Goal: Information Seeking & Learning: Find specific fact

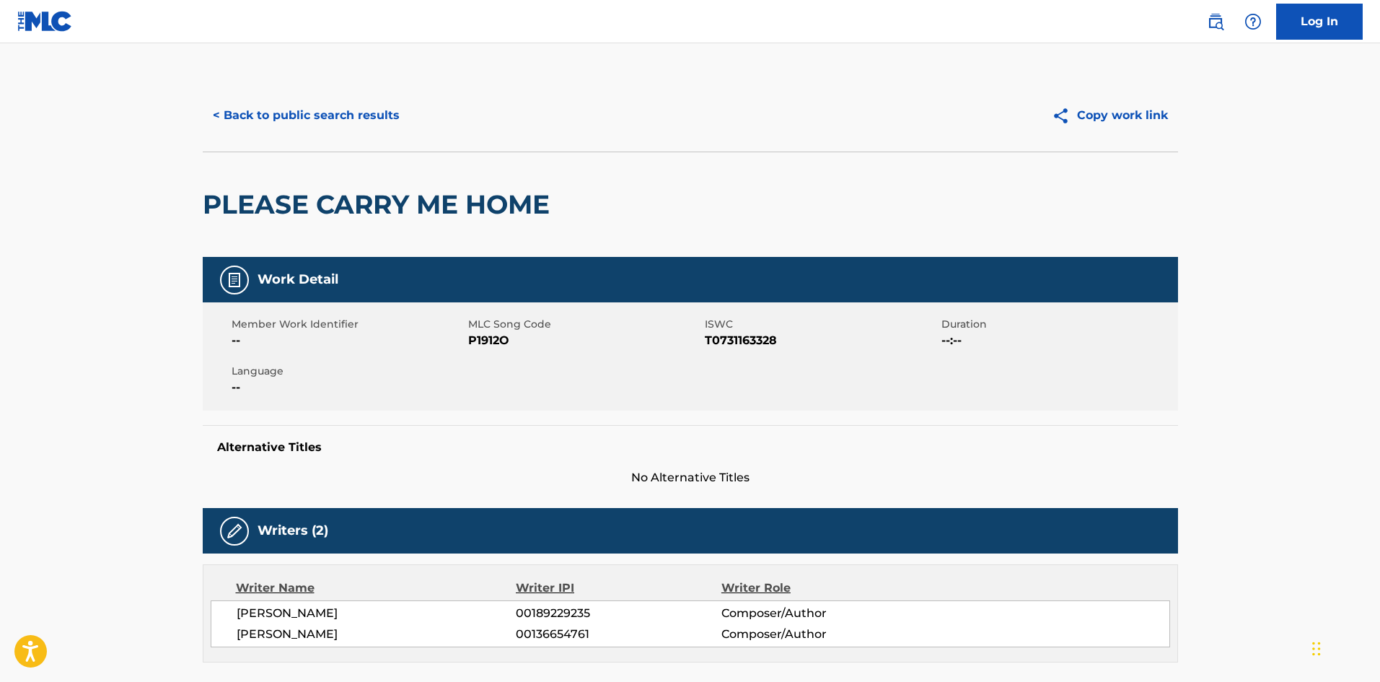
click at [320, 118] on button "< Back to public search results" at bounding box center [306, 115] width 207 height 36
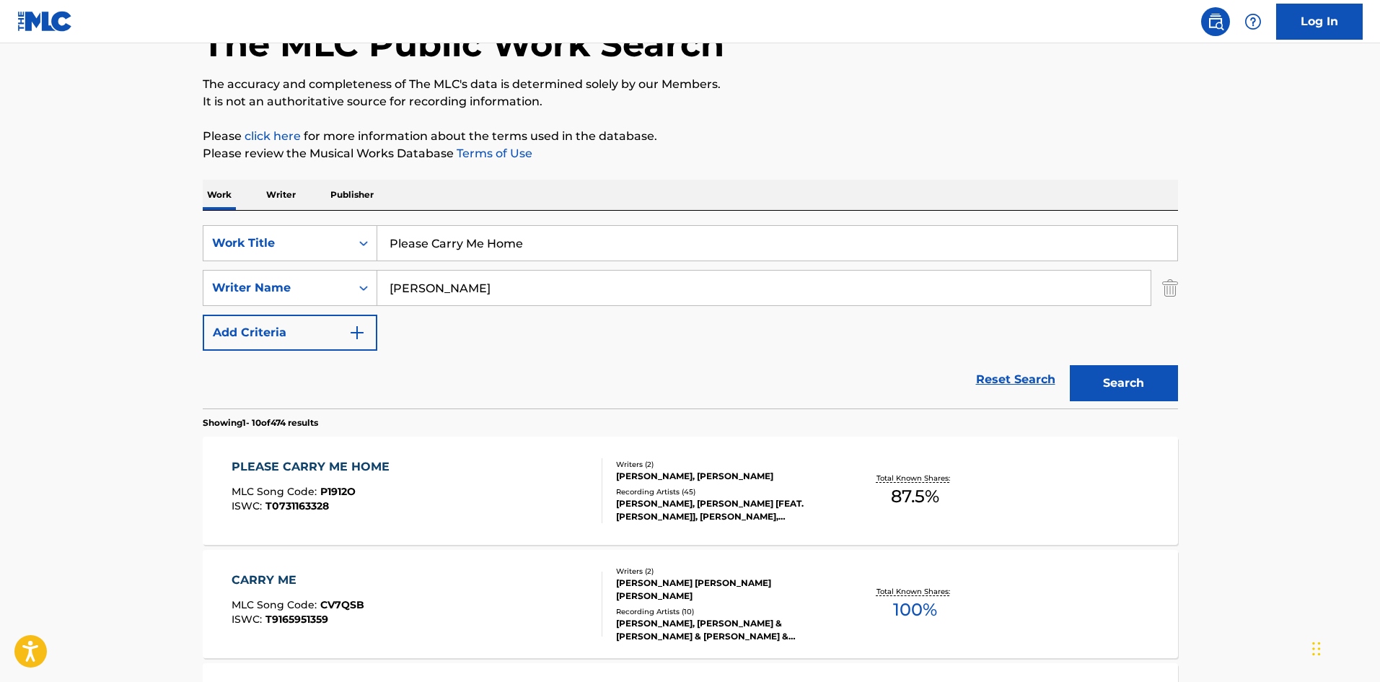
click at [480, 243] on input "Please Carry Me Home" at bounding box center [777, 243] width 800 height 35
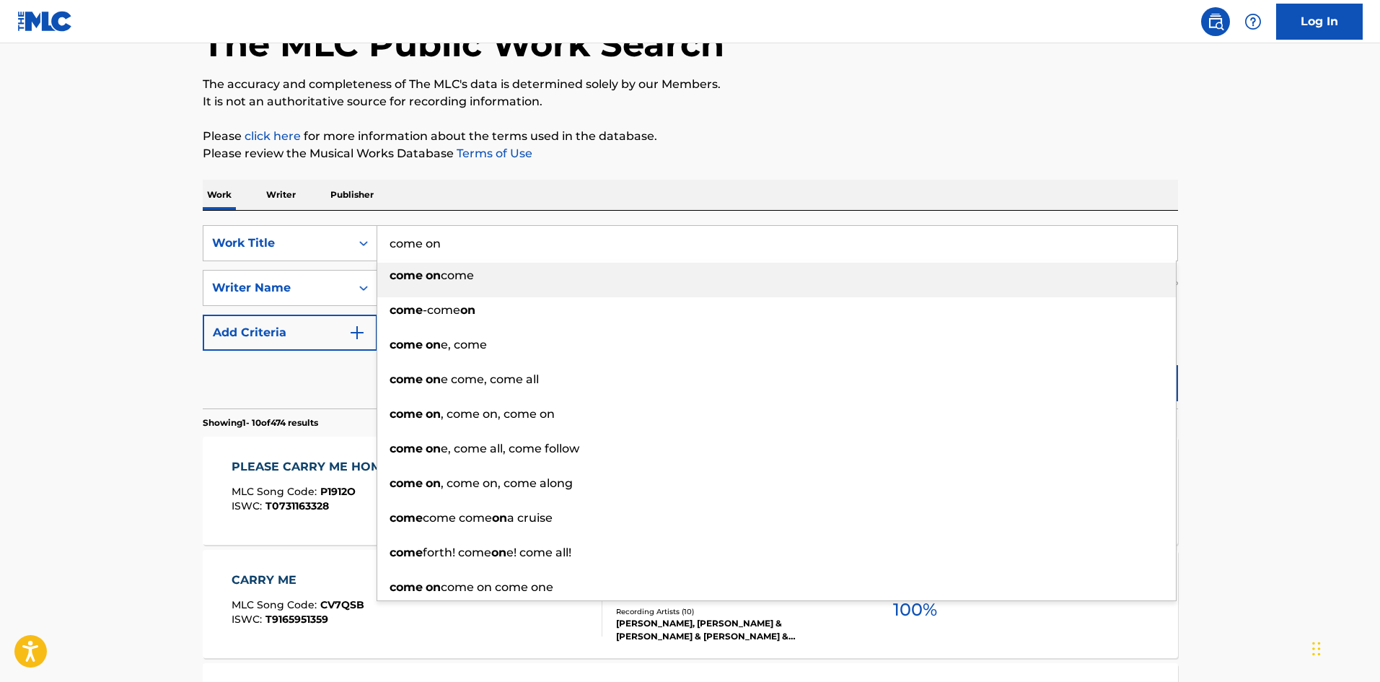
type input "come on"
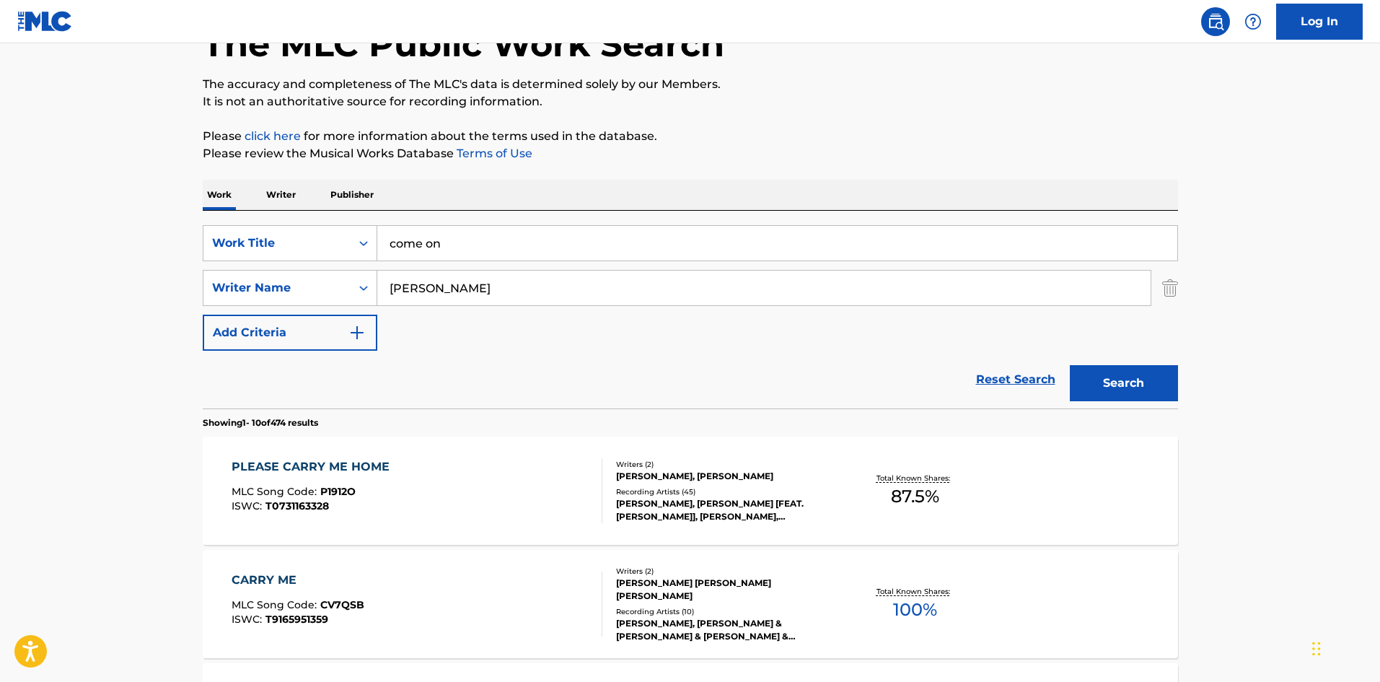
type input "[PERSON_NAME]"
click at [1070, 365] on button "Search" at bounding box center [1124, 383] width 108 height 36
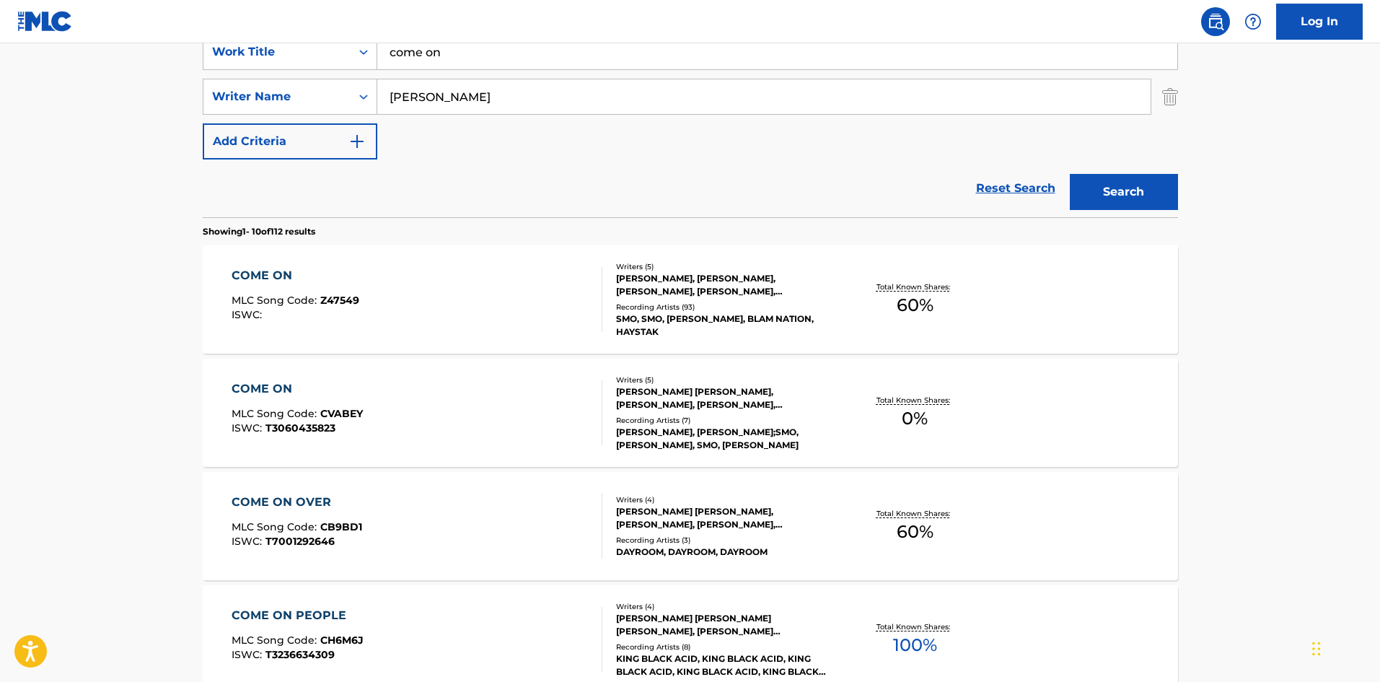
scroll to position [384, 0]
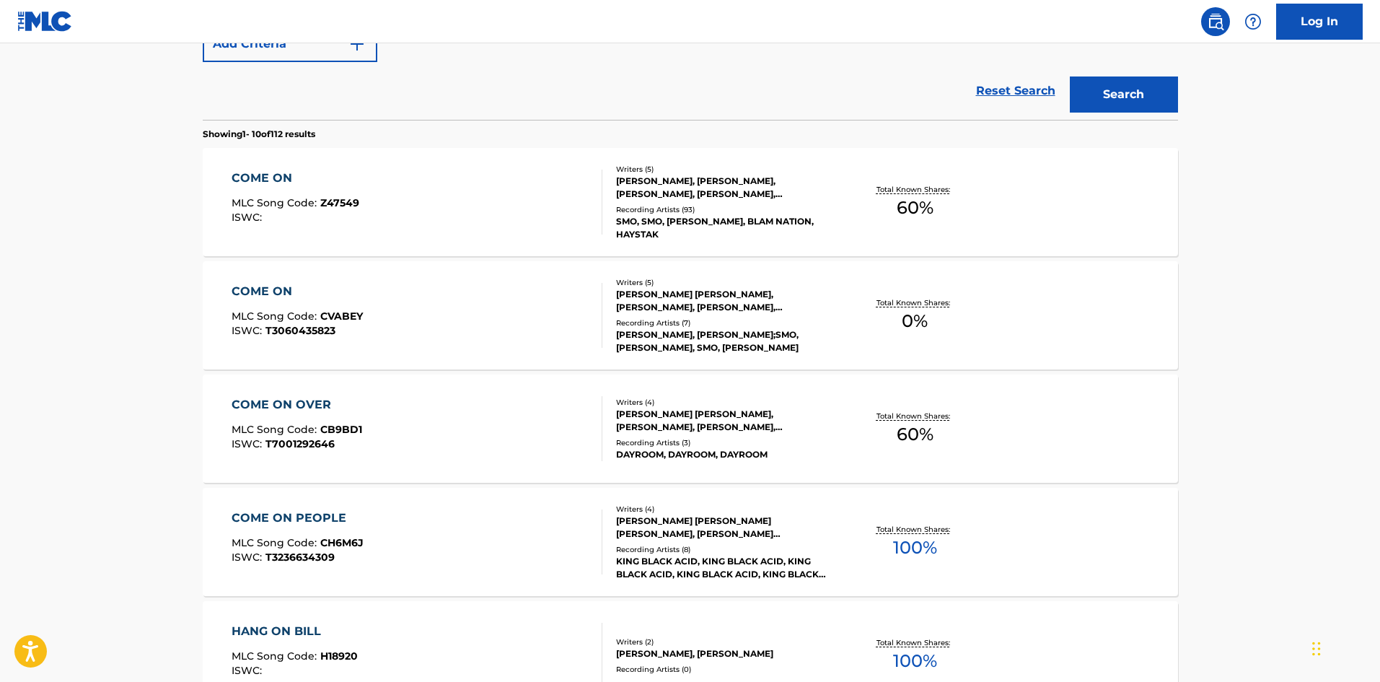
click at [748, 215] on div "Recording Artists ( 93 )" at bounding box center [725, 209] width 218 height 11
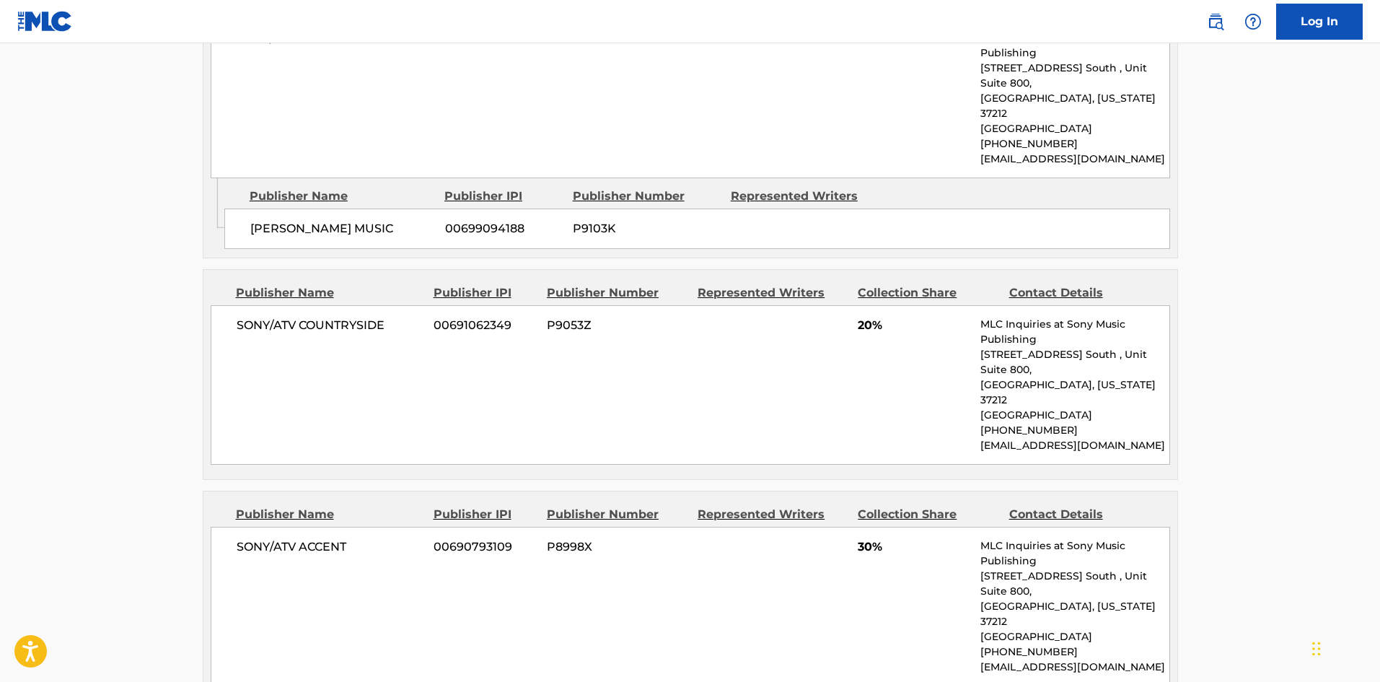
scroll to position [866, 0]
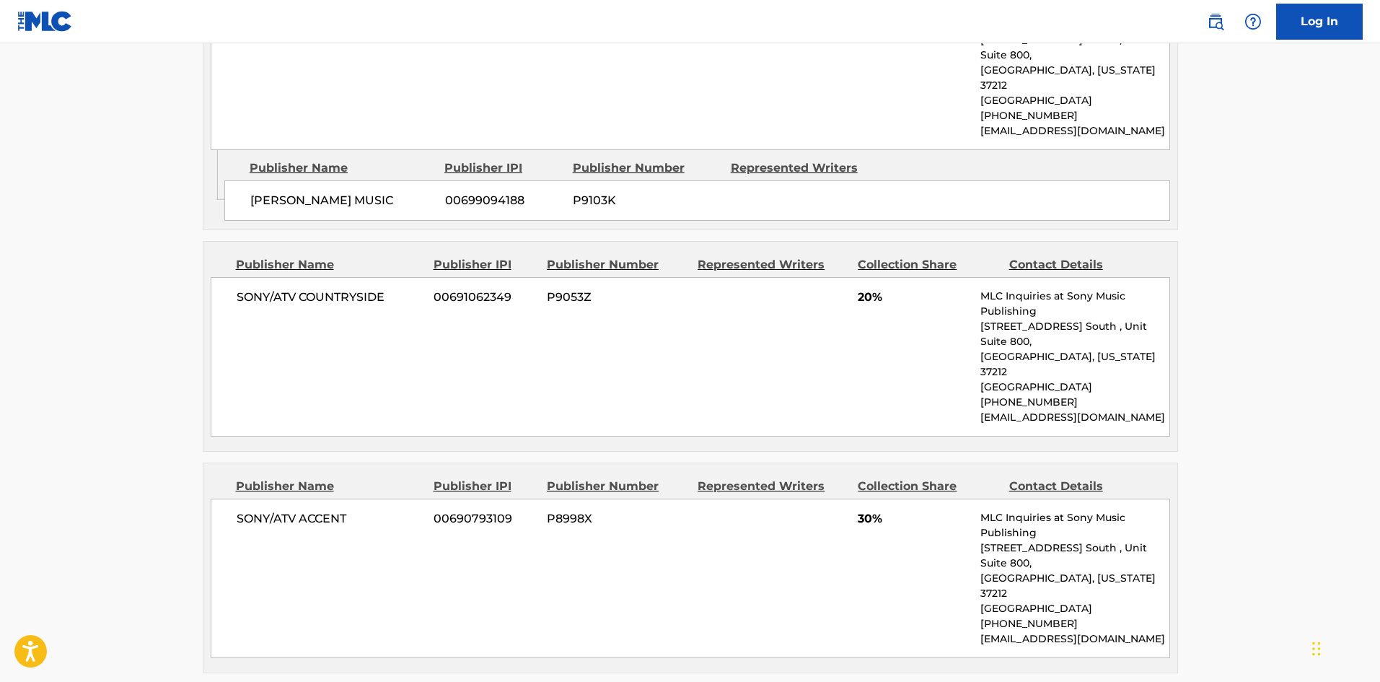
click at [24, 414] on main "< Back to public search results Copy work link COME ON Work Detail Member Work …" at bounding box center [690, 205] width 1380 height 2055
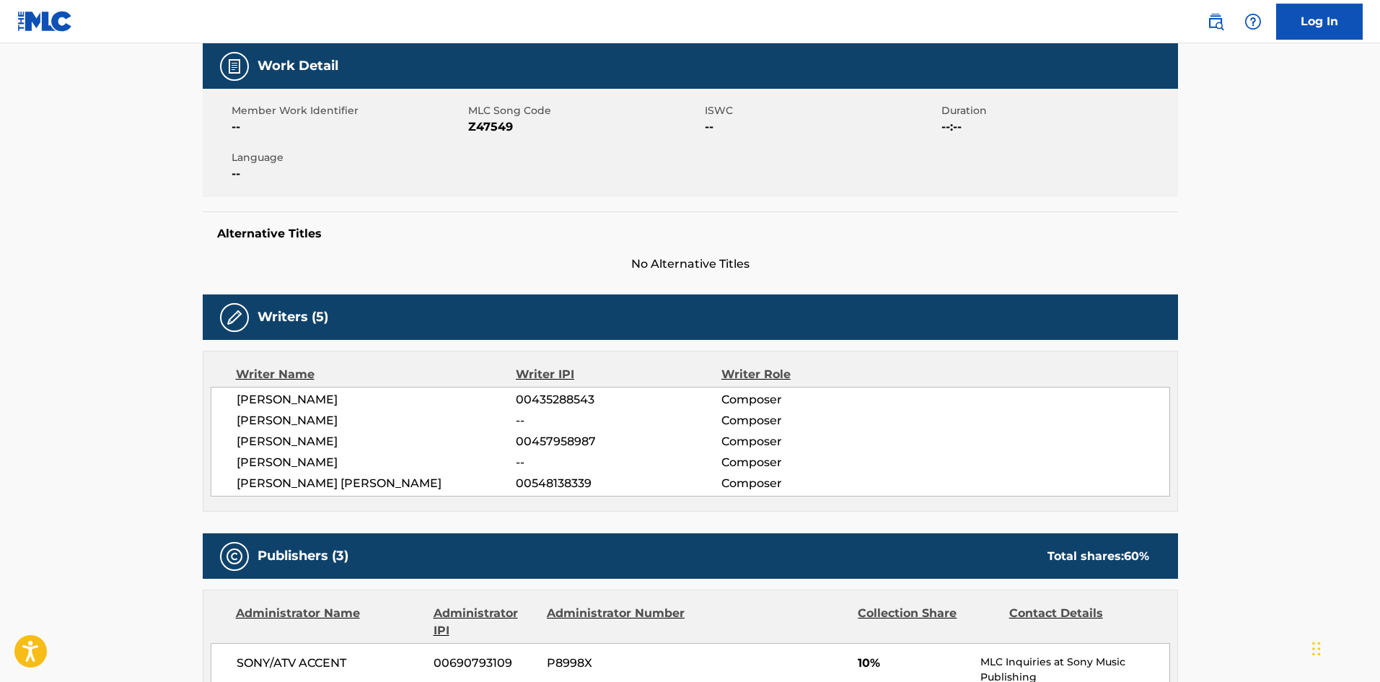
scroll to position [0, 0]
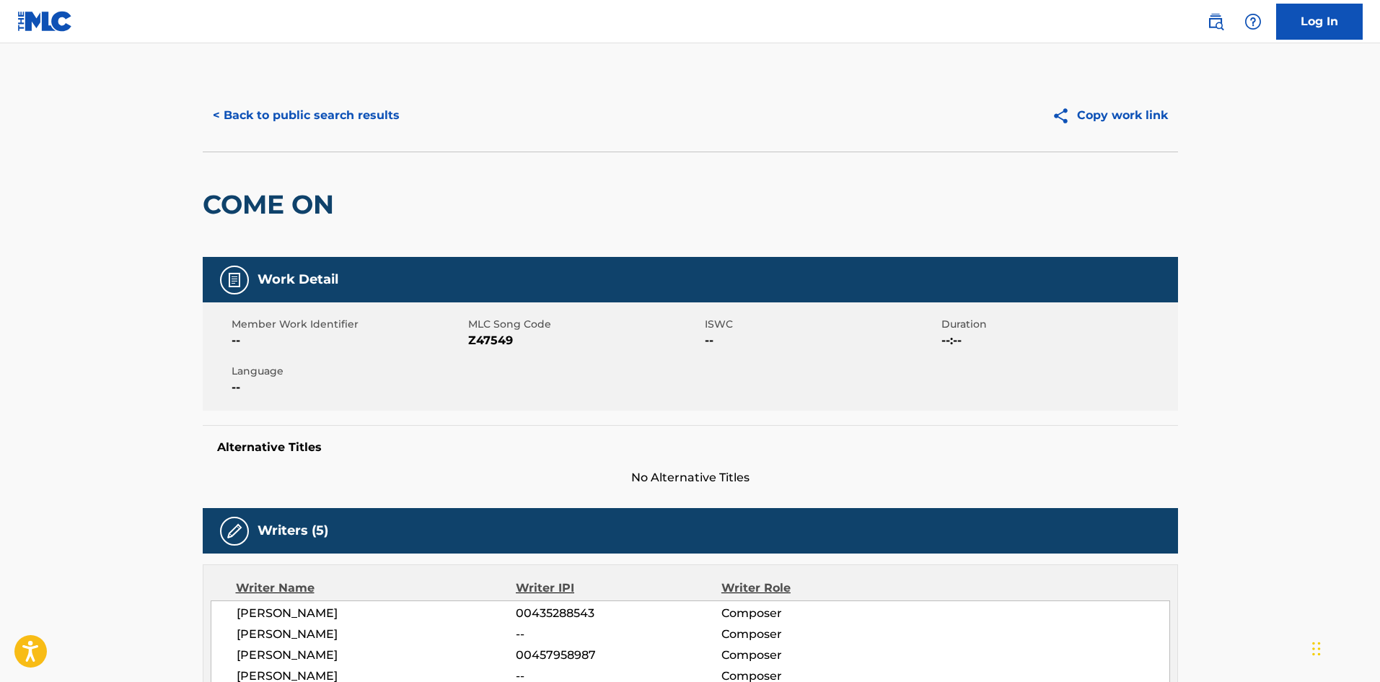
click at [286, 122] on button "< Back to public search results" at bounding box center [306, 115] width 207 height 36
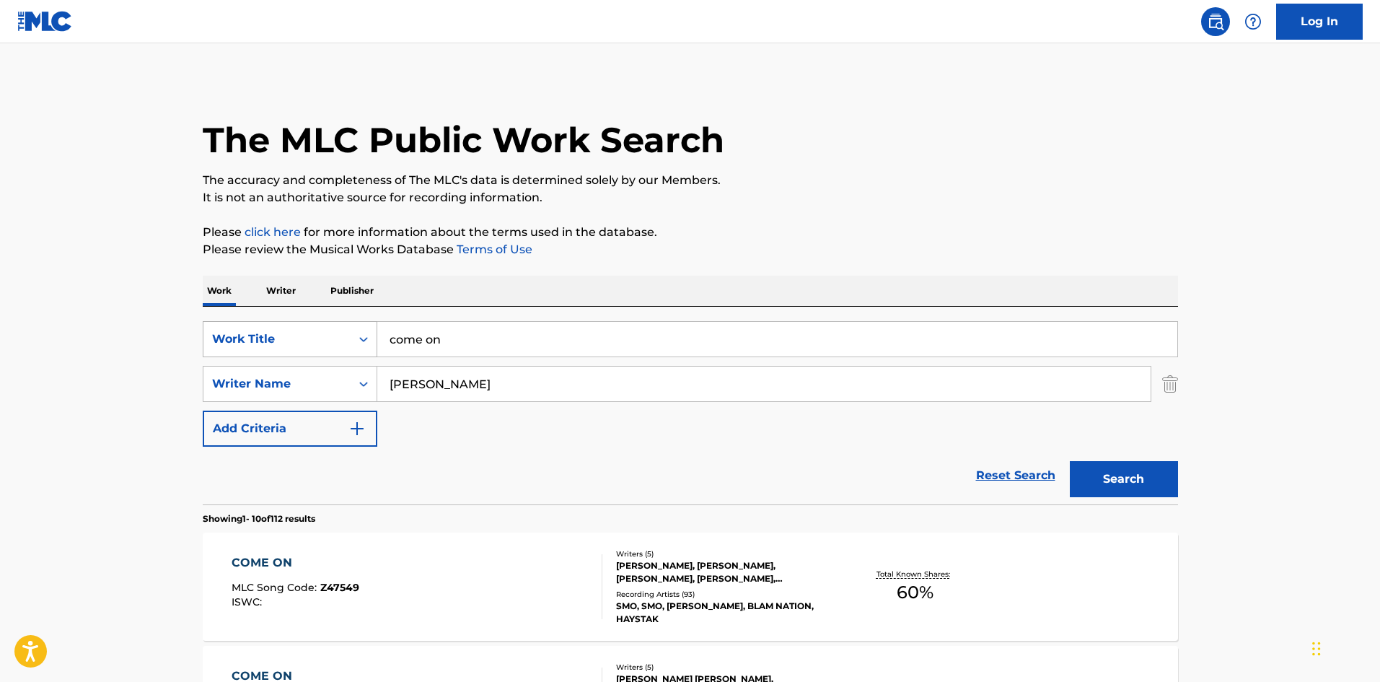
drag, startPoint x: 462, startPoint y: 341, endPoint x: 276, endPoint y: 347, distance: 185.5
click at [276, 347] on div "SearchWithCriteria16481f71-d12b-406e-a297-1ea2af0179ed Work Title come on" at bounding box center [690, 339] width 975 height 36
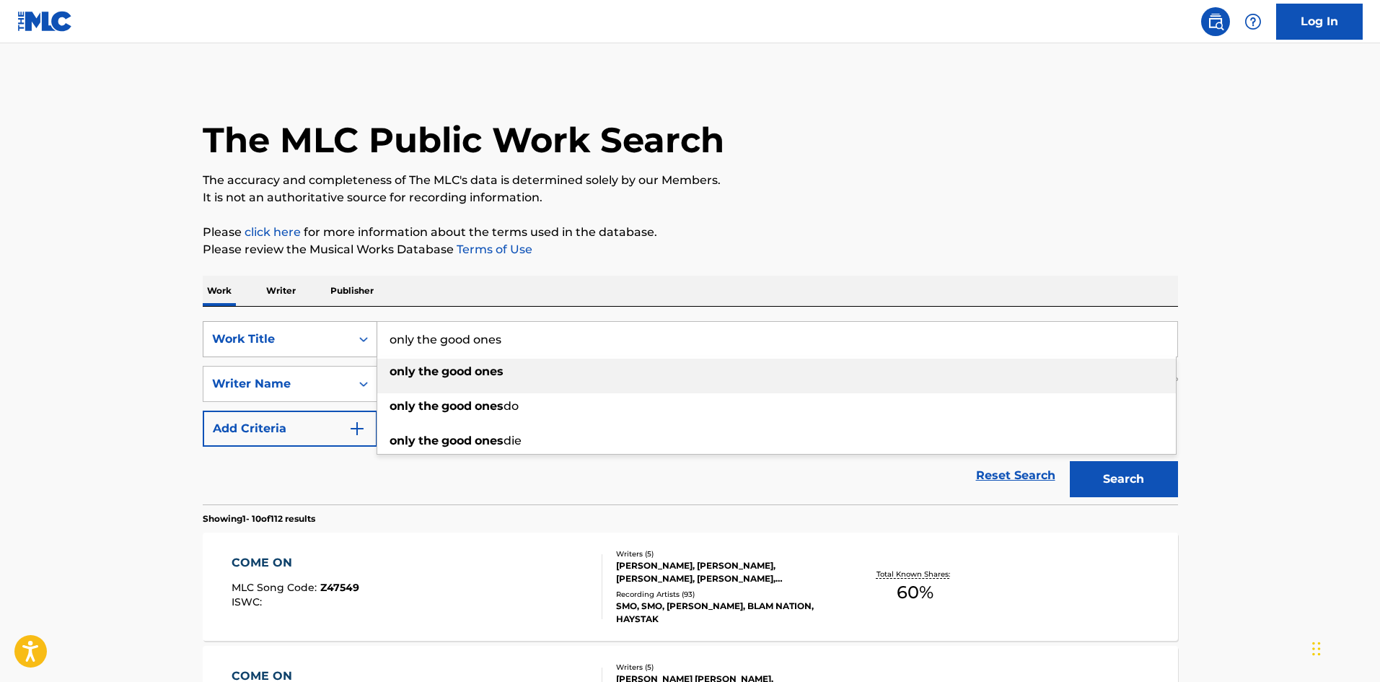
type input "only the good ones"
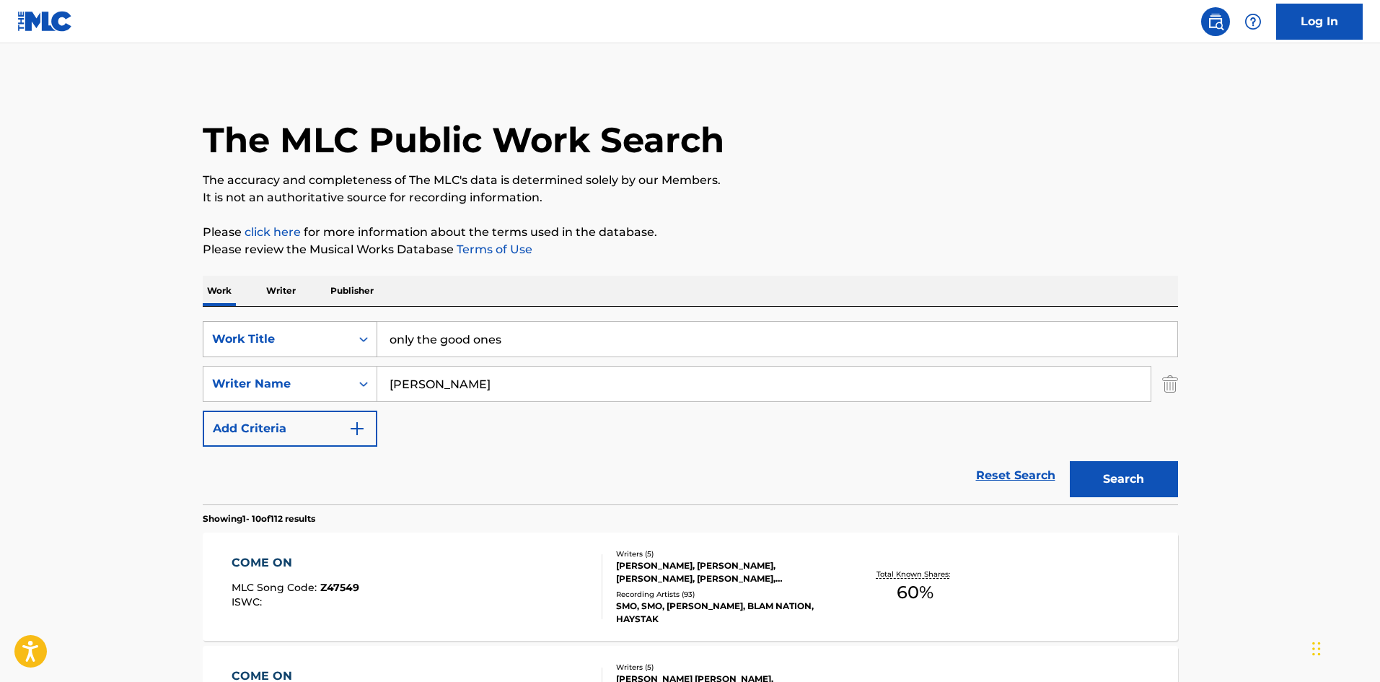
type input "[PERSON_NAME]"
click at [1070, 461] on button "Search" at bounding box center [1124, 479] width 108 height 36
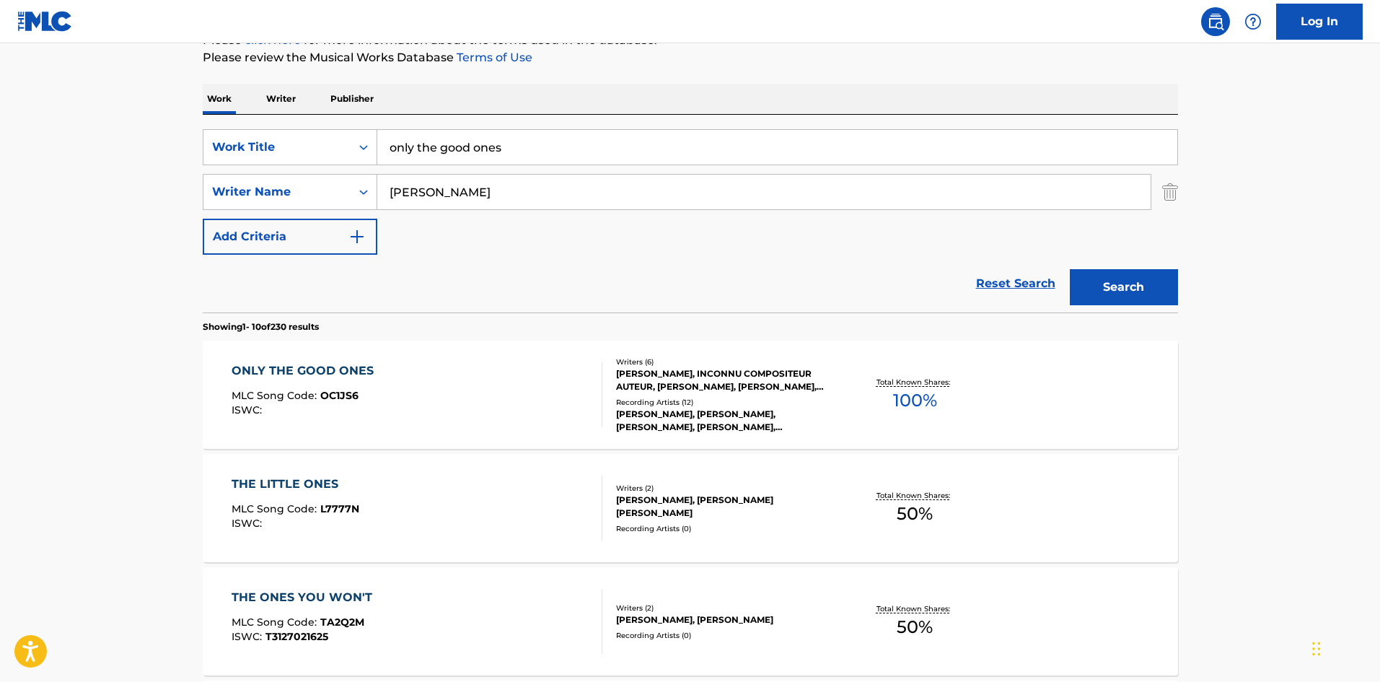
scroll to position [193, 0]
click at [770, 387] on div "[PERSON_NAME], INCONNU COMPOSITEUR AUTEUR, [PERSON_NAME], [PERSON_NAME], [PERSO…" at bounding box center [725, 379] width 218 height 26
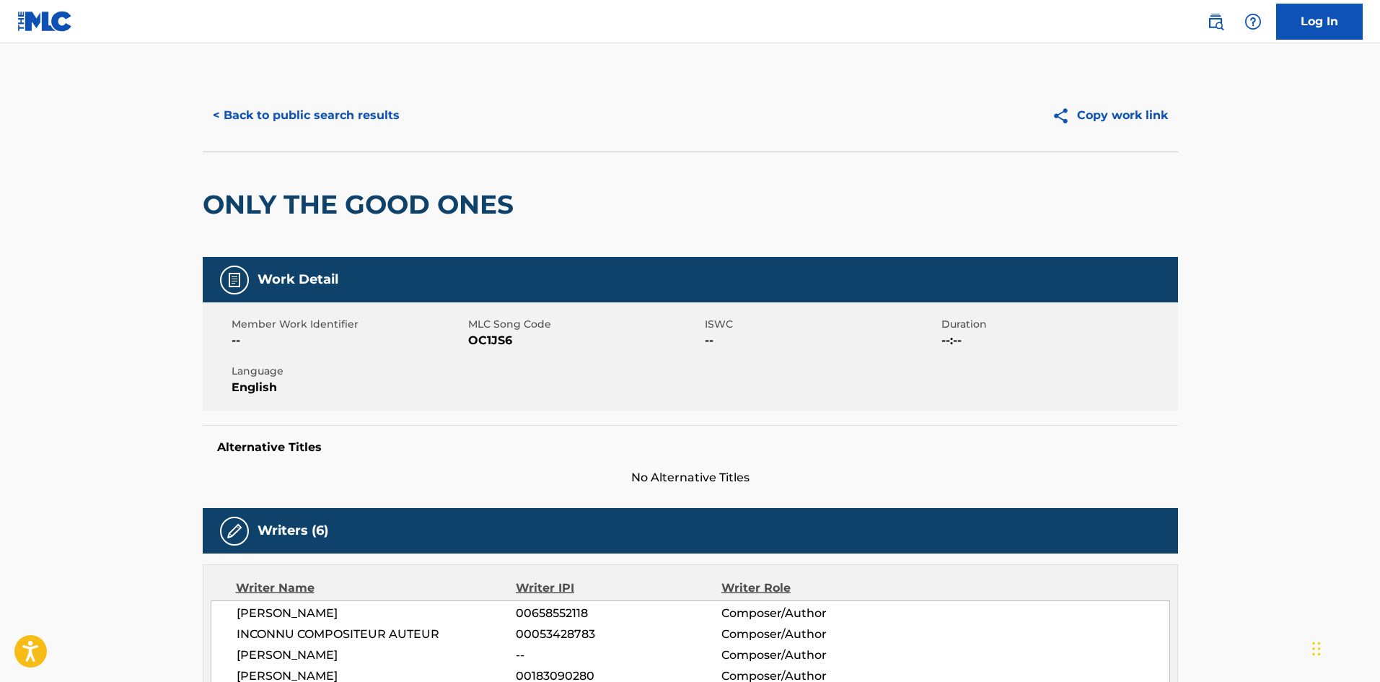
click at [292, 118] on button "< Back to public search results" at bounding box center [306, 115] width 207 height 36
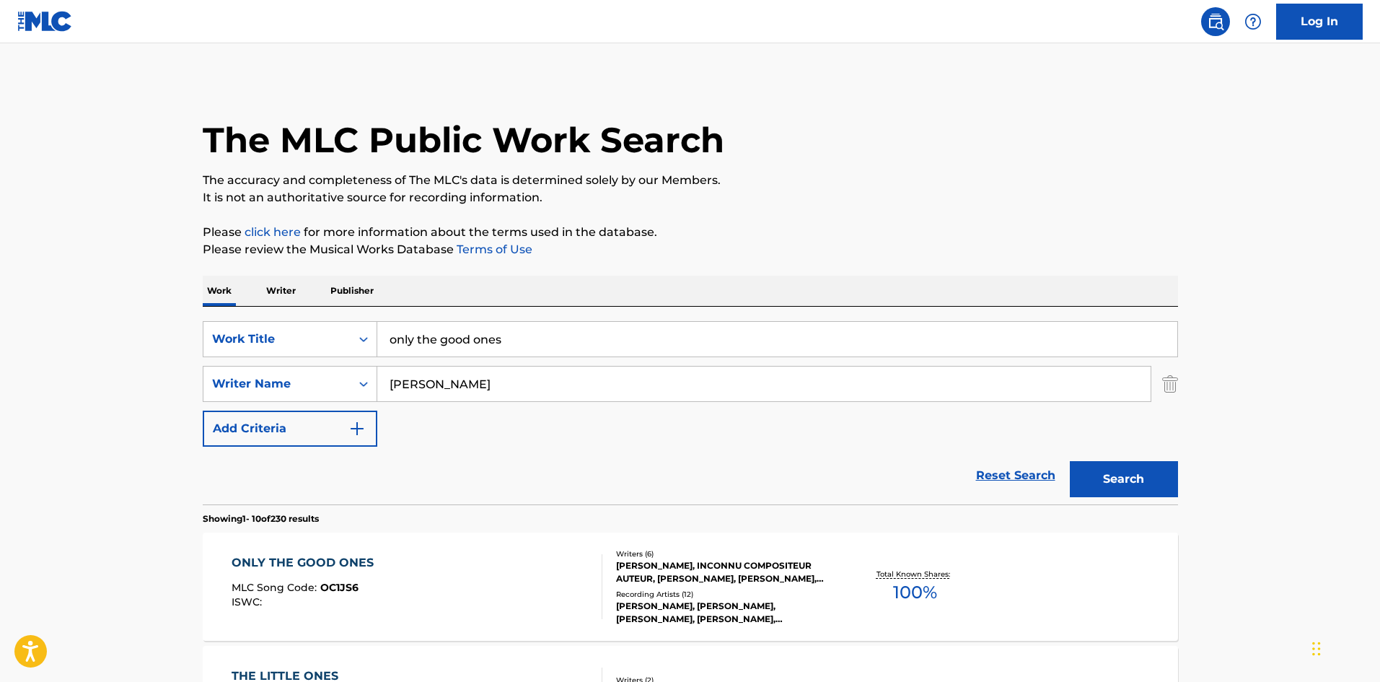
scroll to position [193, 0]
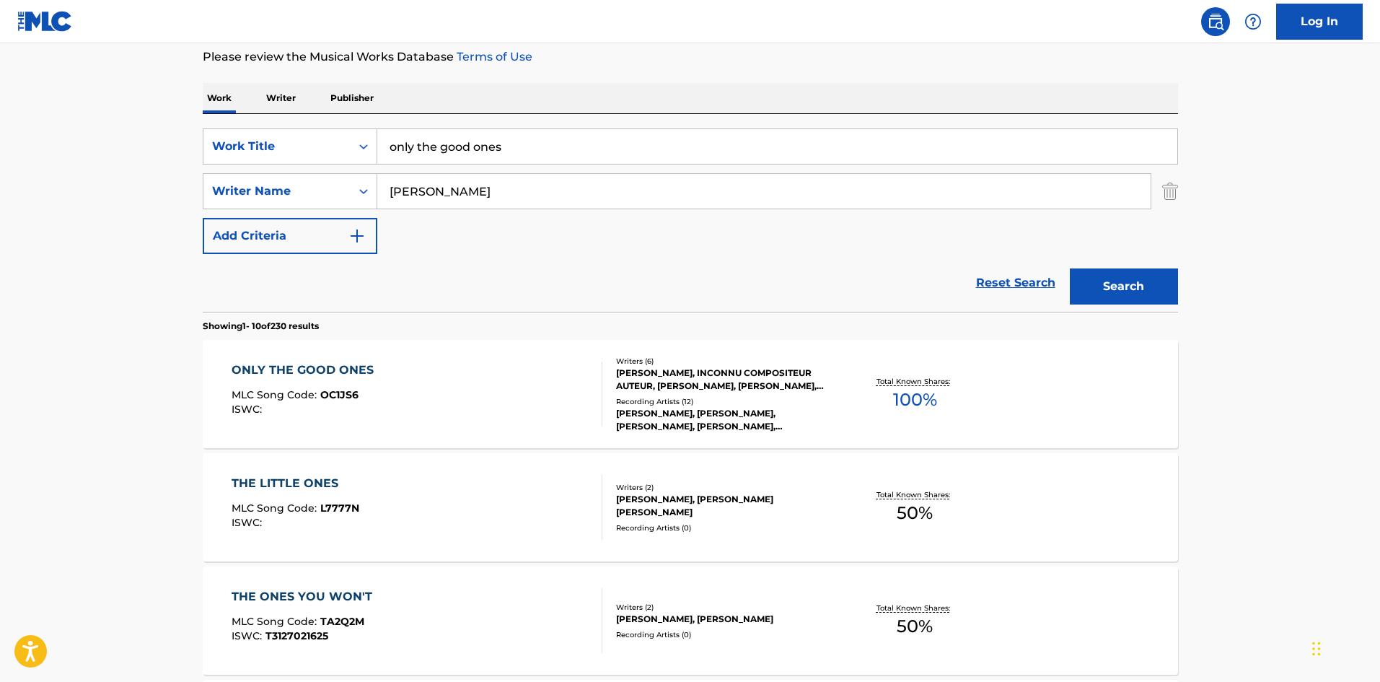
click at [475, 165] on div "SearchWithCriteria16481f71-d12b-406e-a297-1ea2af0179ed Work Title only the good…" at bounding box center [690, 191] width 975 height 126
click at [478, 143] on input "only the good ones" at bounding box center [777, 146] width 800 height 35
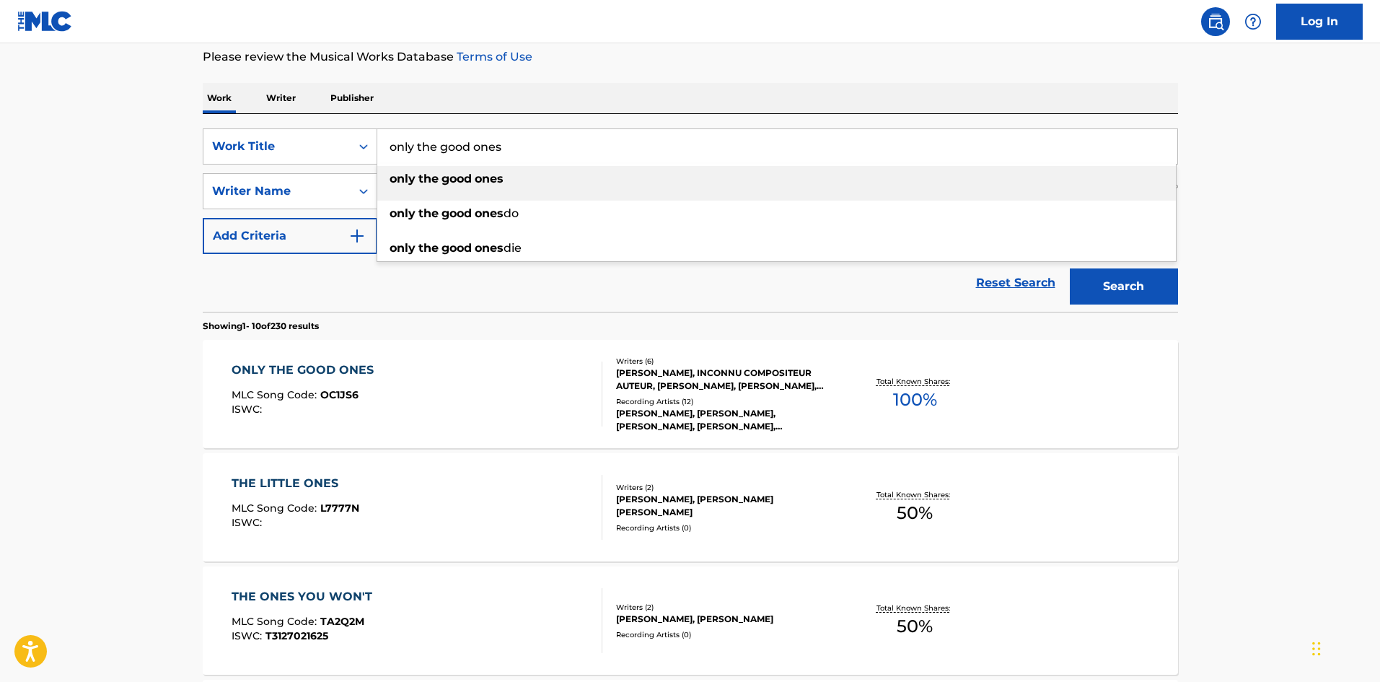
click at [478, 144] on input "only the good ones" at bounding box center [777, 146] width 800 height 35
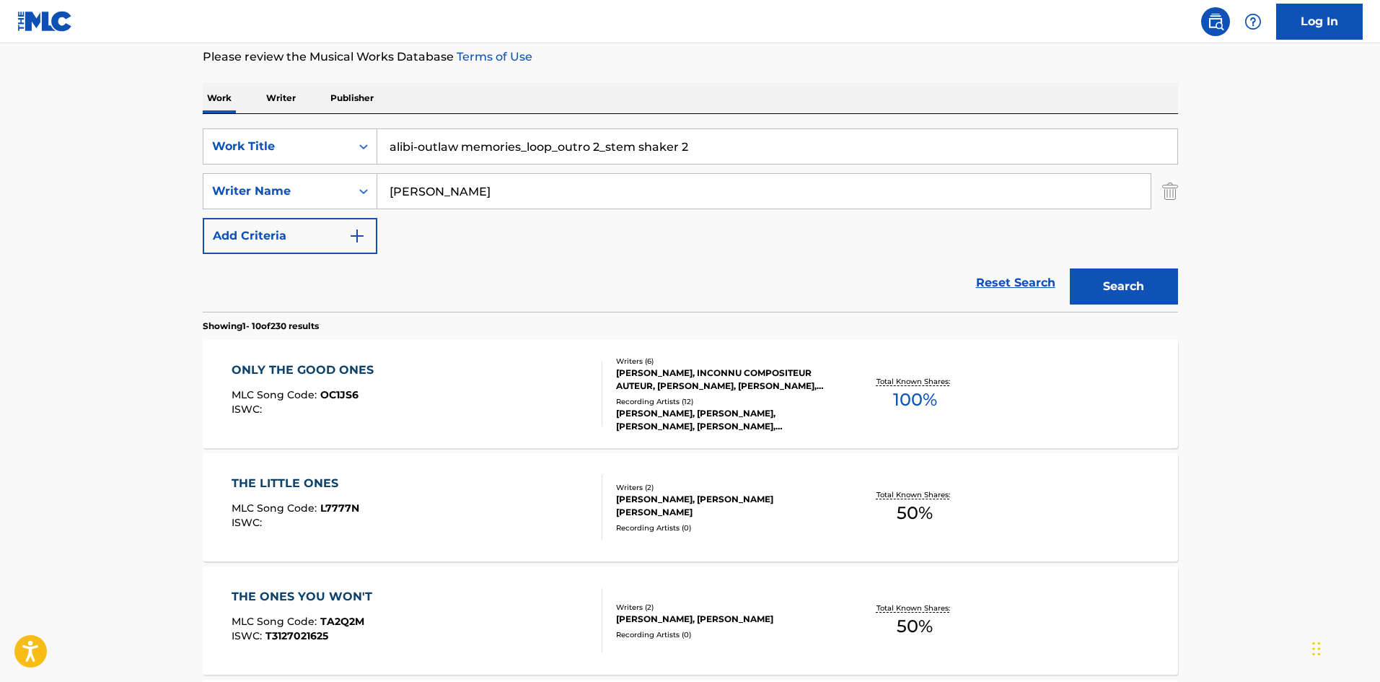
click at [478, 144] on input "alibi-outlaw memories_loop_outro 2_stem shaker 2" at bounding box center [777, 146] width 800 height 35
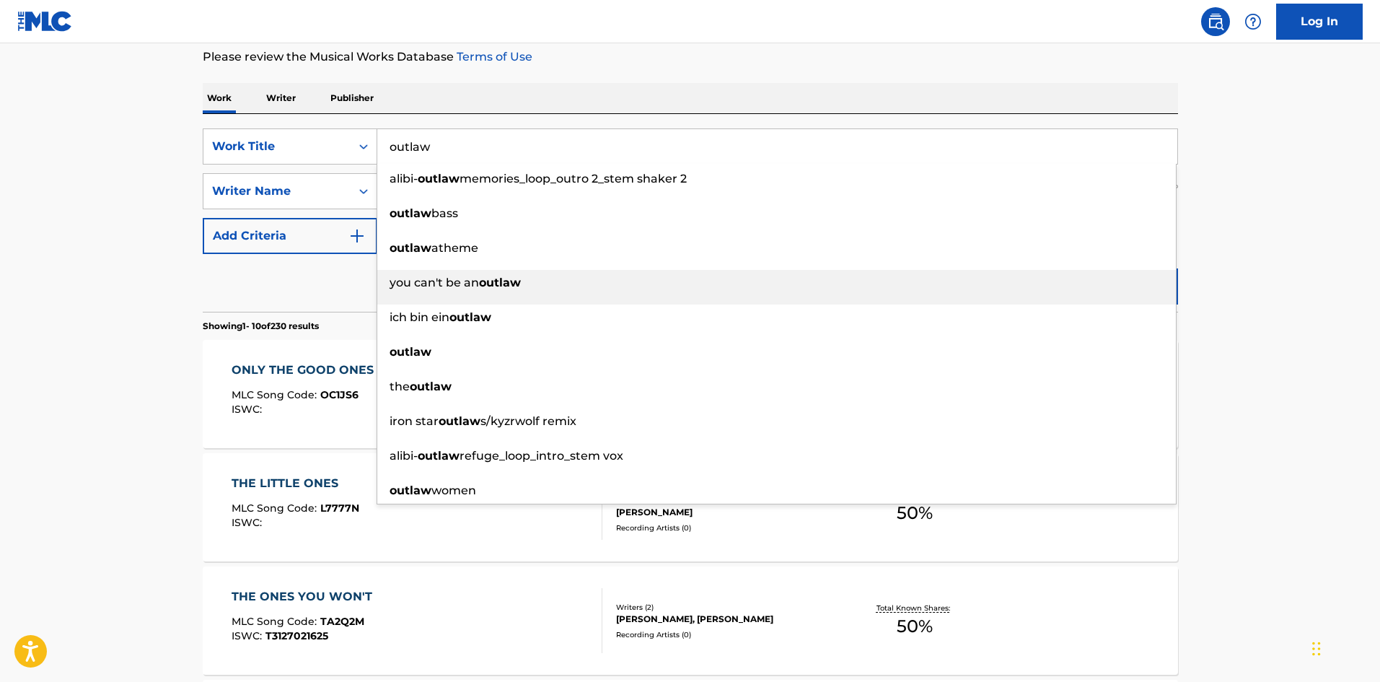
type input "outlaw"
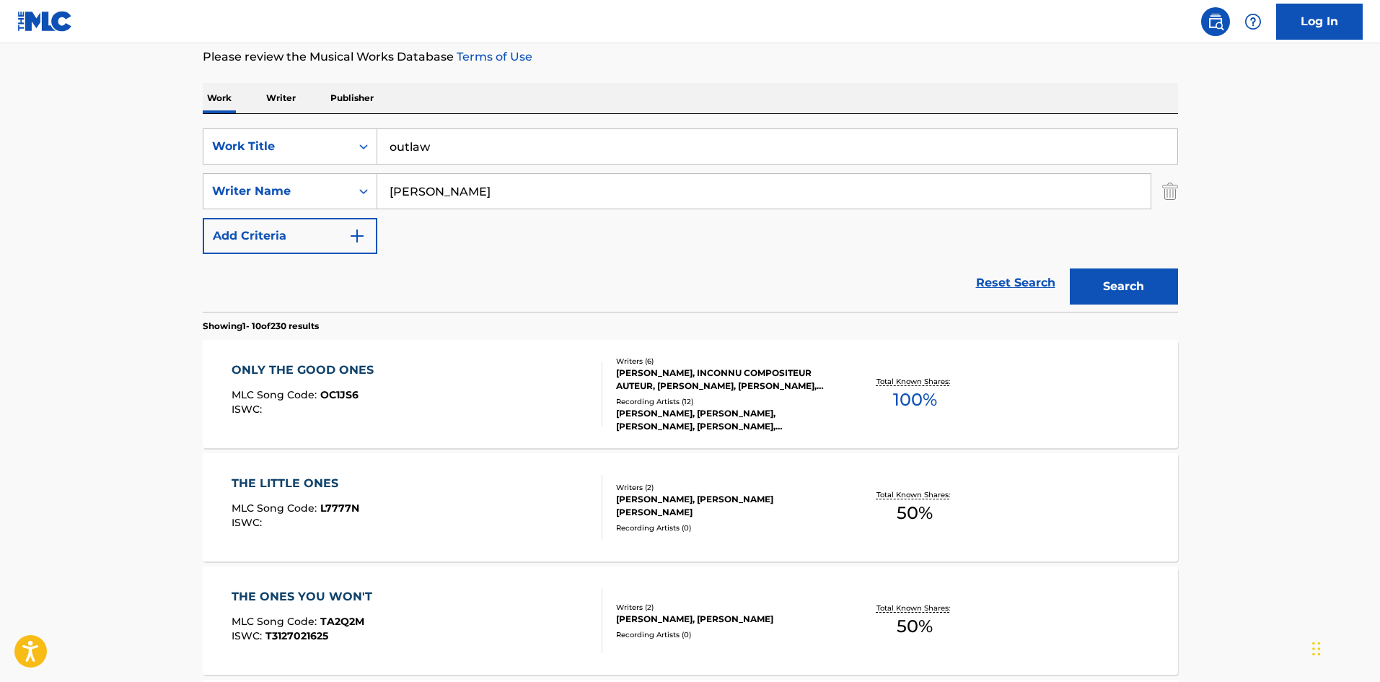
click at [343, 286] on div "Reset Search Search" at bounding box center [690, 283] width 975 height 58
click at [1104, 289] on button "Search" at bounding box center [1124, 286] width 108 height 36
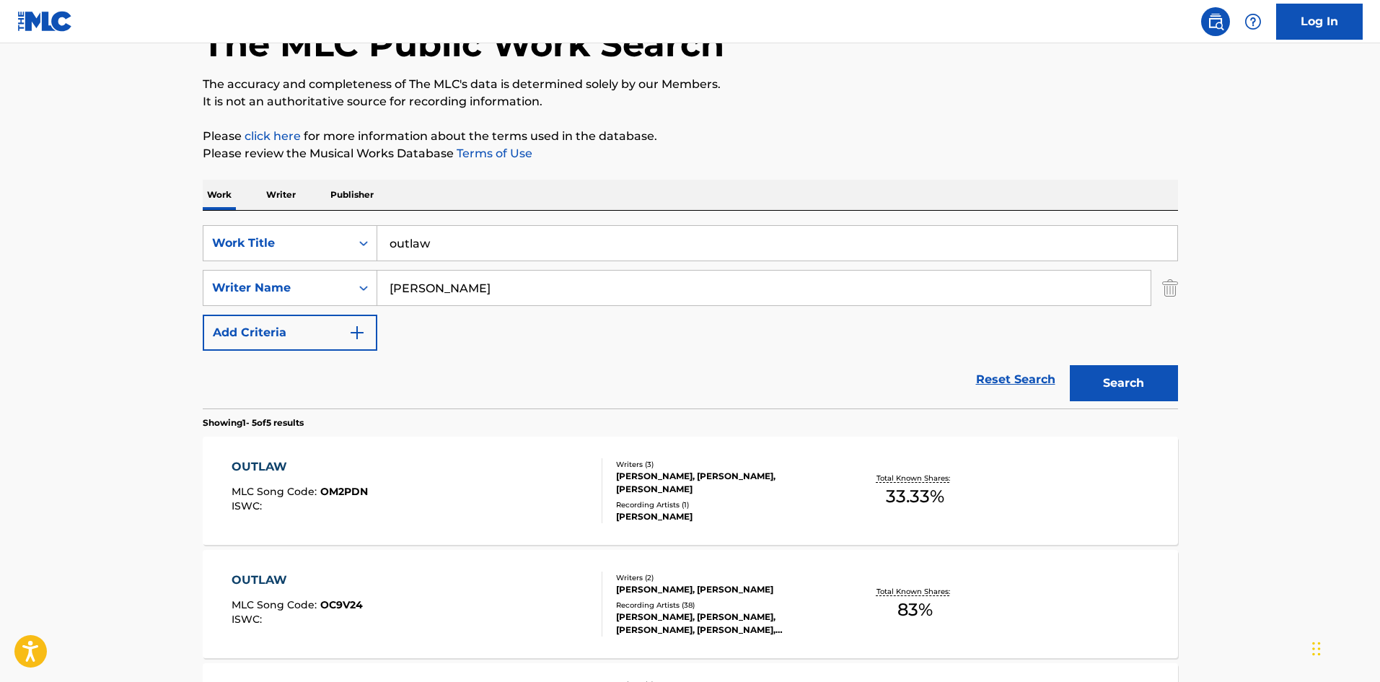
scroll to position [289, 0]
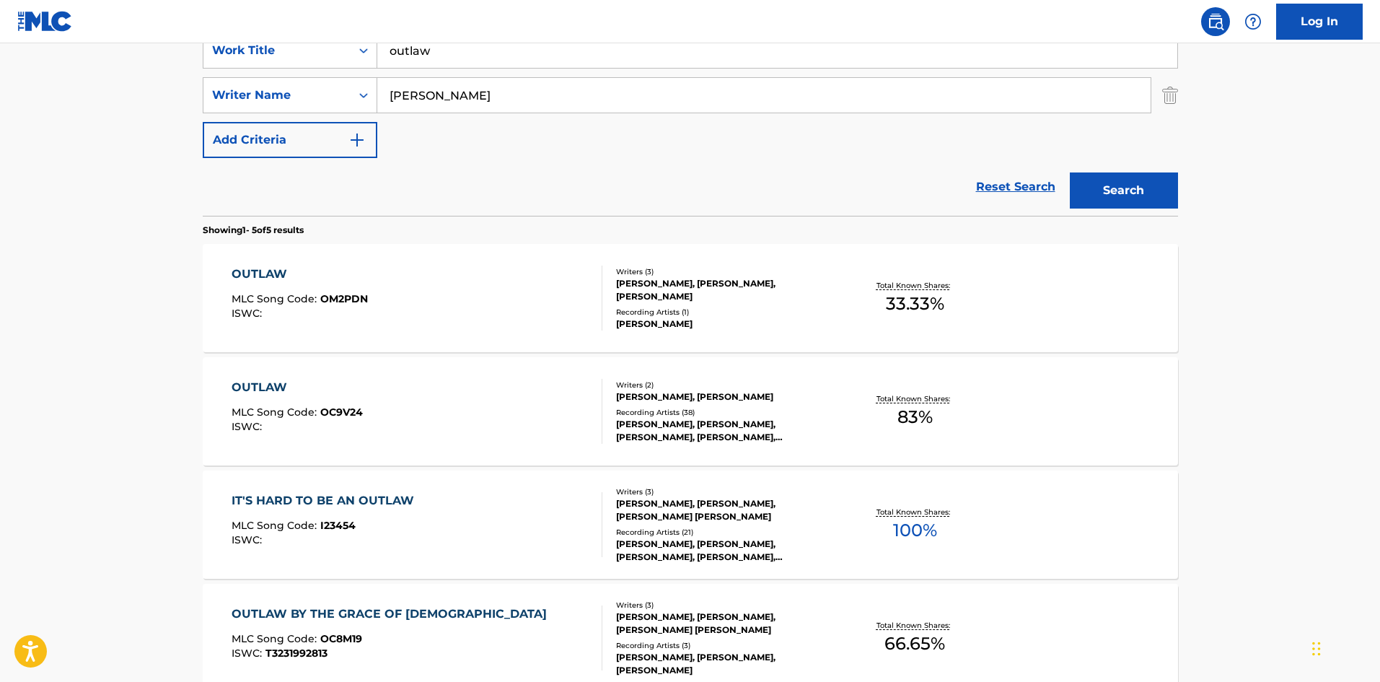
click at [695, 317] on div "[PERSON_NAME]" at bounding box center [725, 323] width 218 height 13
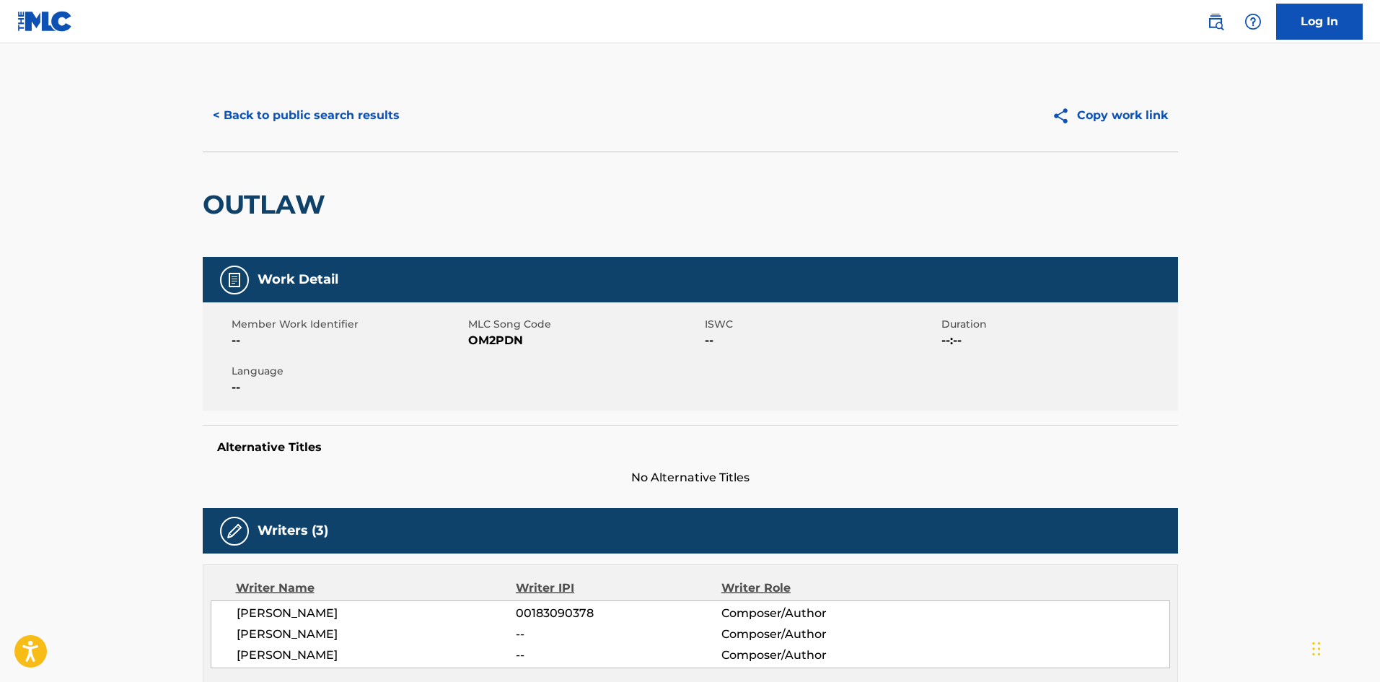
scroll to position [384, 0]
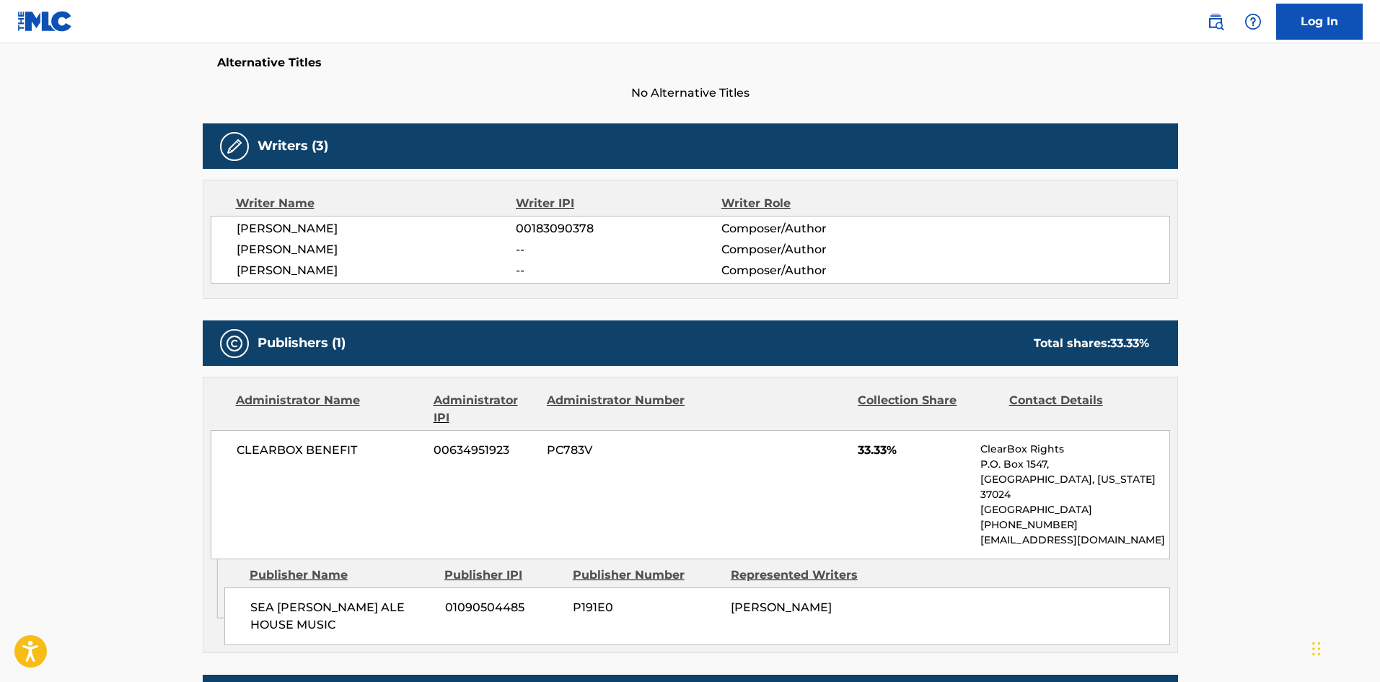
click at [35, 448] on main "< Back to public search results Copy work link OUTLAW Work Detail Member Work I…" at bounding box center [690, 247] width 1380 height 1177
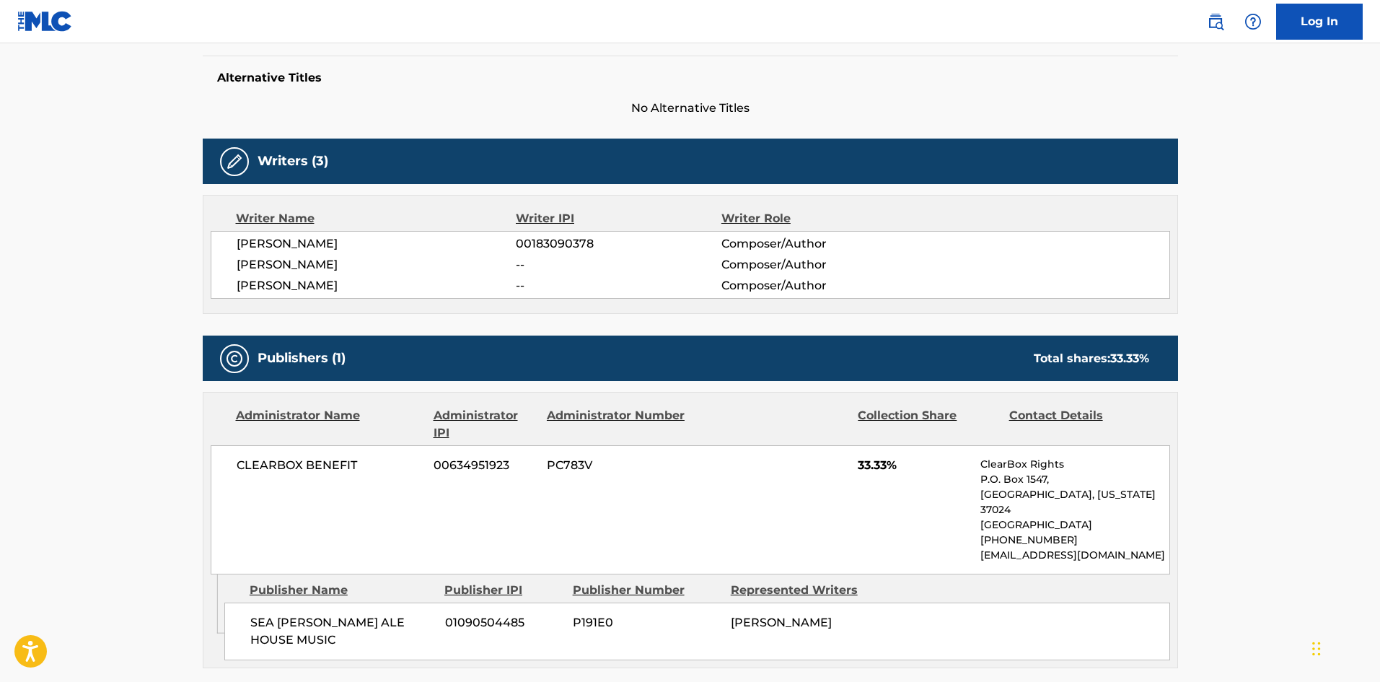
scroll to position [0, 0]
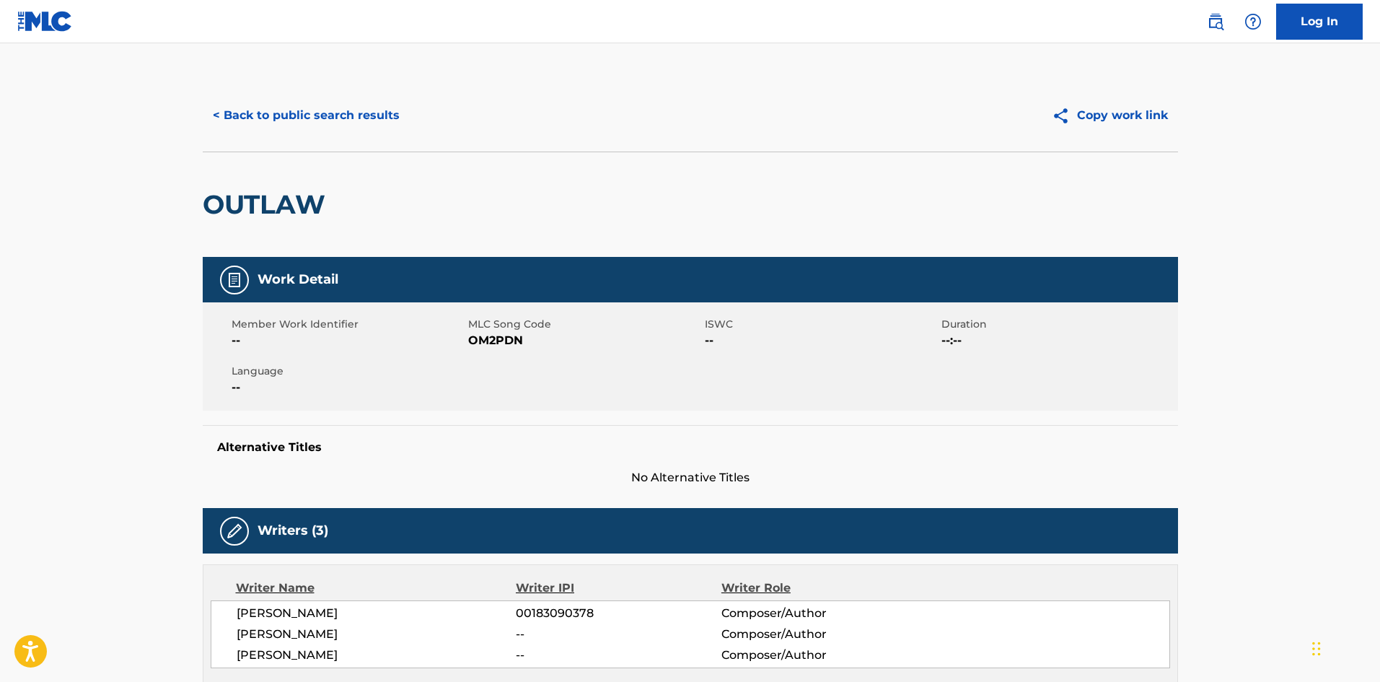
click at [279, 111] on button "< Back to public search results" at bounding box center [306, 115] width 207 height 36
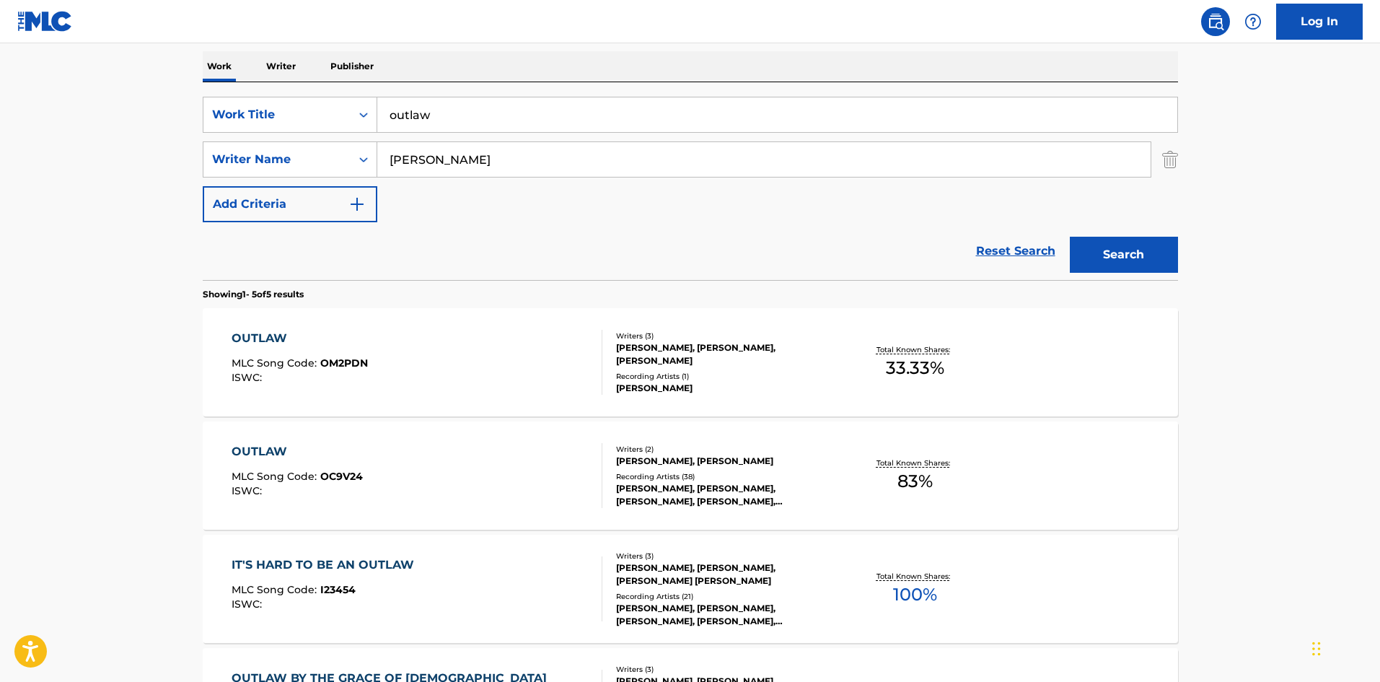
scroll to position [96, 0]
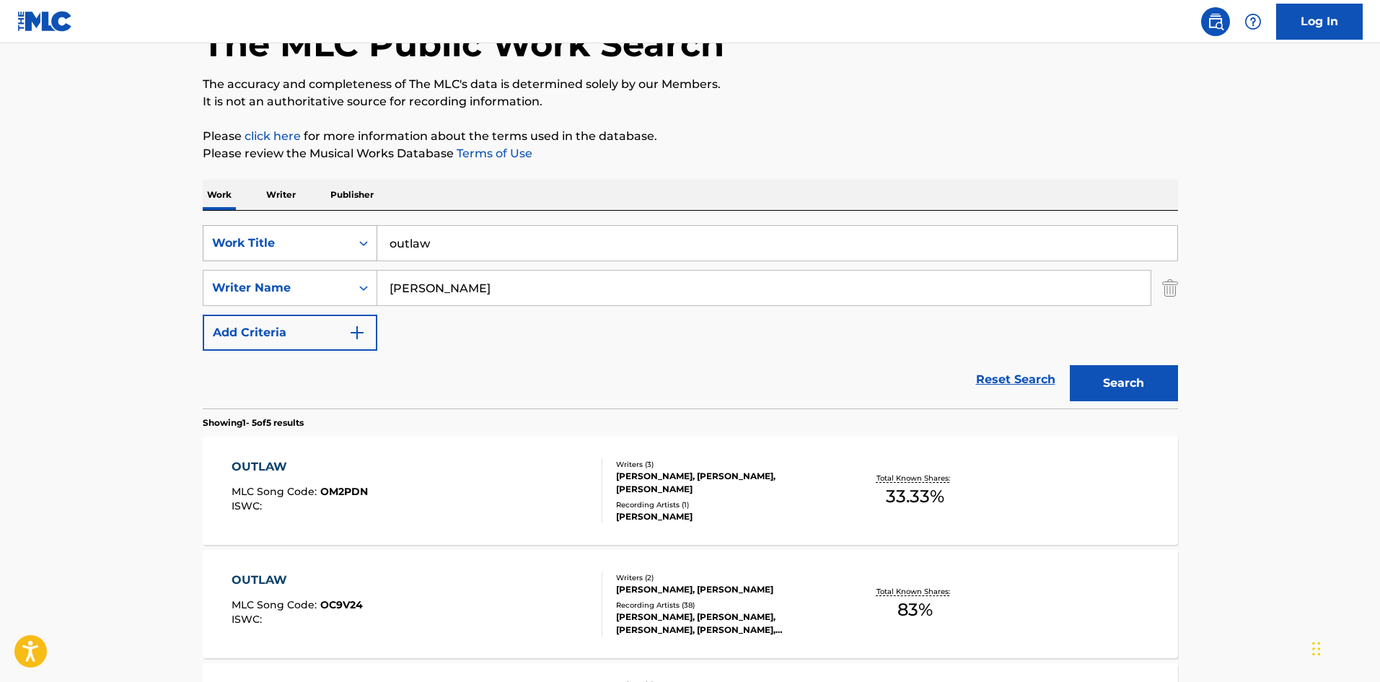
drag, startPoint x: 458, startPoint y: 242, endPoint x: 318, endPoint y: 260, distance: 141.2
click at [318, 260] on div "SearchWithCriteria16481f71-d12b-406e-a297-1ea2af0179ed Work Title outlaw" at bounding box center [690, 243] width 975 height 36
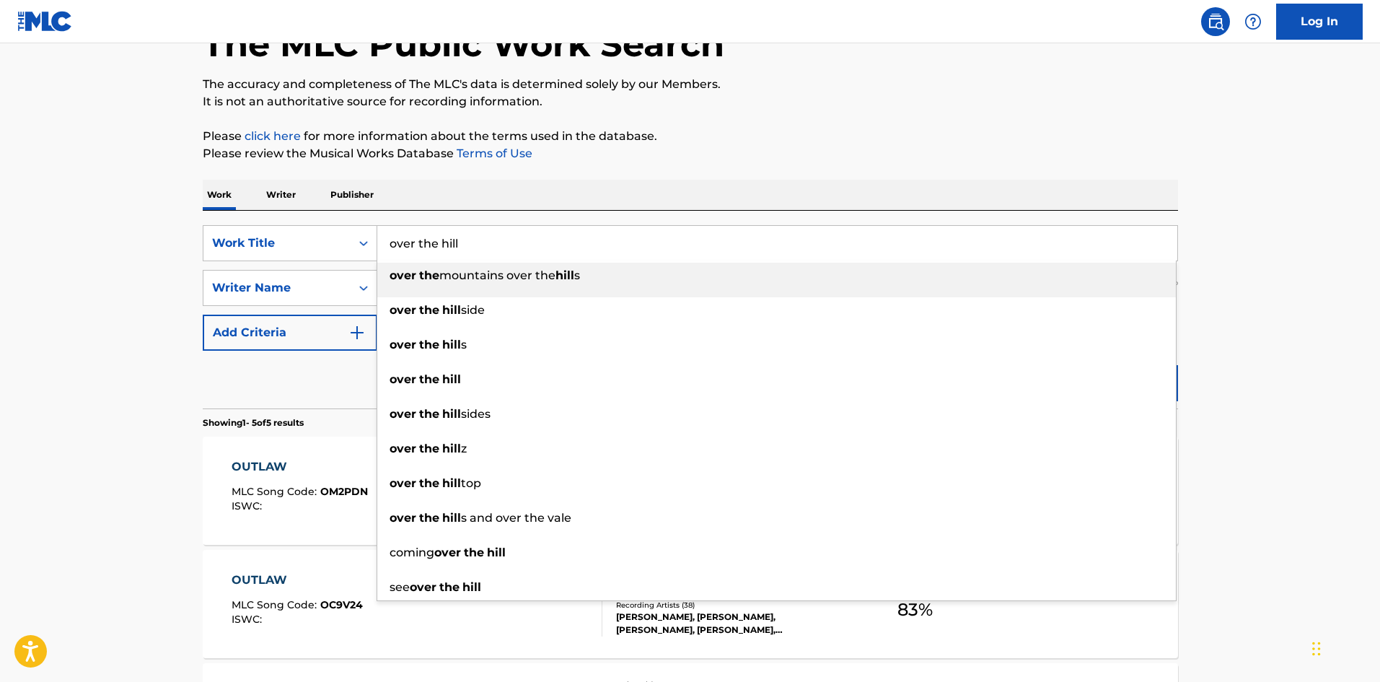
type input "over the hill"
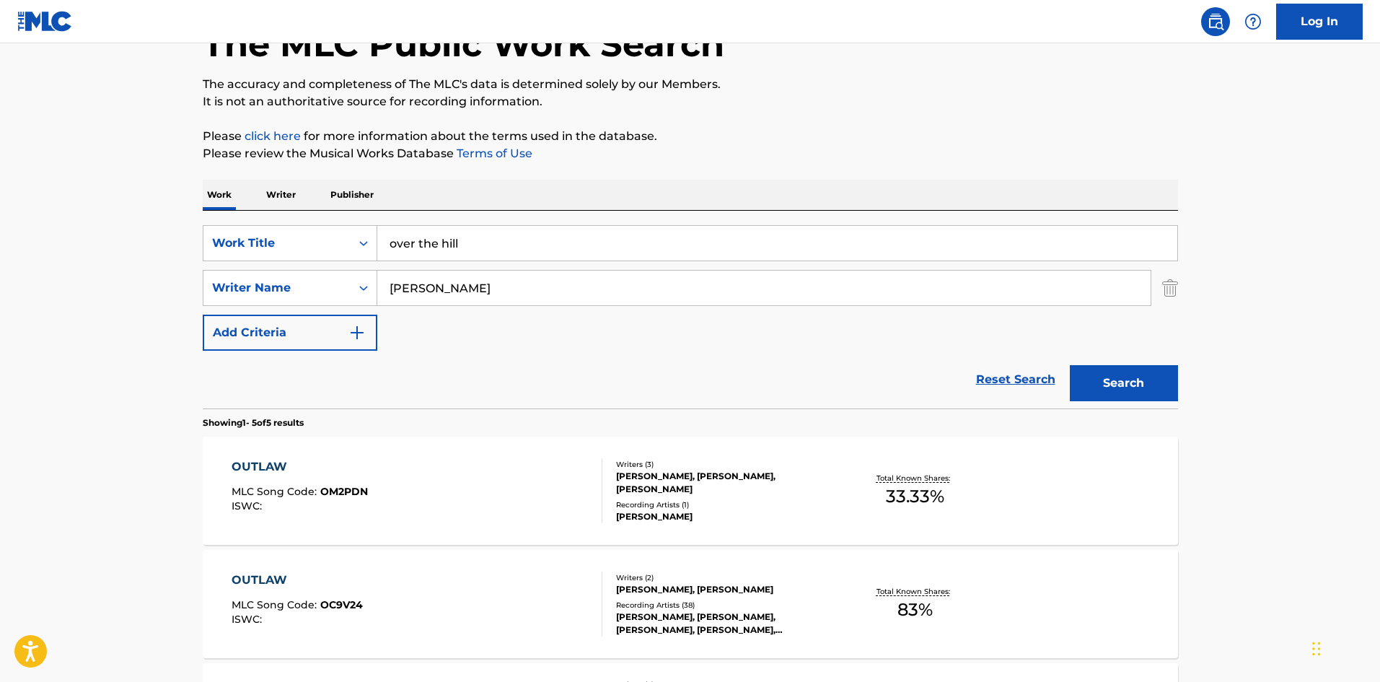
click at [315, 374] on div "Reset Search Search" at bounding box center [690, 380] width 975 height 58
click at [1143, 382] on button "Search" at bounding box center [1124, 383] width 108 height 36
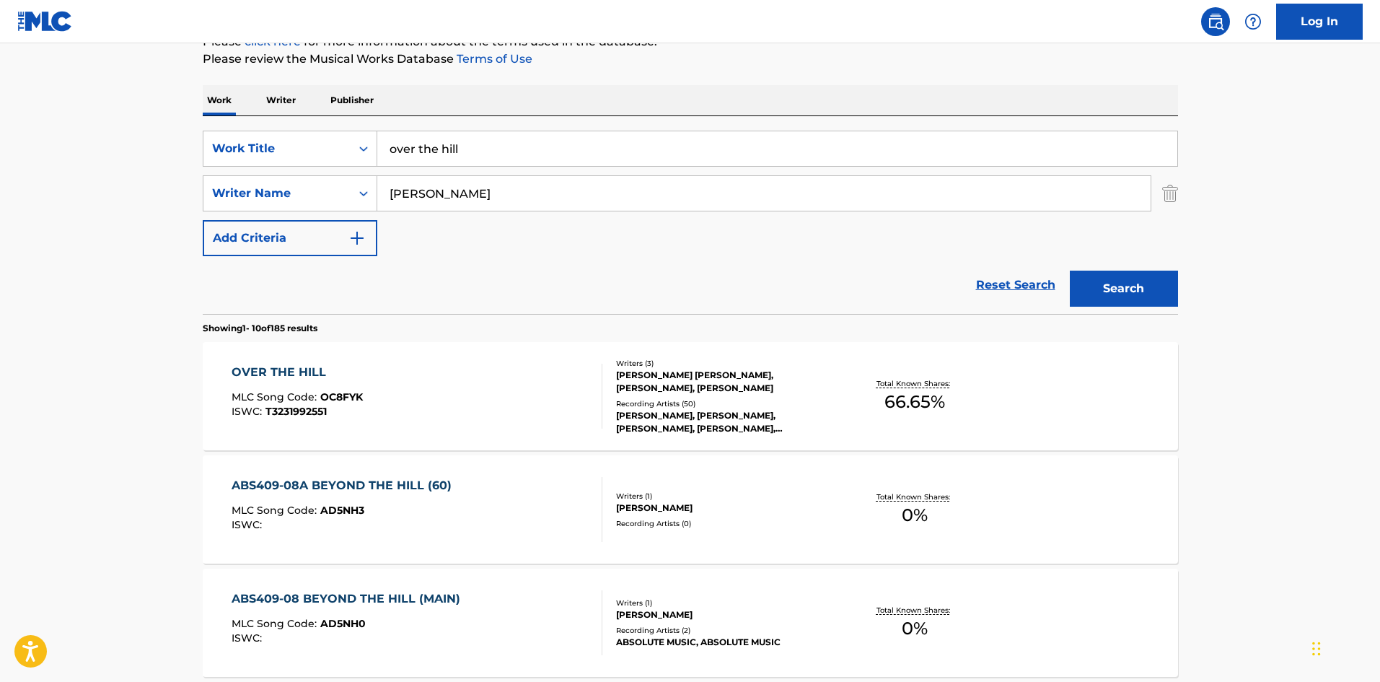
scroll to position [193, 0]
click at [698, 403] on div "Recording Artists ( 50 )" at bounding box center [725, 401] width 218 height 11
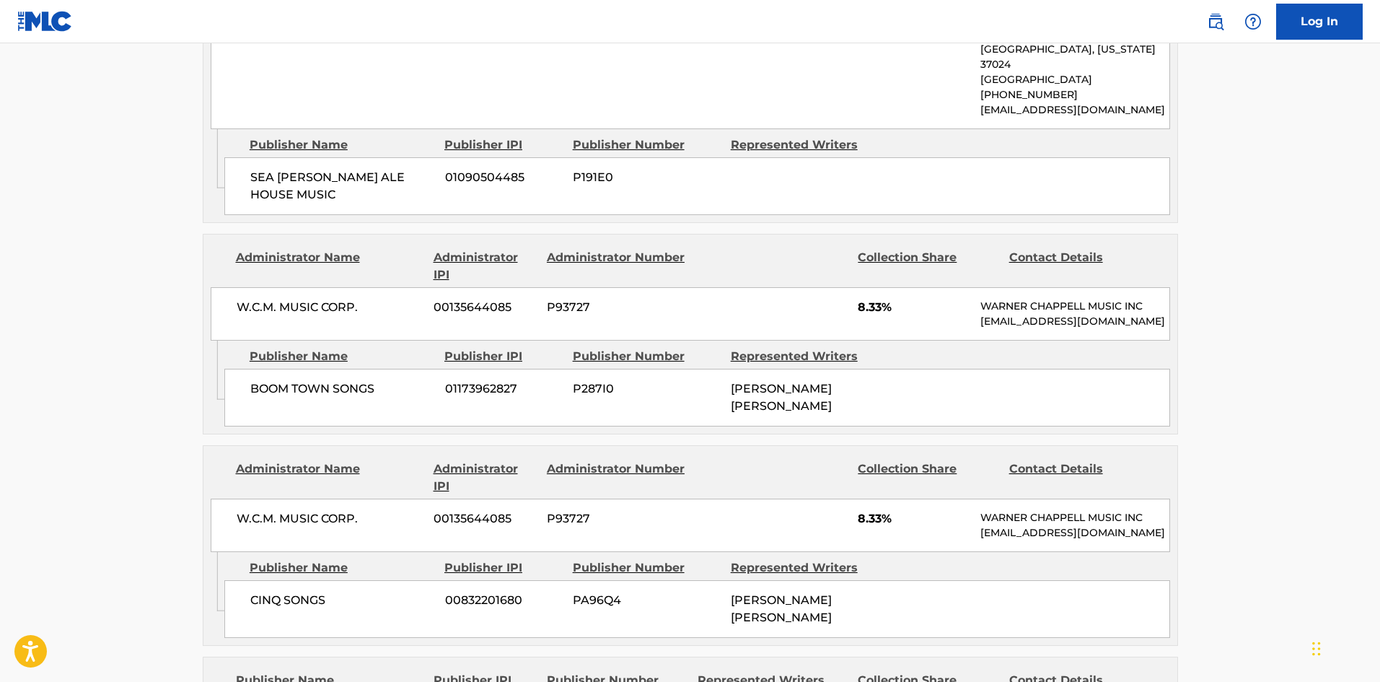
scroll to position [577, 0]
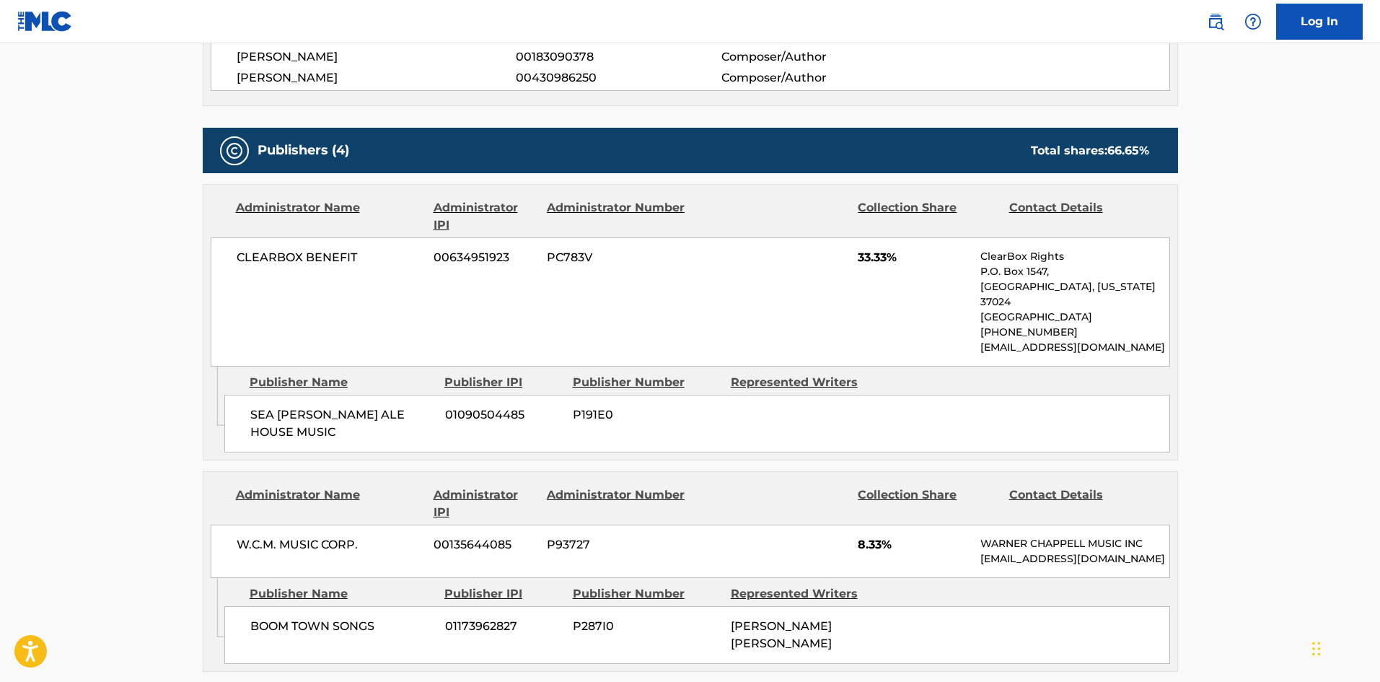
drag, startPoint x: 25, startPoint y: 334, endPoint x: 59, endPoint y: 303, distance: 46.0
click at [25, 334] on main "< Back to public search results Copy work link OVER THE HILL Work Detail Member…" at bounding box center [690, 514] width 1380 height 2096
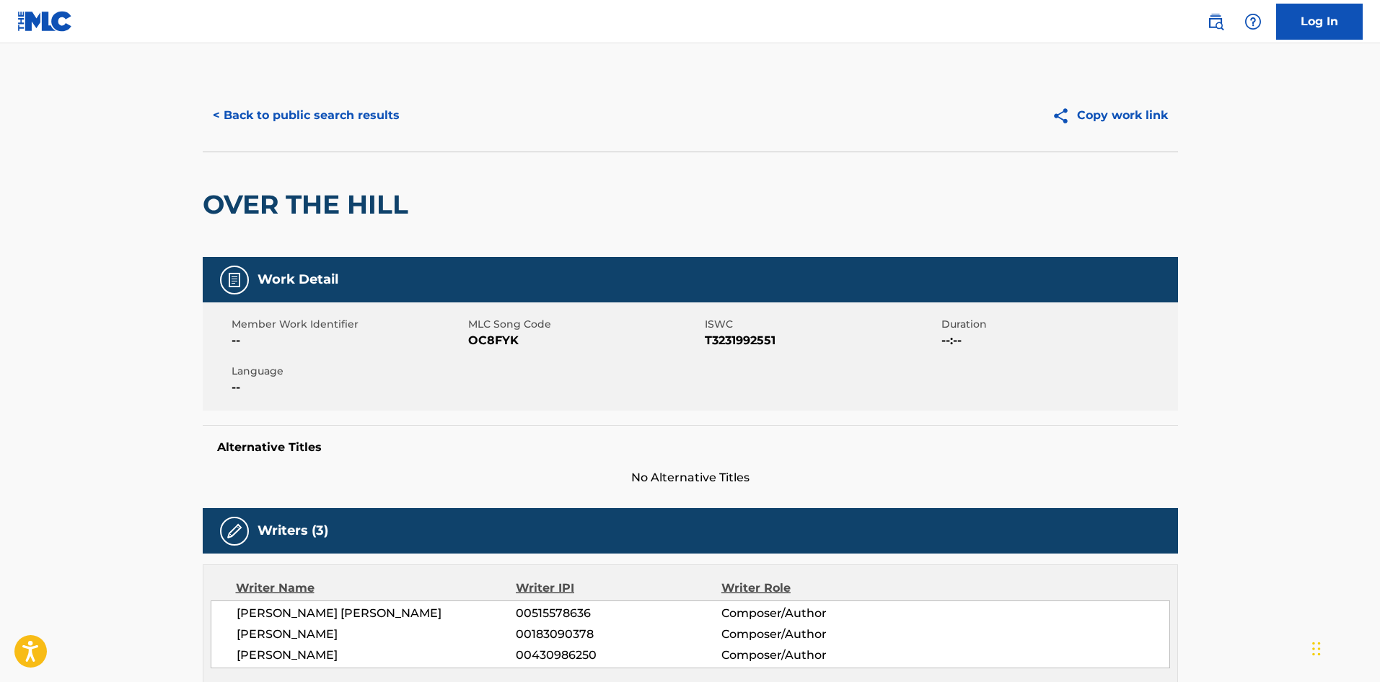
click at [336, 126] on button "< Back to public search results" at bounding box center [306, 115] width 207 height 36
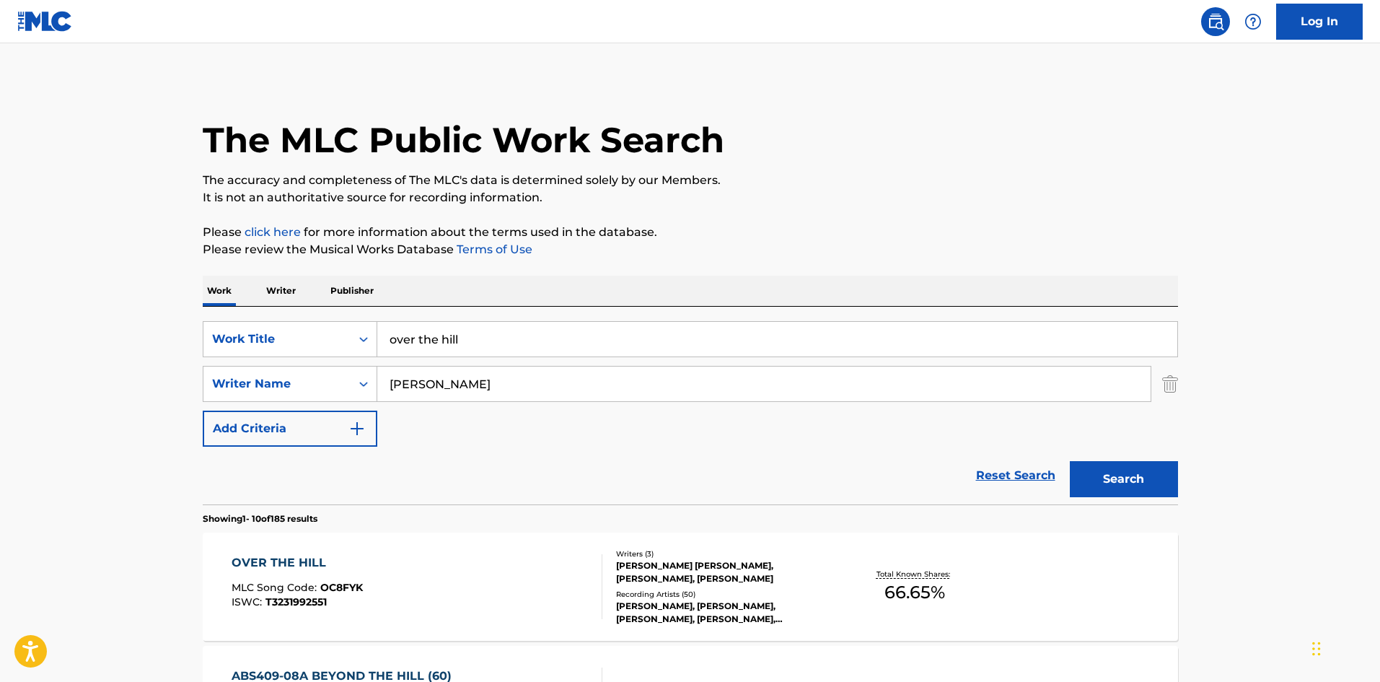
scroll to position [193, 0]
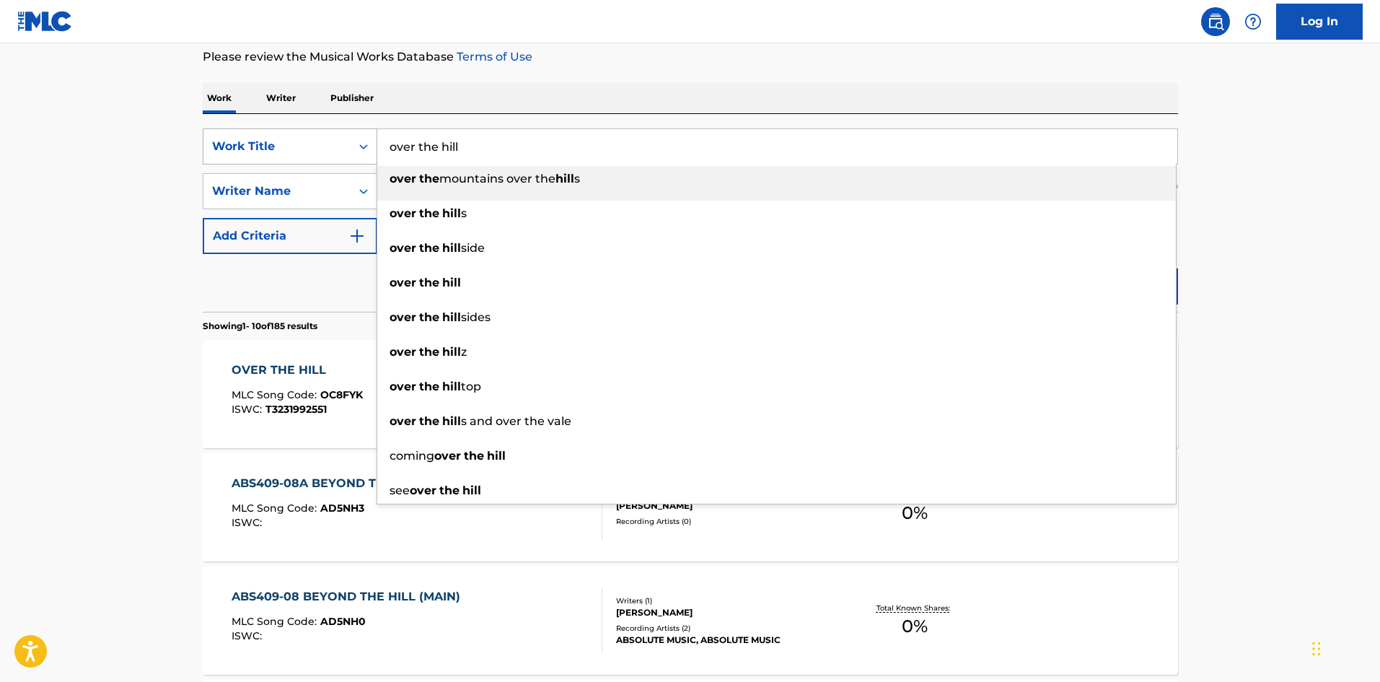
drag, startPoint x: 499, startPoint y: 161, endPoint x: 335, endPoint y: 157, distance: 164.5
click at [335, 157] on div "SearchWithCriteria16481f71-d12b-406e-a297-1ea2af0179ed Work Title over the hill…" at bounding box center [690, 146] width 975 height 36
paste input "Pair Of Boots"
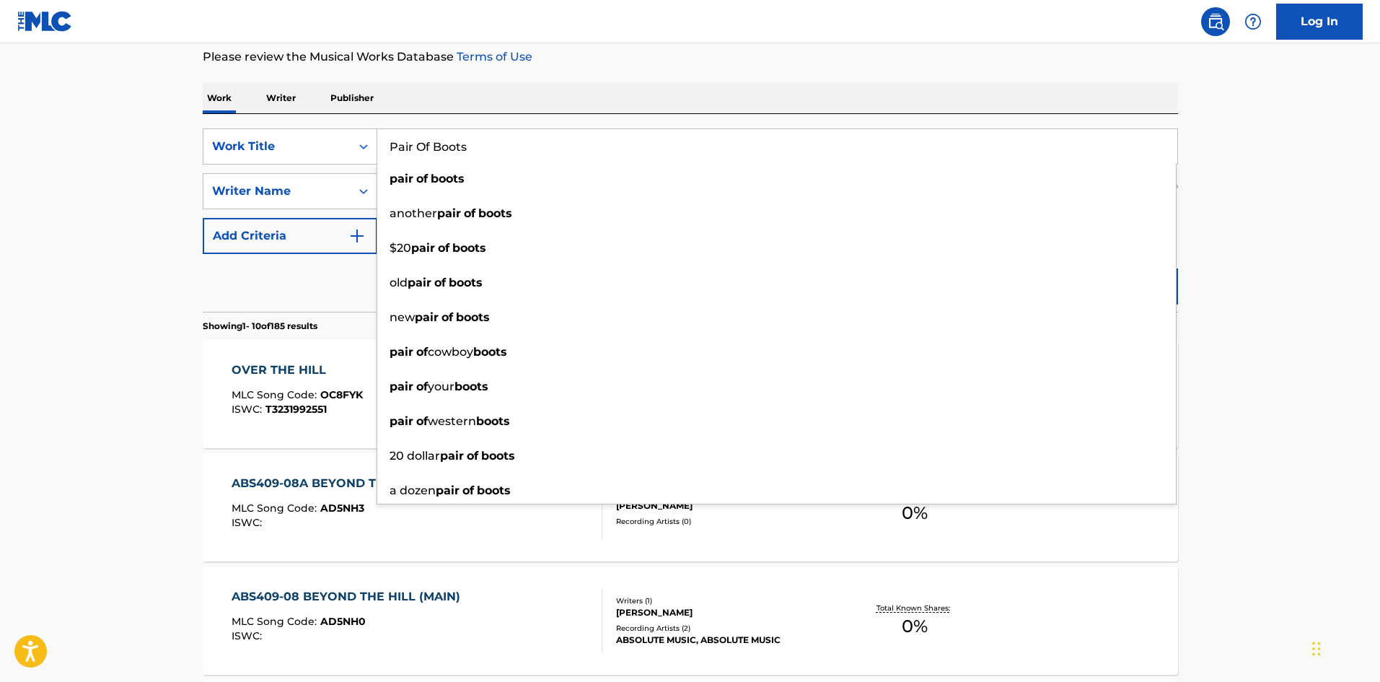
type input "Pair Of Boots"
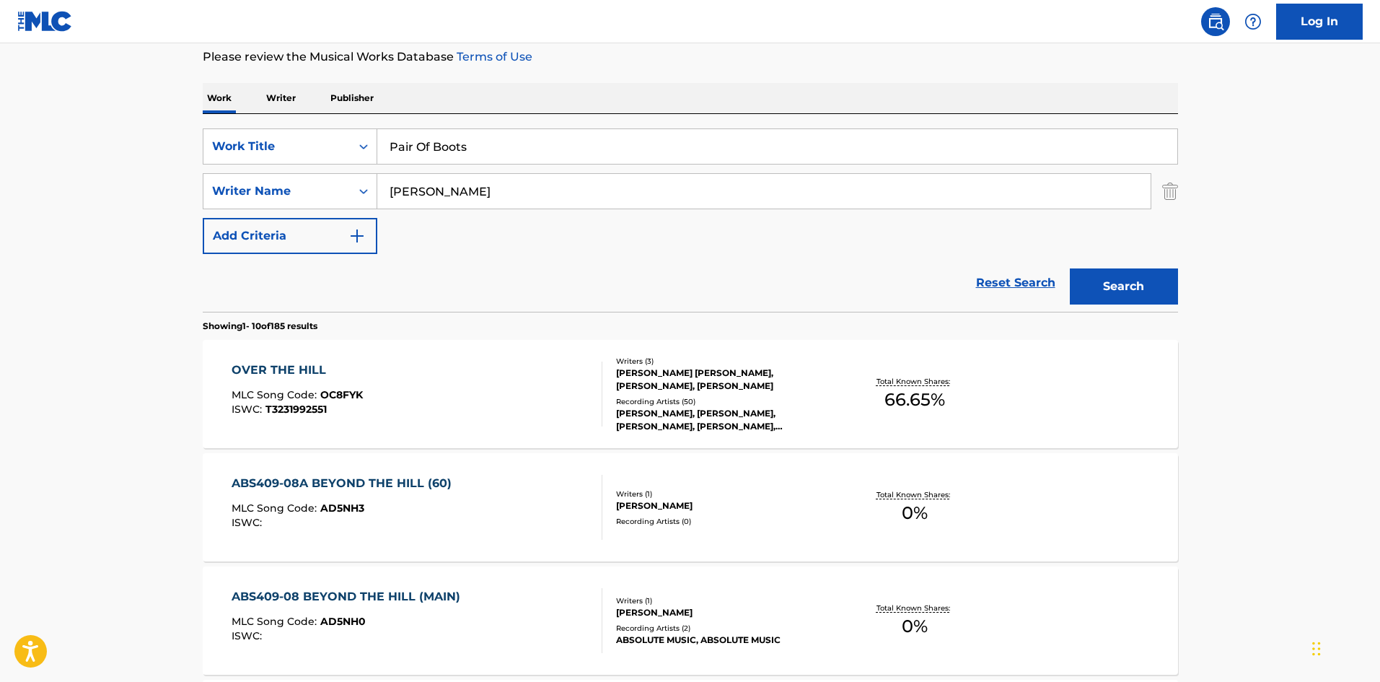
click at [1151, 284] on button "Search" at bounding box center [1124, 286] width 108 height 36
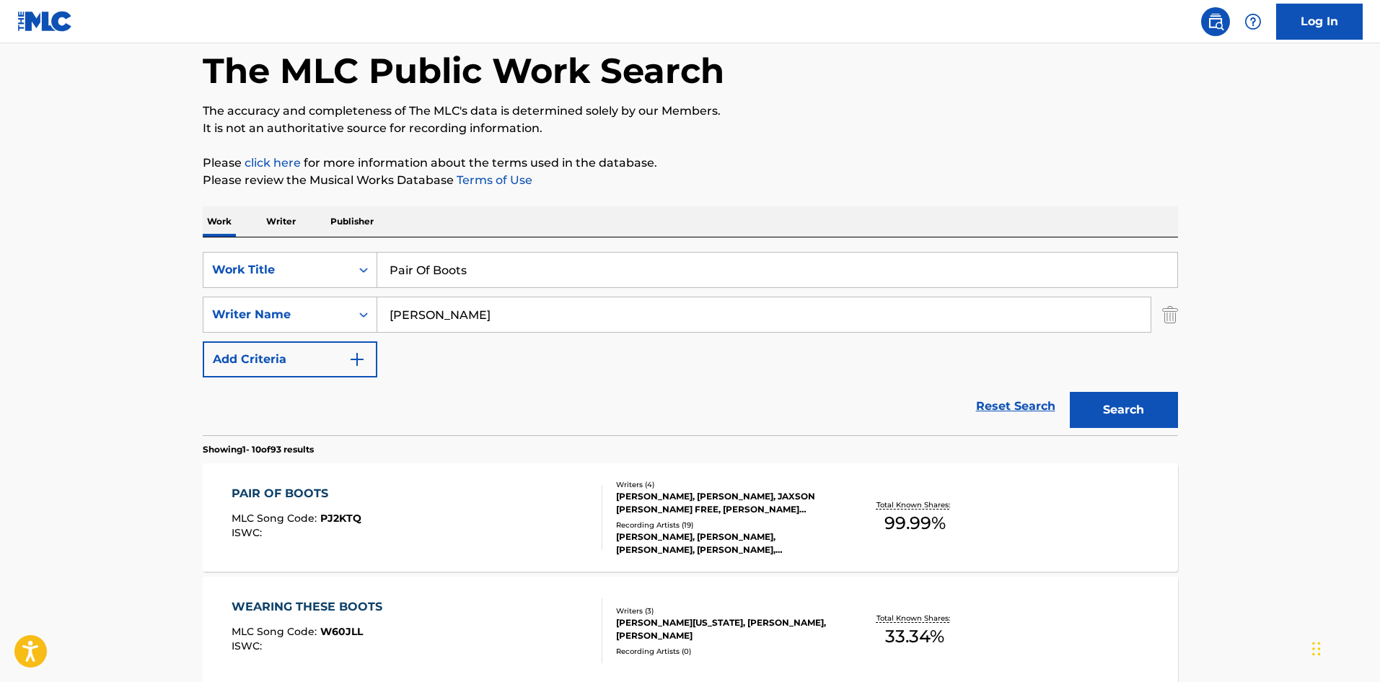
scroll to position [96, 0]
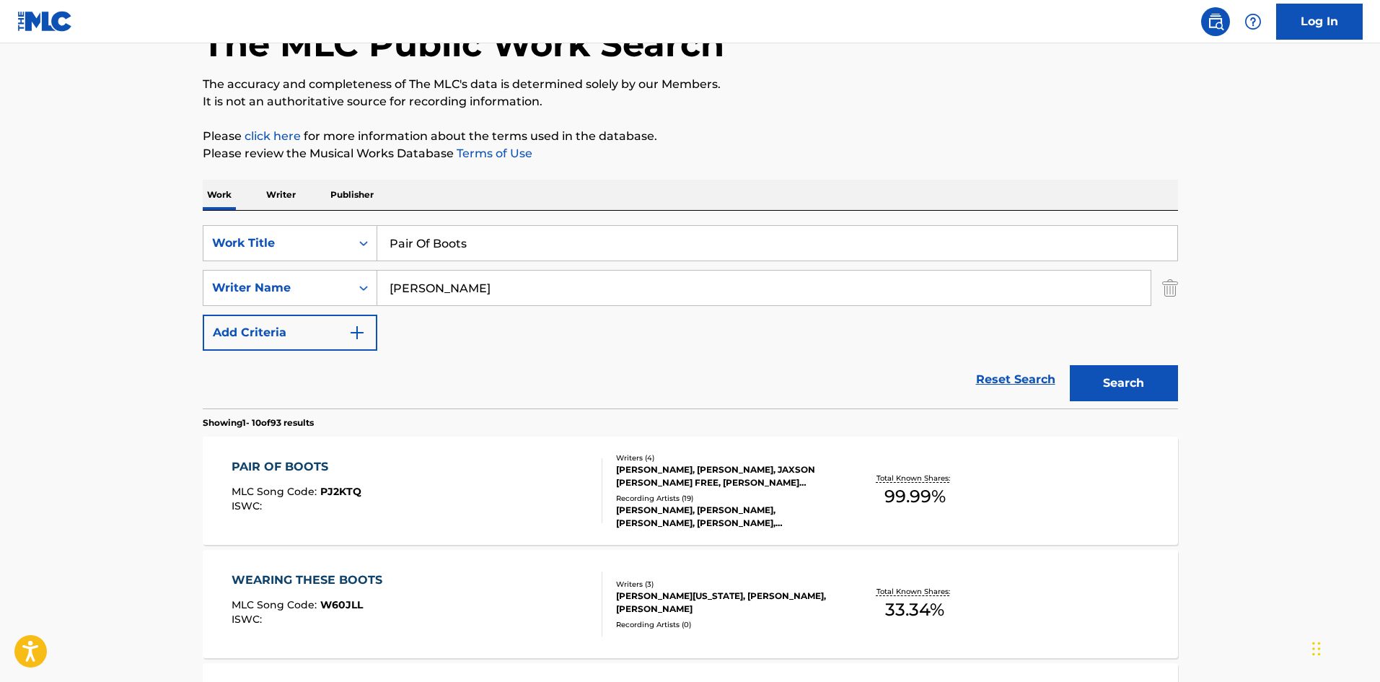
click at [713, 502] on div "Recording Artists ( 19 )" at bounding box center [725, 498] width 218 height 11
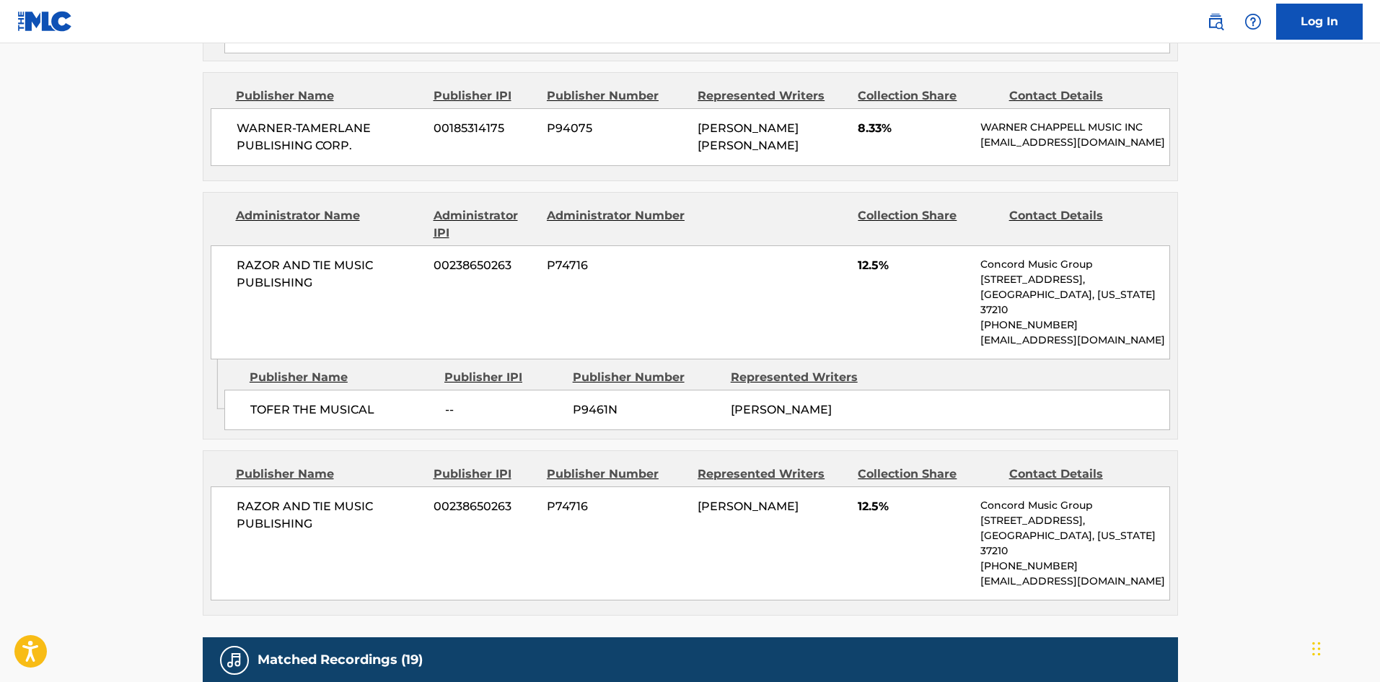
scroll to position [1539, 0]
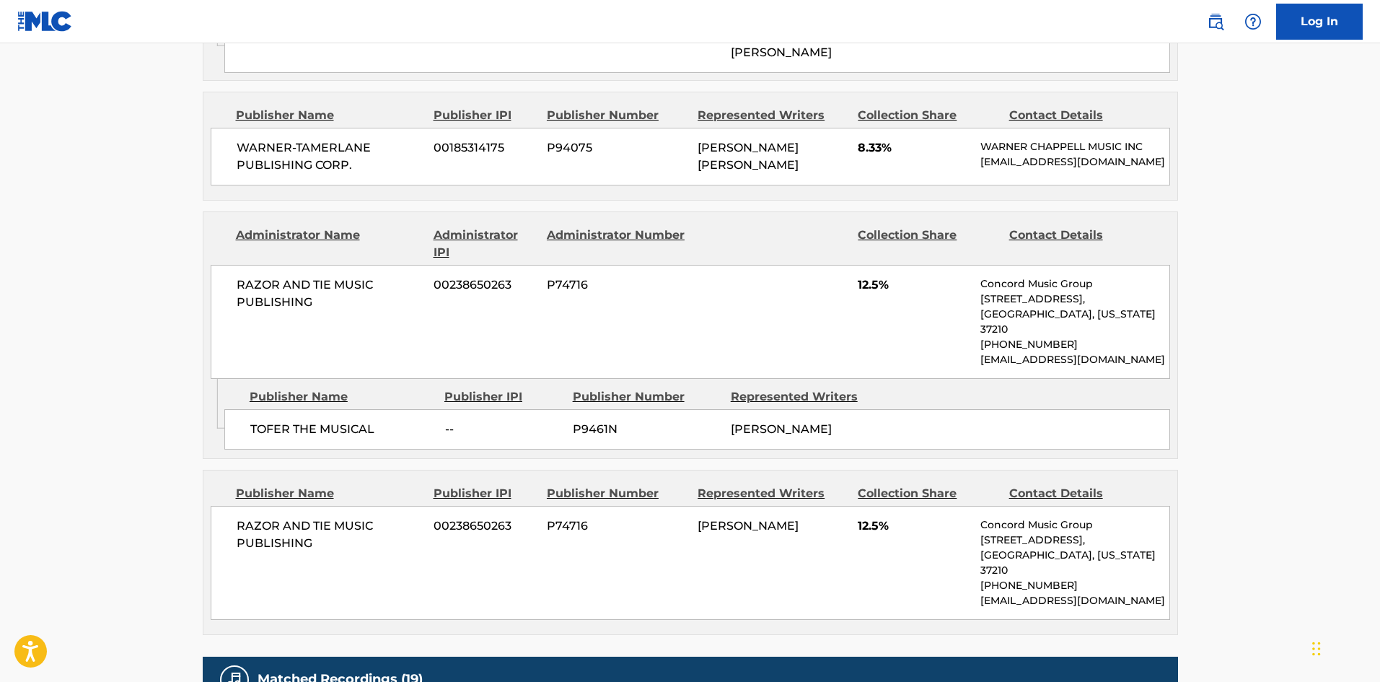
click at [264, 421] on span "TOFER THE MUSICAL" at bounding box center [342, 429] width 184 height 17
drag, startPoint x: 264, startPoint y: 405, endPoint x: 341, endPoint y: 414, distance: 77.8
click at [341, 414] on div "TOFER THE MUSICAL -- P9461N [PERSON_NAME]" at bounding box center [697, 429] width 946 height 40
copy span "TOFER THE MUSICAL"
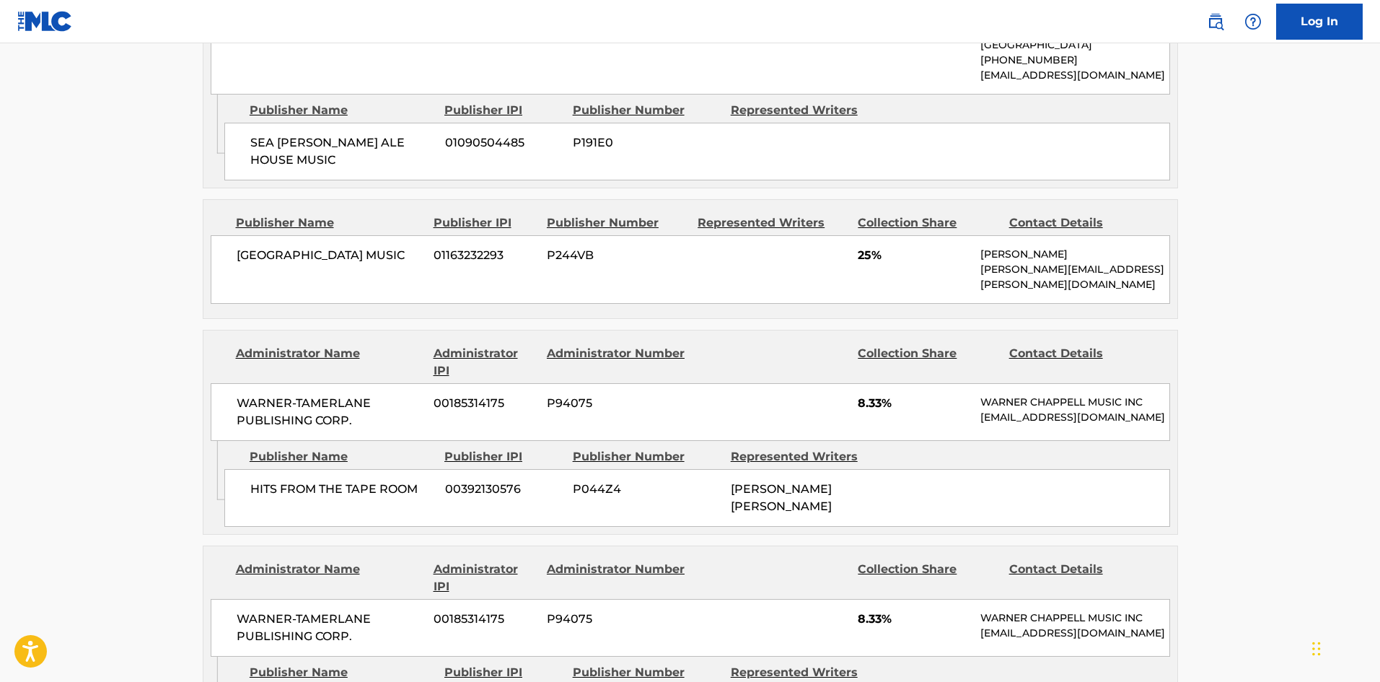
scroll to position [866, 0]
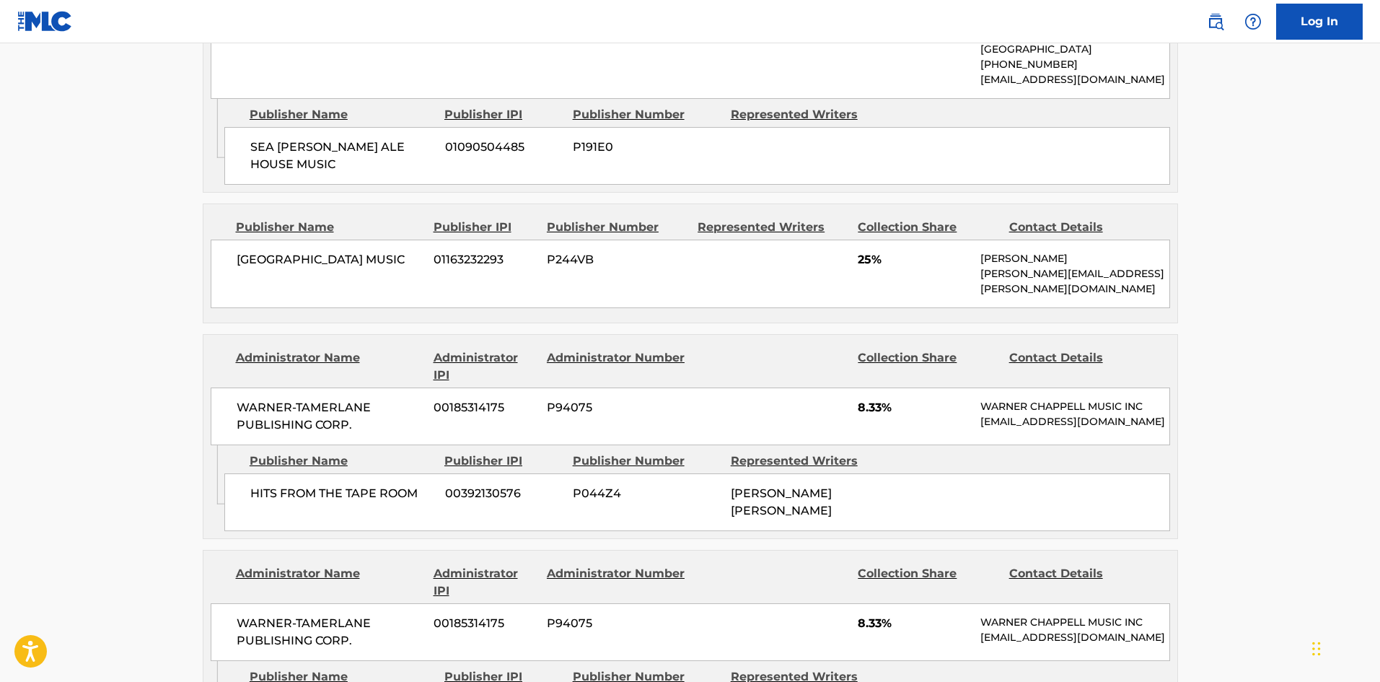
click at [261, 251] on span "[GEOGRAPHIC_DATA] MUSIC" at bounding box center [330, 259] width 187 height 17
drag, startPoint x: 261, startPoint y: 231, endPoint x: 348, endPoint y: 228, distance: 87.3
click at [348, 251] on span "[GEOGRAPHIC_DATA] MUSIC" at bounding box center [330, 259] width 187 height 17
copy span "[GEOGRAPHIC_DATA] MUSIC"
click at [32, 426] on main "< Back to public search results Copy work link PAIR OF BOOTS Work Detail Member…" at bounding box center [690, 523] width 1380 height 2691
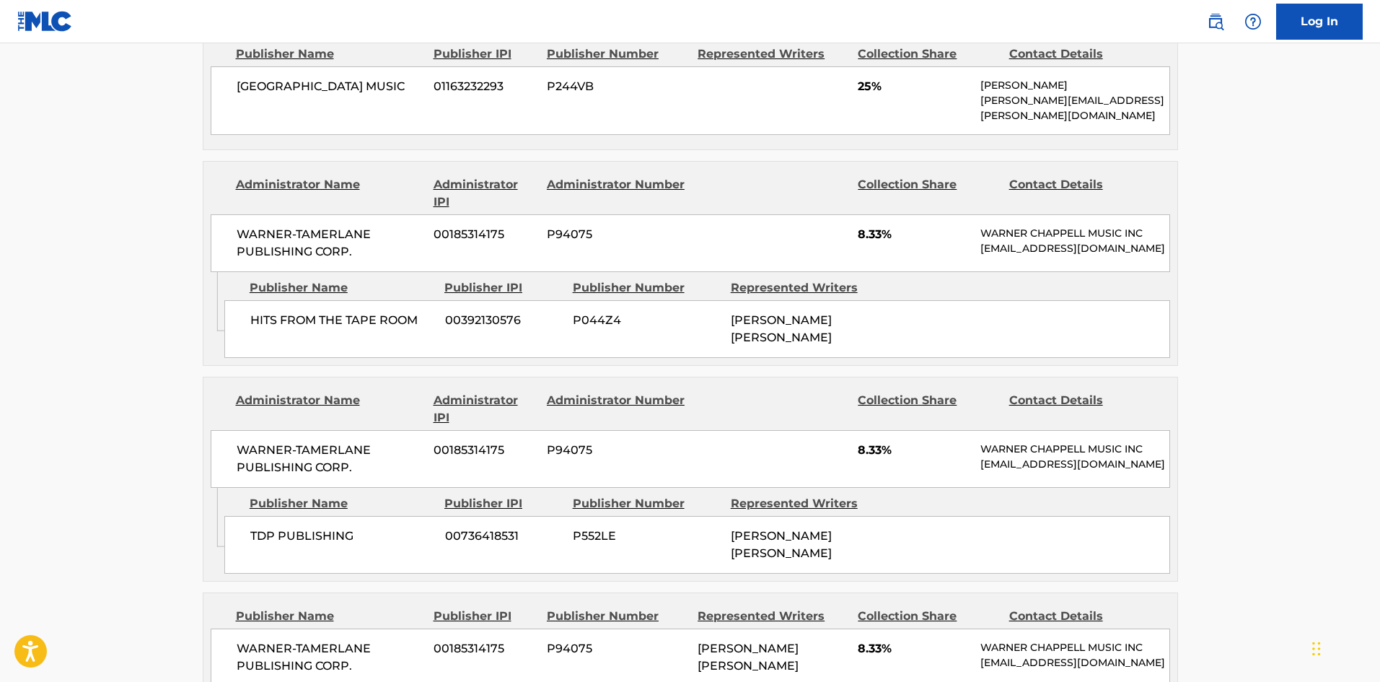
scroll to position [1058, 0]
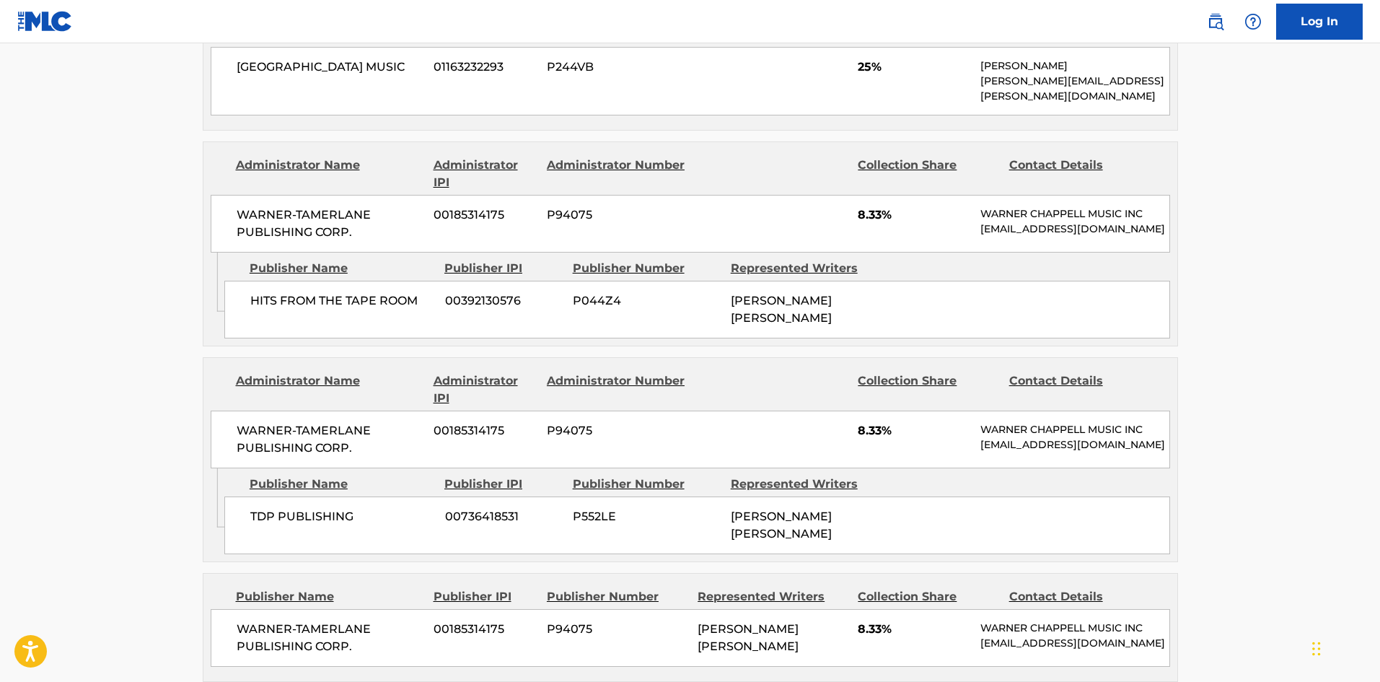
click at [259, 508] on span "TDP PUBLISHING" at bounding box center [342, 516] width 184 height 17
click at [261, 508] on span "TDP PUBLISHING" at bounding box center [342, 516] width 184 height 17
drag, startPoint x: 261, startPoint y: 493, endPoint x: 291, endPoint y: 498, distance: 30.1
click at [291, 508] on span "TDP PUBLISHING" at bounding box center [342, 516] width 184 height 17
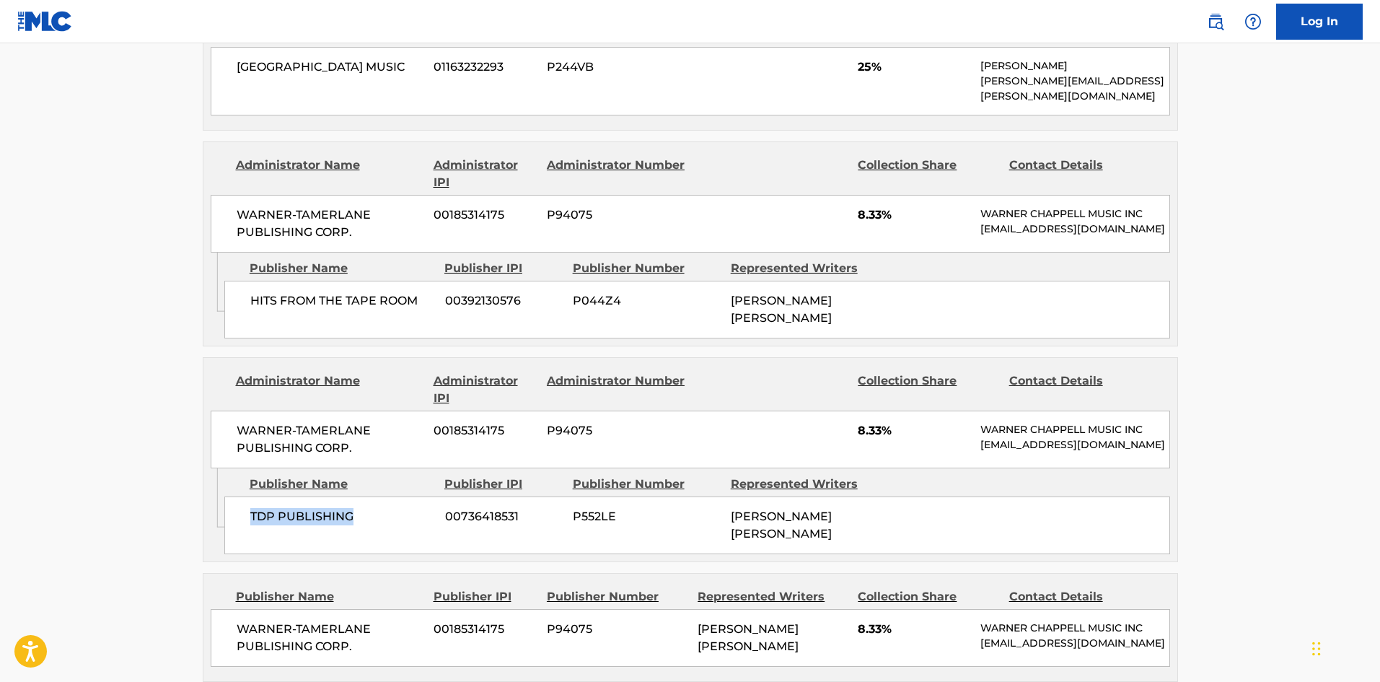
copy span "TDP PUBLISHING"
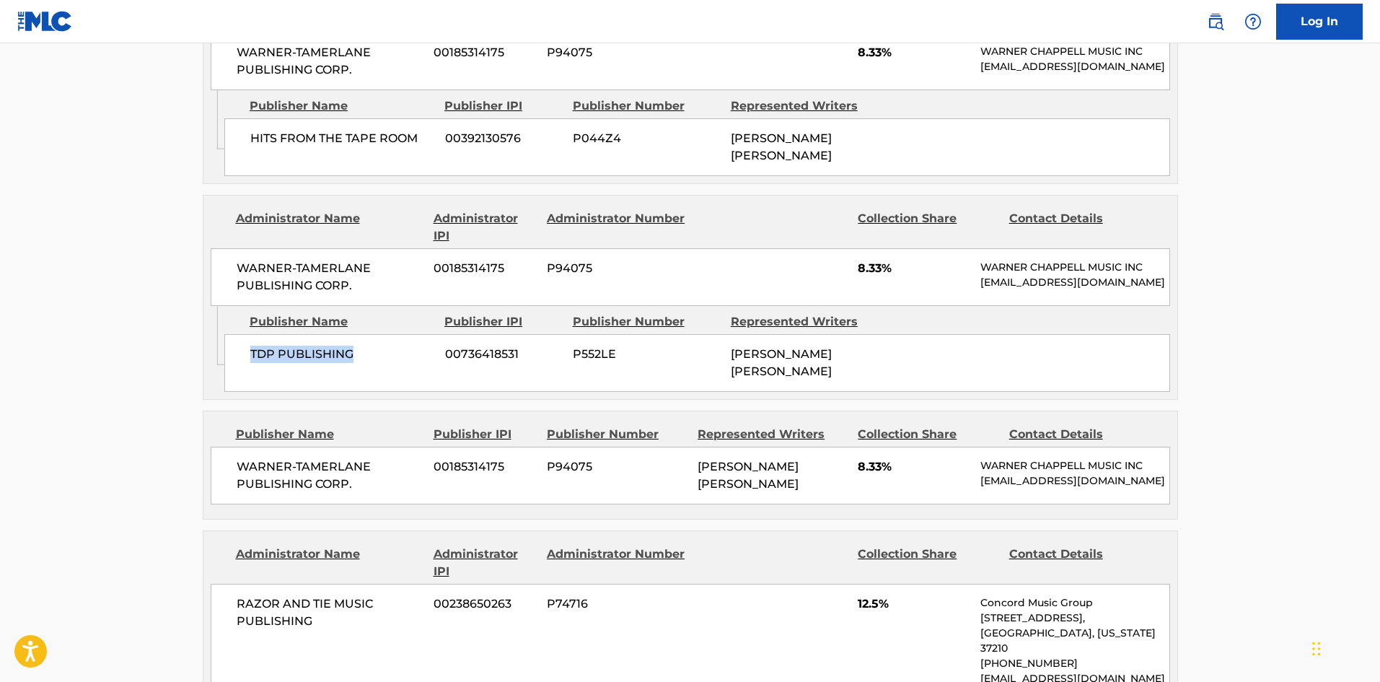
scroll to position [1251, 0]
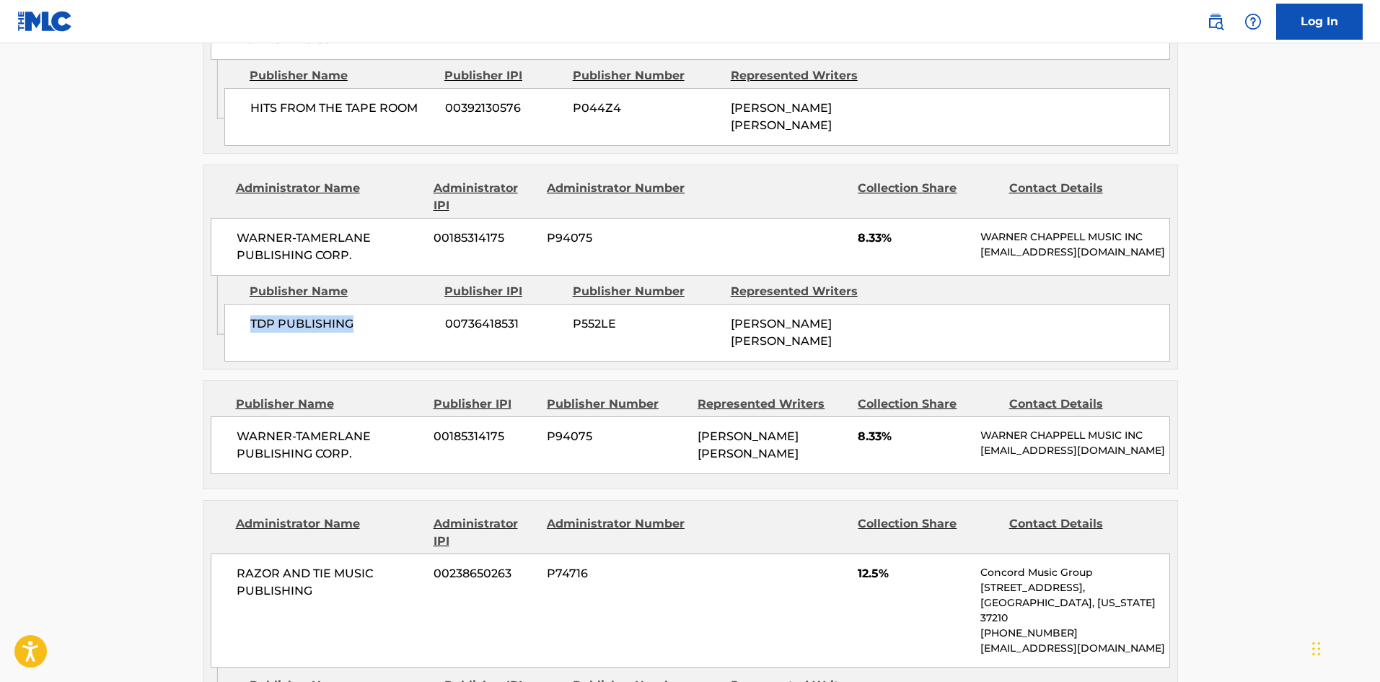
click at [22, 472] on main "< Back to public search results Copy work link PAIR OF BOOTS Work Detail Member…" at bounding box center [690, 137] width 1380 height 2691
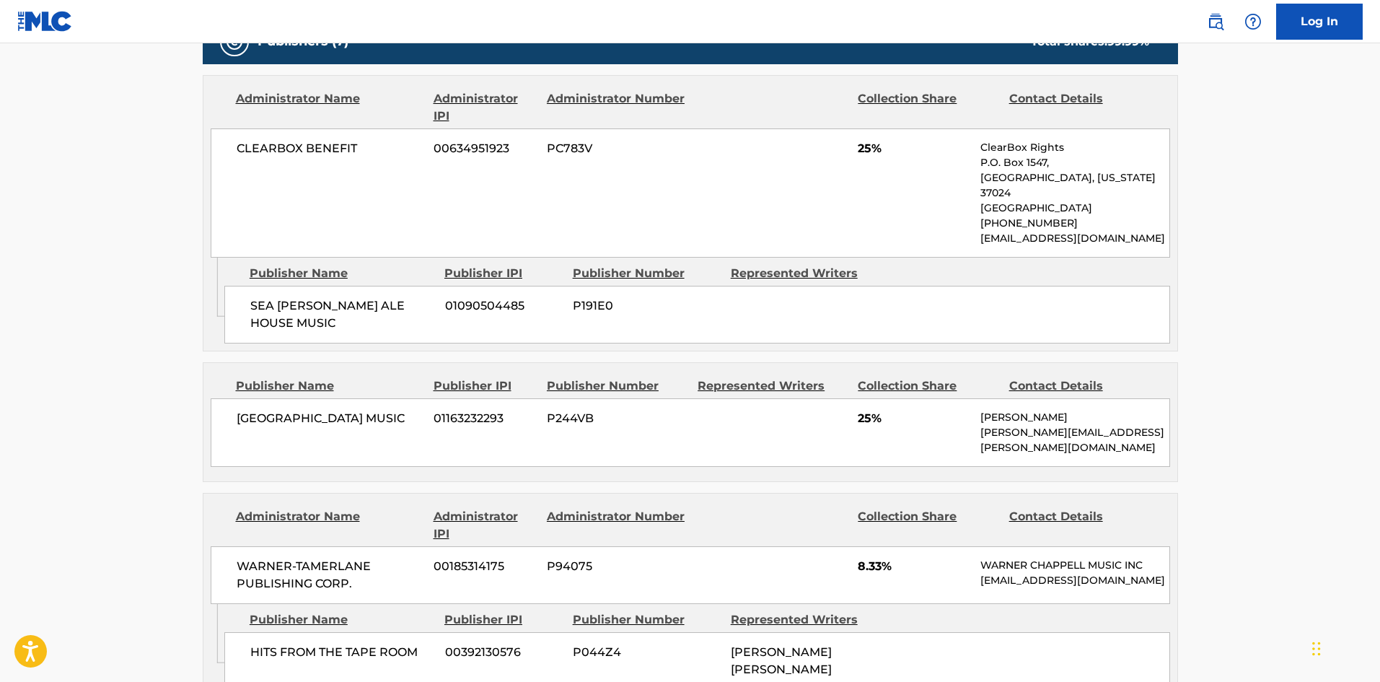
scroll to position [674, 0]
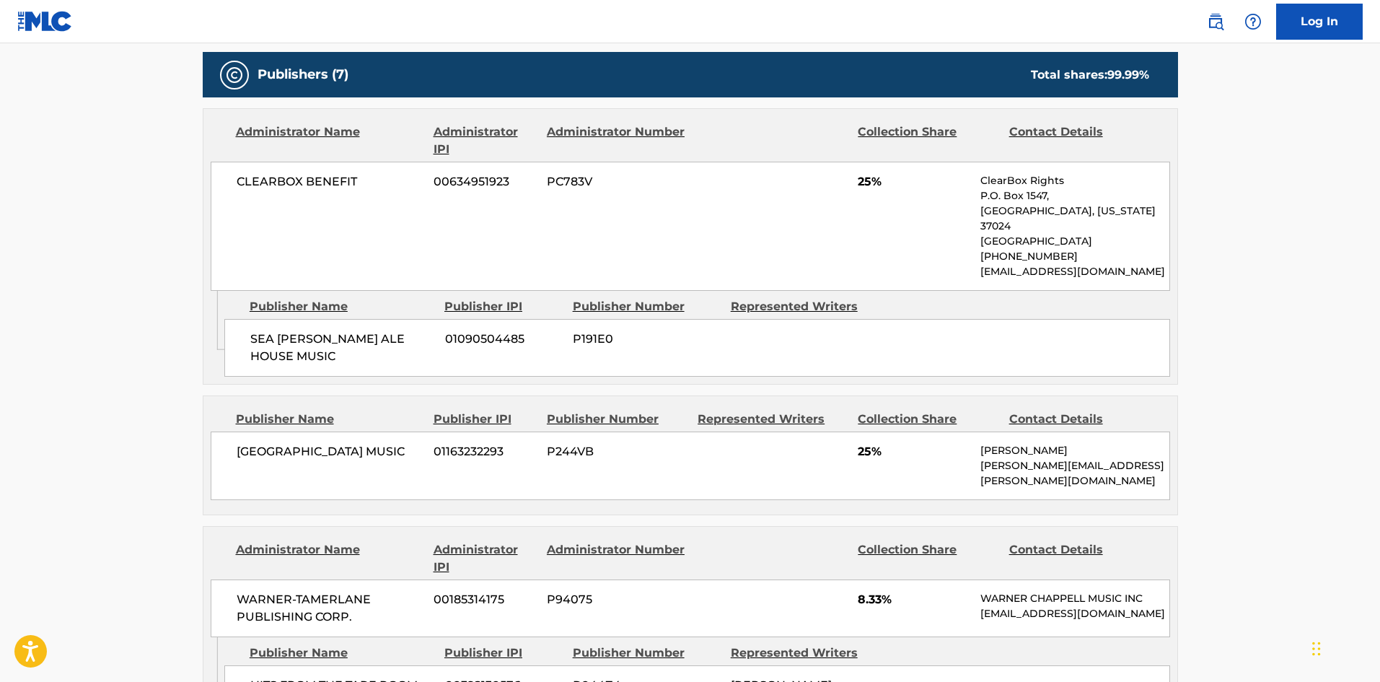
click at [264, 330] on span "SEA [PERSON_NAME] ALE HOUSE MUSIC" at bounding box center [342, 347] width 184 height 35
drag, startPoint x: 264, startPoint y: 324, endPoint x: 404, endPoint y: 336, distance: 140.5
click at [404, 336] on div "SEA [PERSON_NAME] ALE HOUSE MUSIC 01090504485 P191E0" at bounding box center [697, 348] width 946 height 58
copy span "SEA [PERSON_NAME] ALE HOUSE MUSIC"
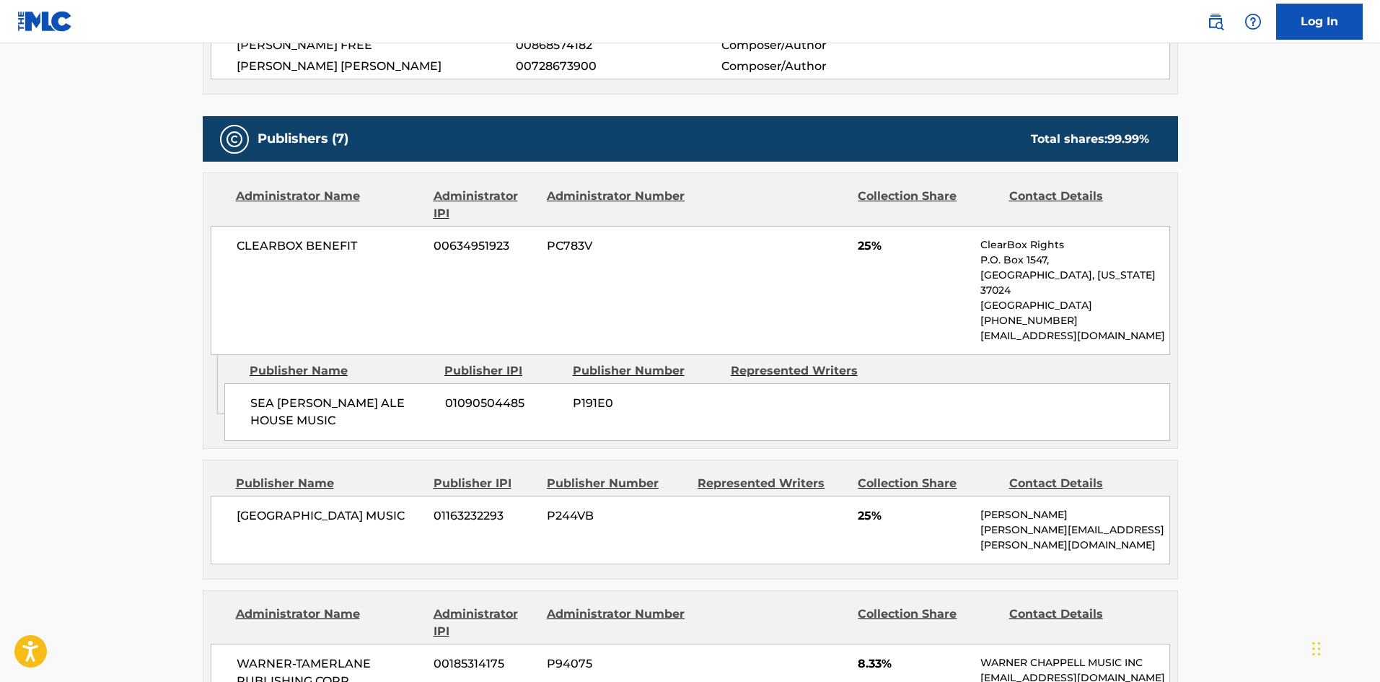
scroll to position [577, 0]
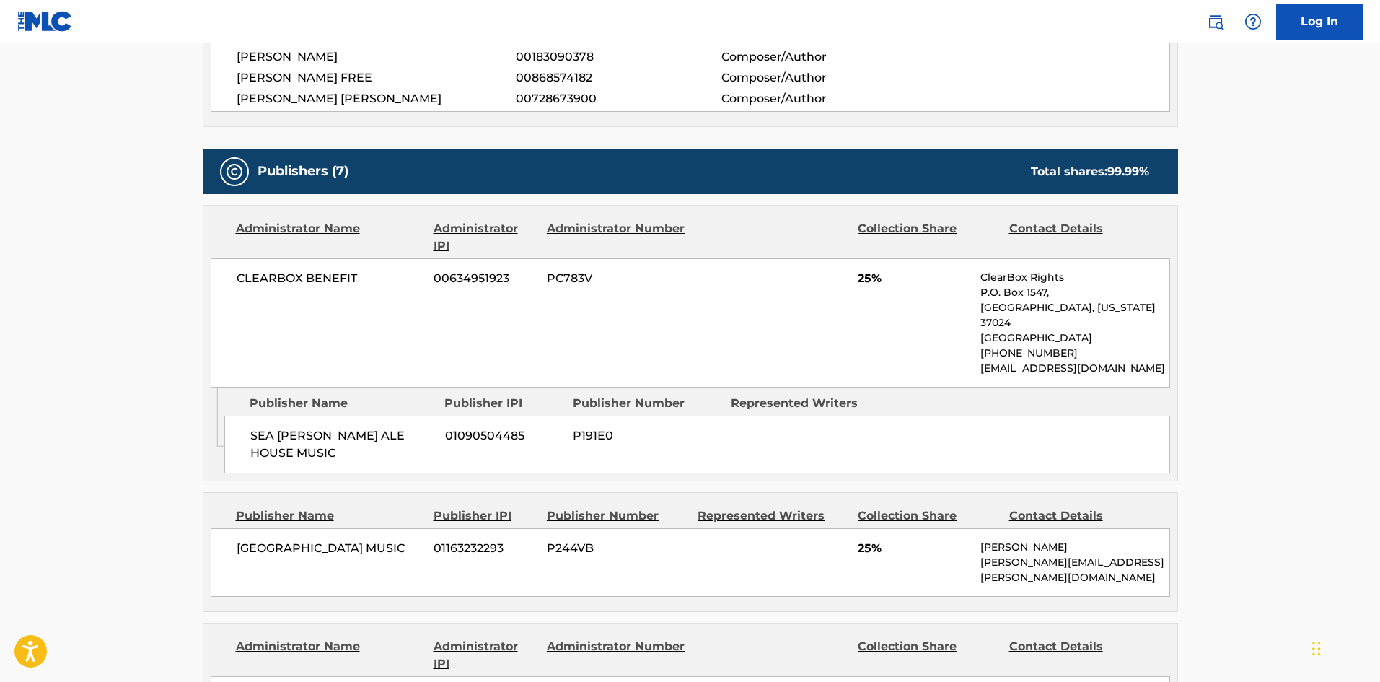
click at [250, 540] on span "[GEOGRAPHIC_DATA] MUSIC" at bounding box center [330, 548] width 187 height 17
drag, startPoint x: 250, startPoint y: 523, endPoint x: 359, endPoint y: 521, distance: 108.9
click at [359, 540] on span "[GEOGRAPHIC_DATA] MUSIC" at bounding box center [330, 548] width 187 height 17
copy span "[GEOGRAPHIC_DATA] MUSIC"
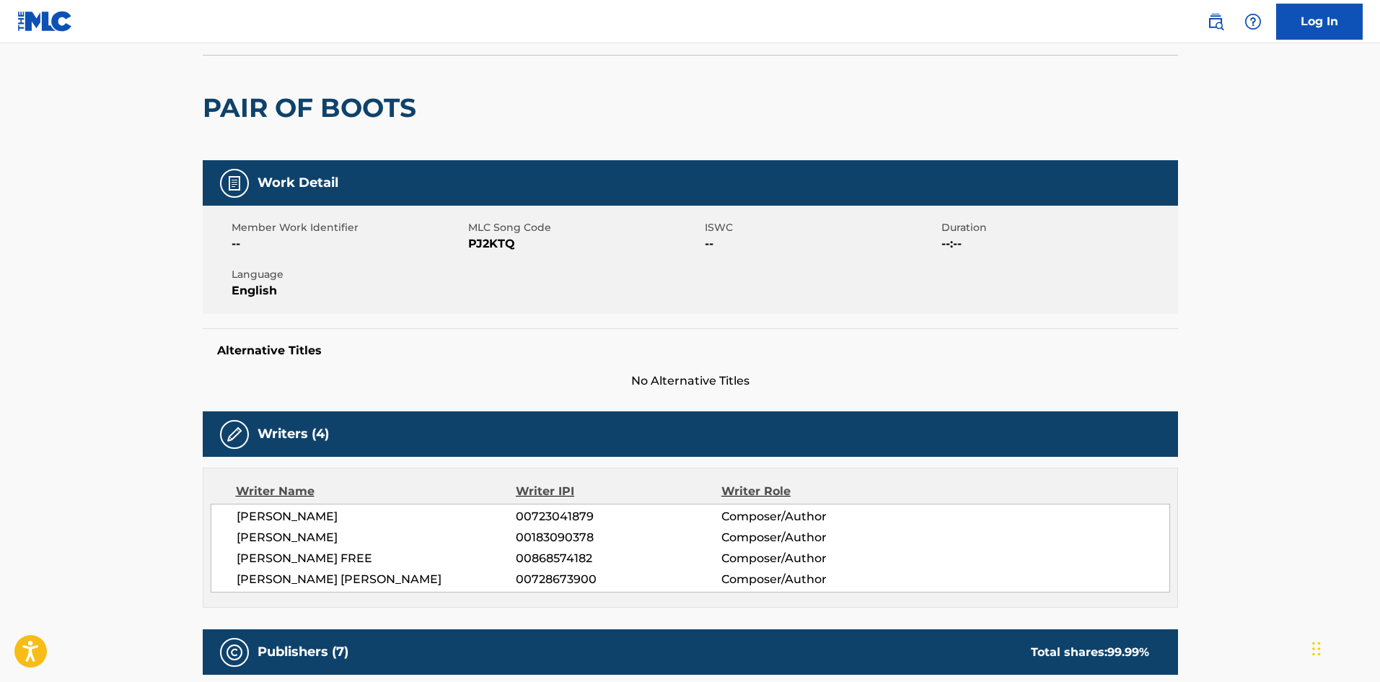
scroll to position [0, 0]
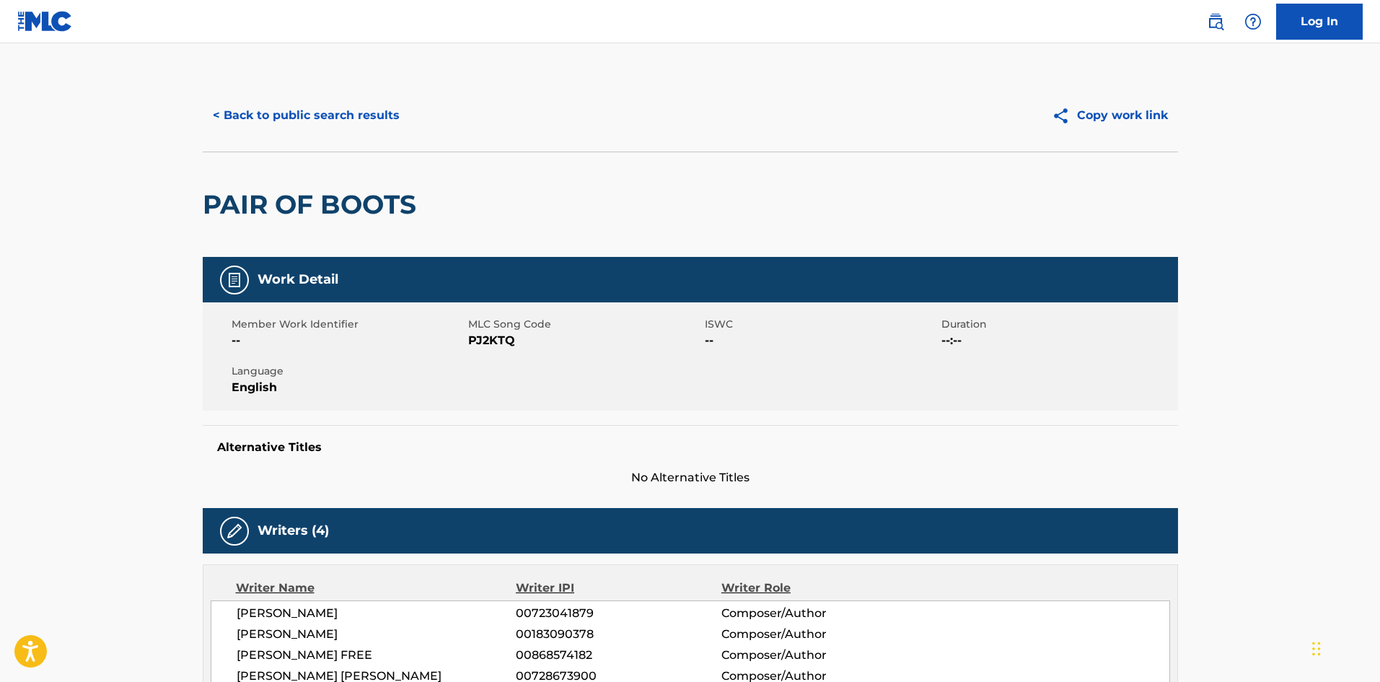
click at [260, 110] on button "< Back to public search results" at bounding box center [306, 115] width 207 height 36
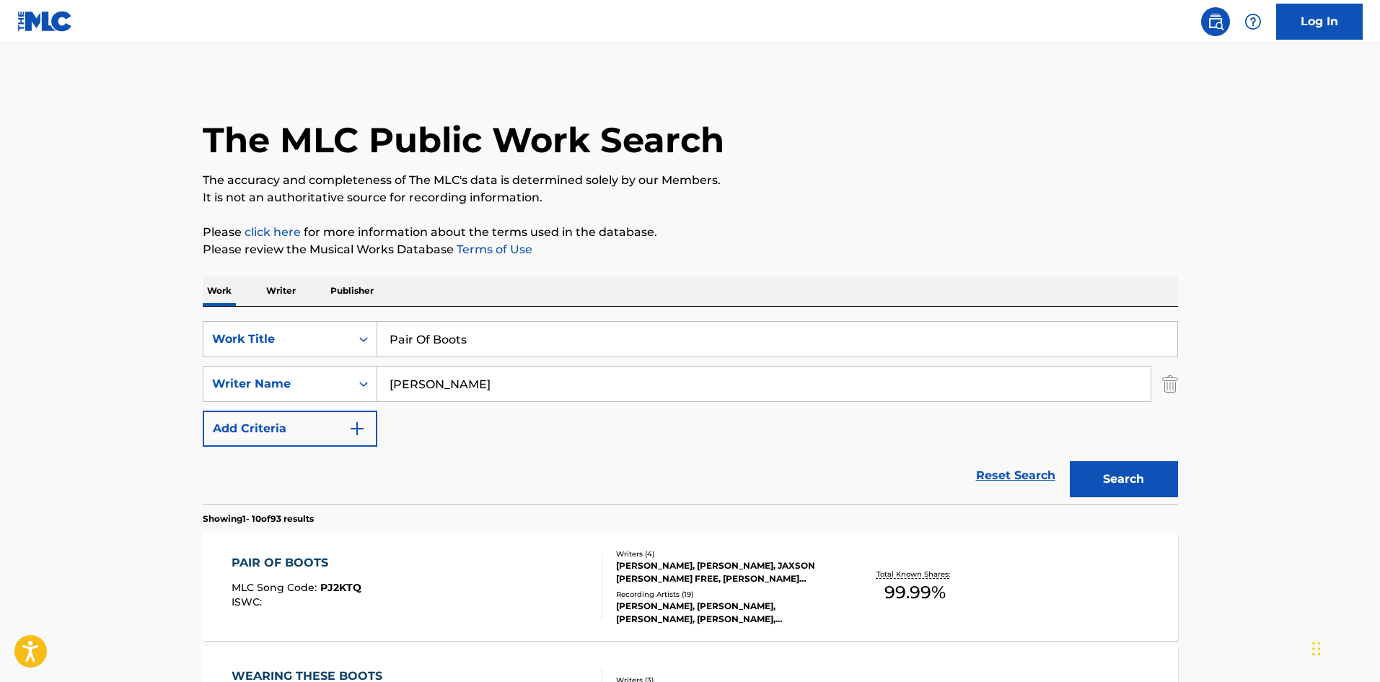
scroll to position [96, 0]
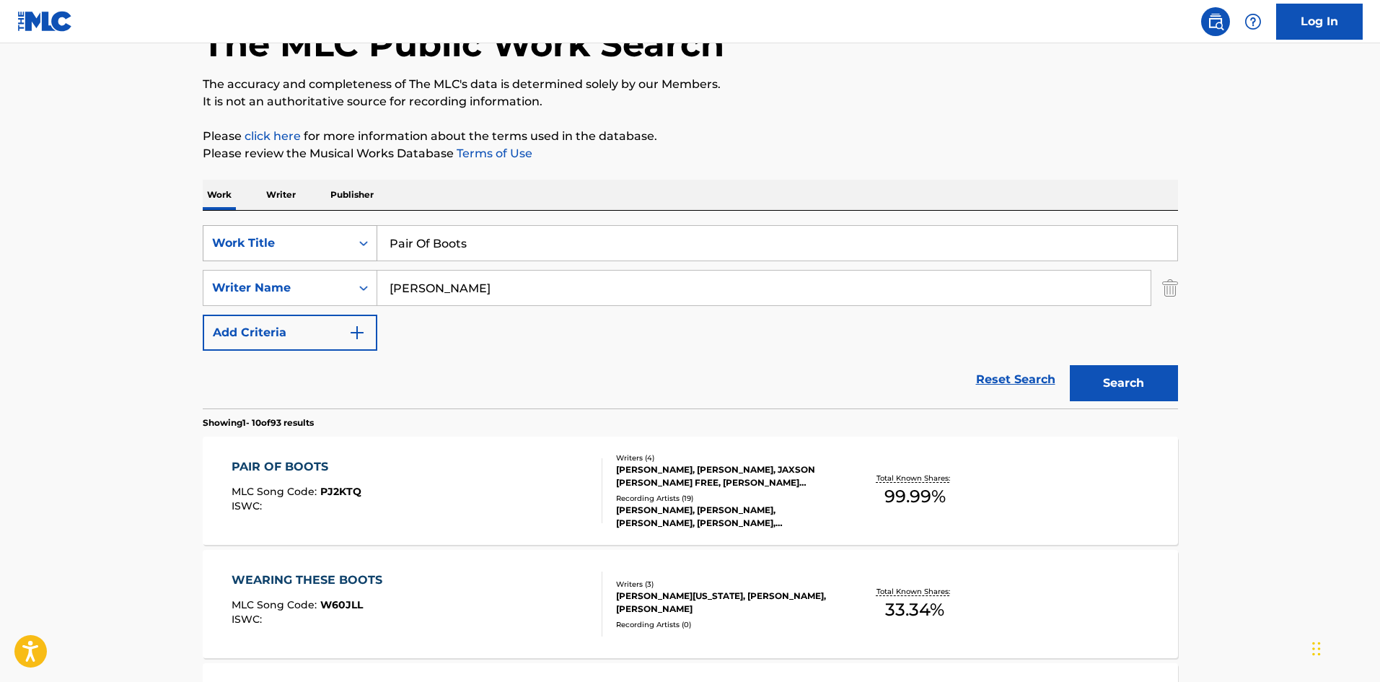
drag, startPoint x: 478, startPoint y: 241, endPoint x: 307, endPoint y: 257, distance: 171.0
click at [307, 257] on div "SearchWithCriteria16481f71-d12b-406e-a297-1ea2af0179ed Work Title Pair Of Boots" at bounding box center [690, 243] width 975 height 36
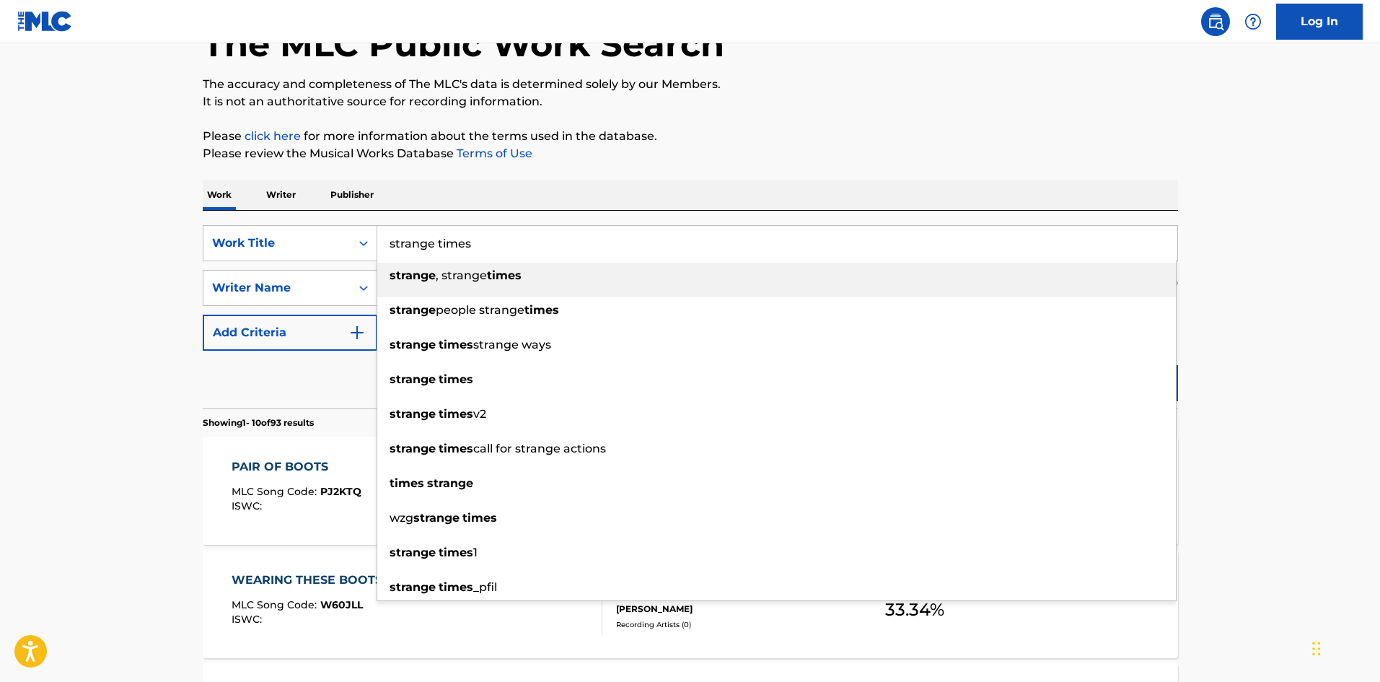
type input "strange times"
click at [325, 383] on div "Reset Search Search" at bounding box center [690, 380] width 975 height 58
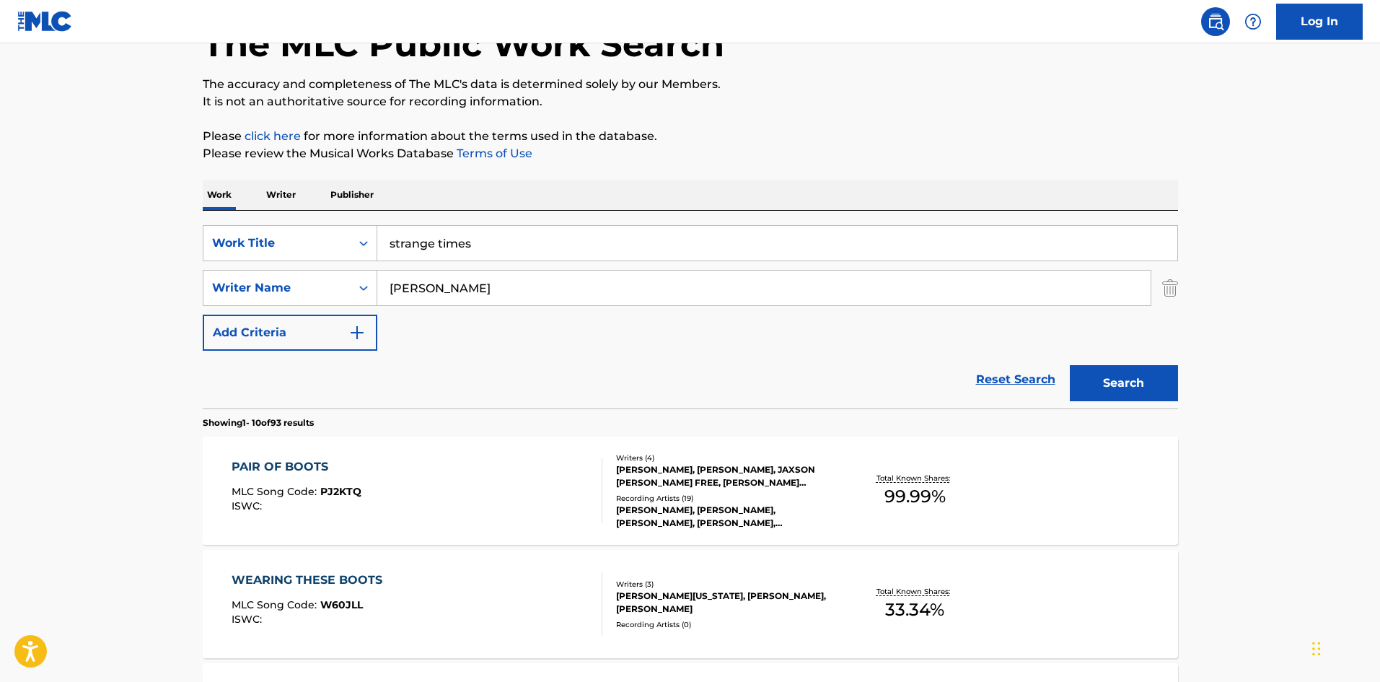
click at [1114, 379] on button "Search" at bounding box center [1124, 383] width 108 height 36
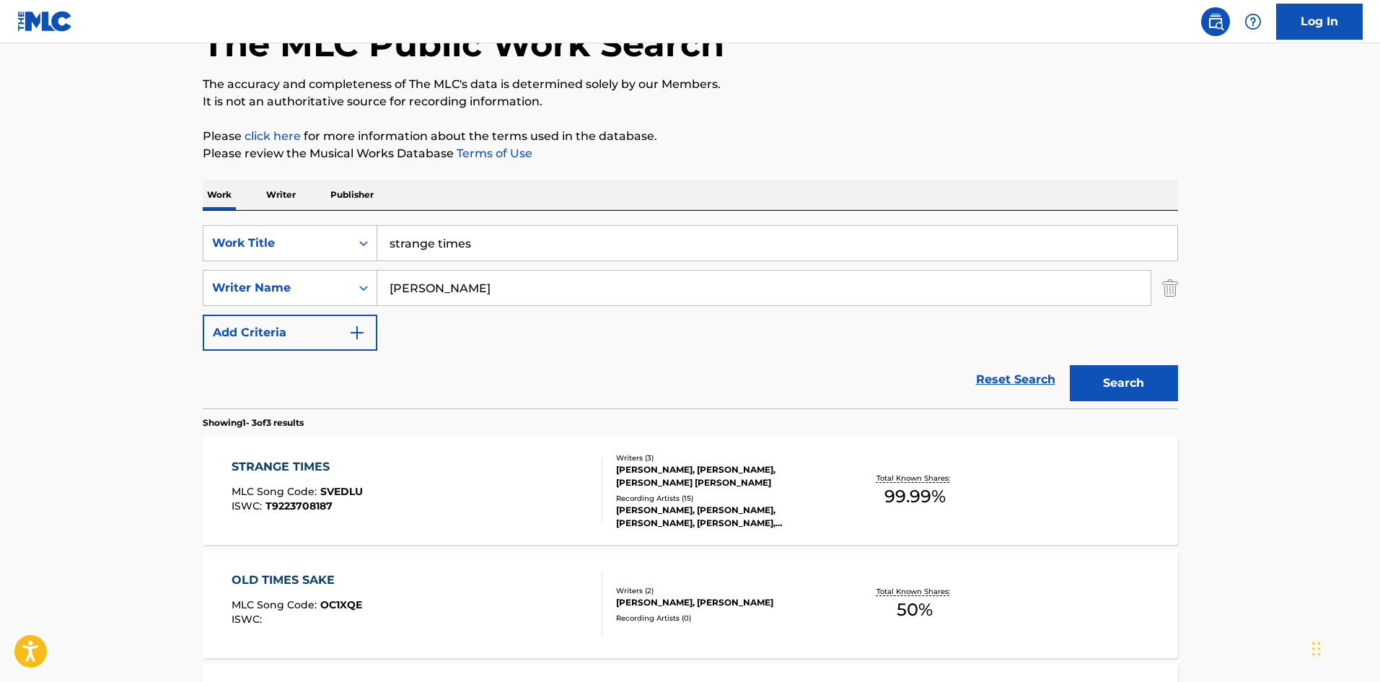
click at [680, 496] on div "Recording Artists ( 15 )" at bounding box center [725, 498] width 218 height 11
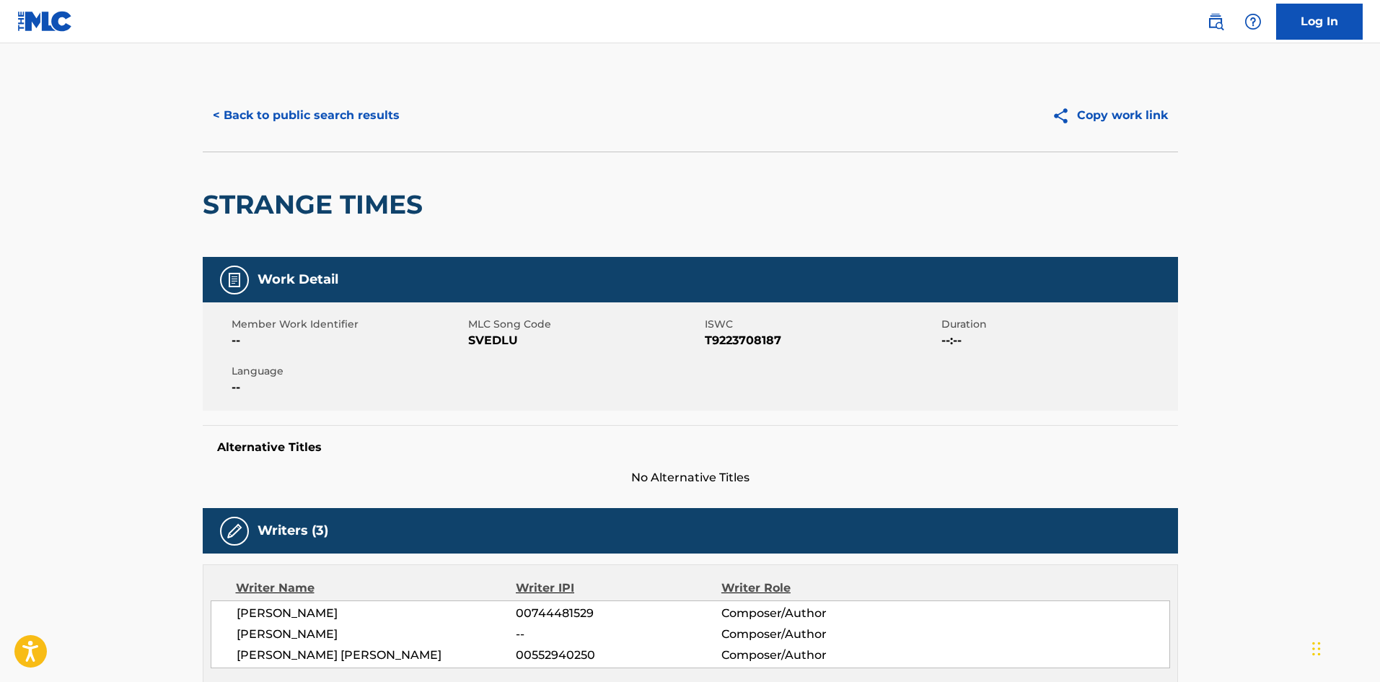
scroll to position [577, 0]
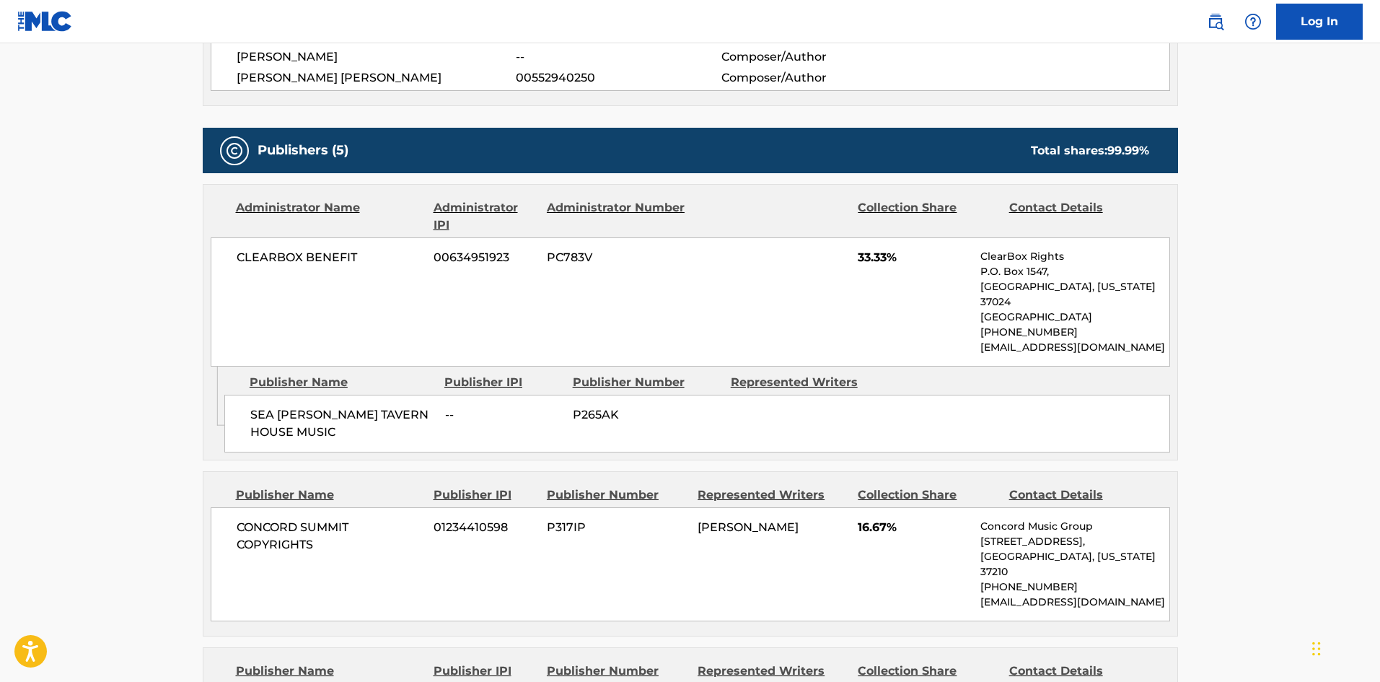
click at [255, 406] on span "SEA [PERSON_NAME] TAVERN HOUSE MUSIC" at bounding box center [342, 423] width 184 height 35
drag, startPoint x: 255, startPoint y: 401, endPoint x: 266, endPoint y: 414, distance: 16.9
click at [266, 414] on span "SEA [PERSON_NAME] TAVERN HOUSE MUSIC" at bounding box center [342, 423] width 184 height 35
copy span "SEA [PERSON_NAME] TAVERN HOUSE MUSIC"
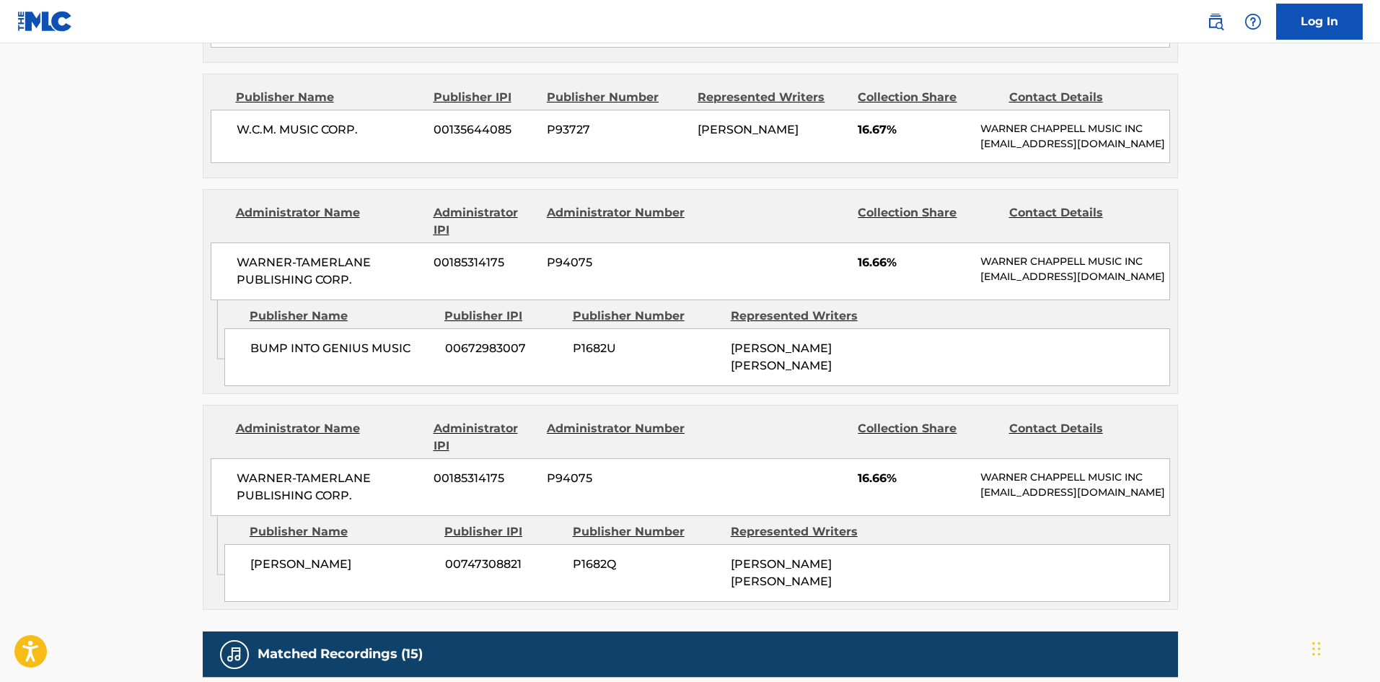
scroll to position [1251, 0]
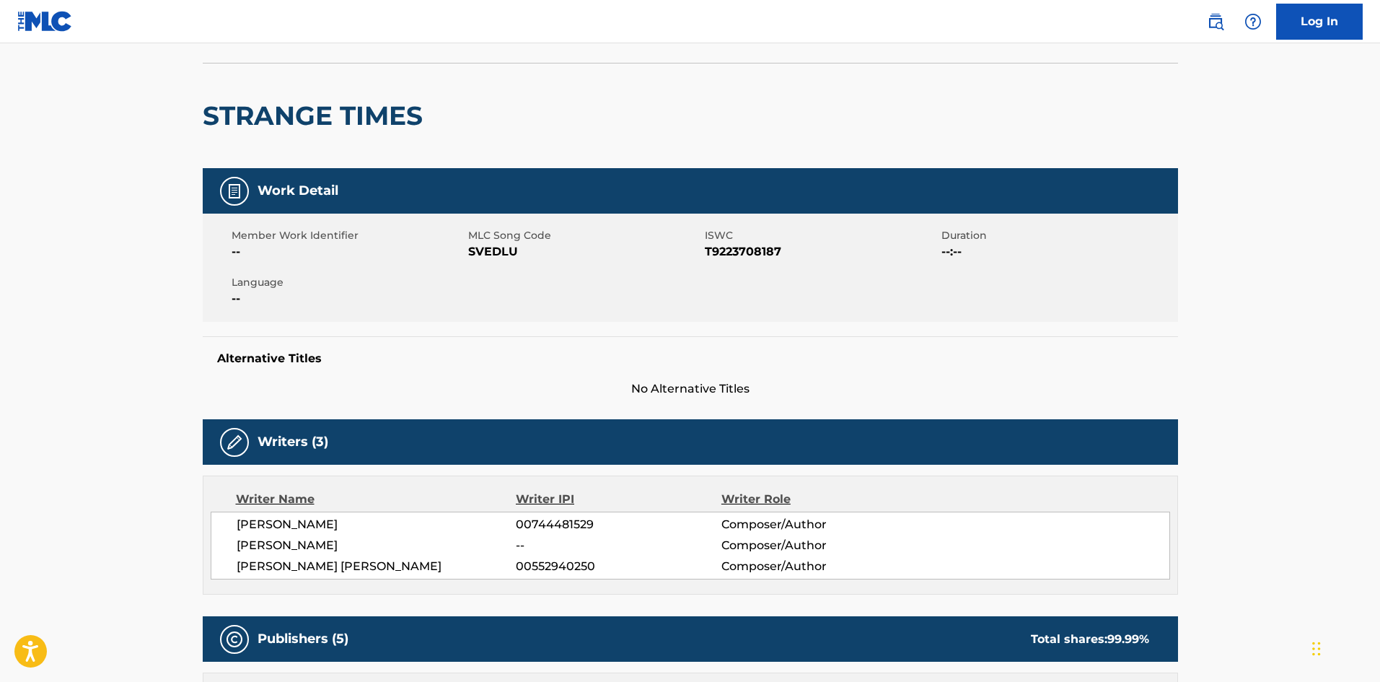
scroll to position [0, 0]
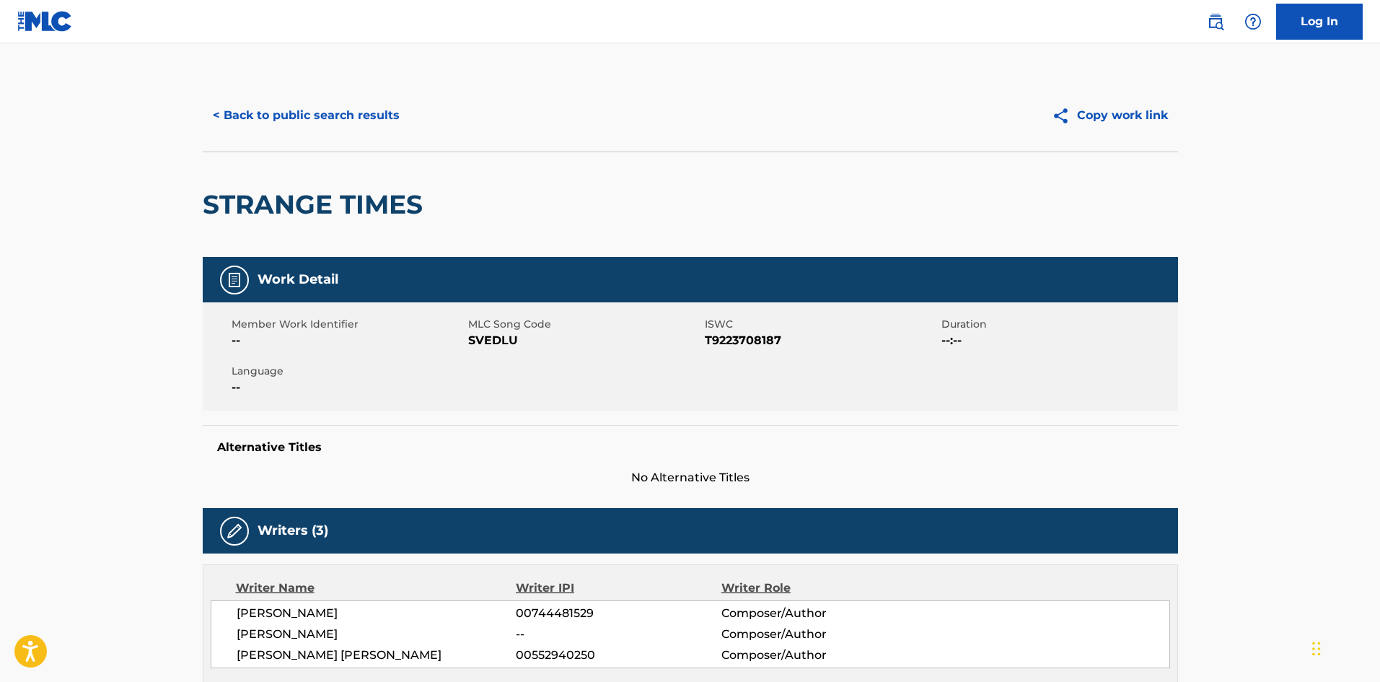
click at [369, 115] on button "< Back to public search results" at bounding box center [306, 115] width 207 height 36
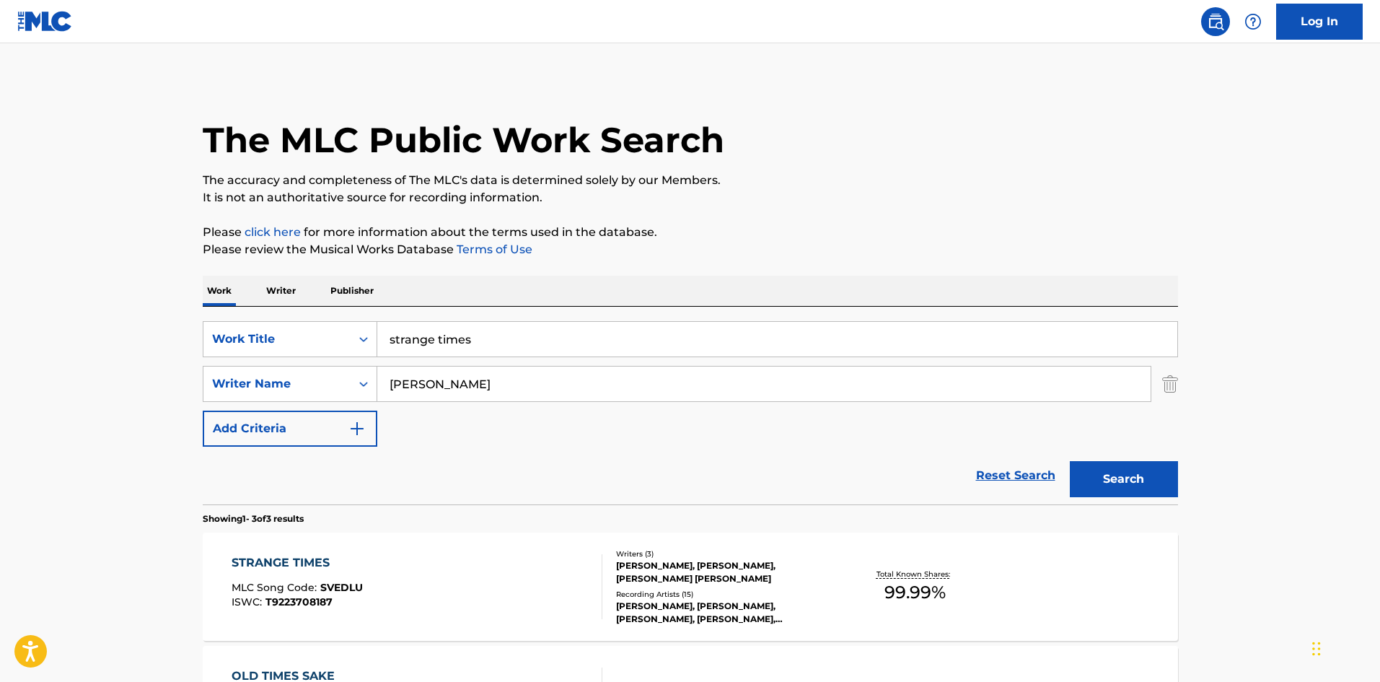
scroll to position [96, 0]
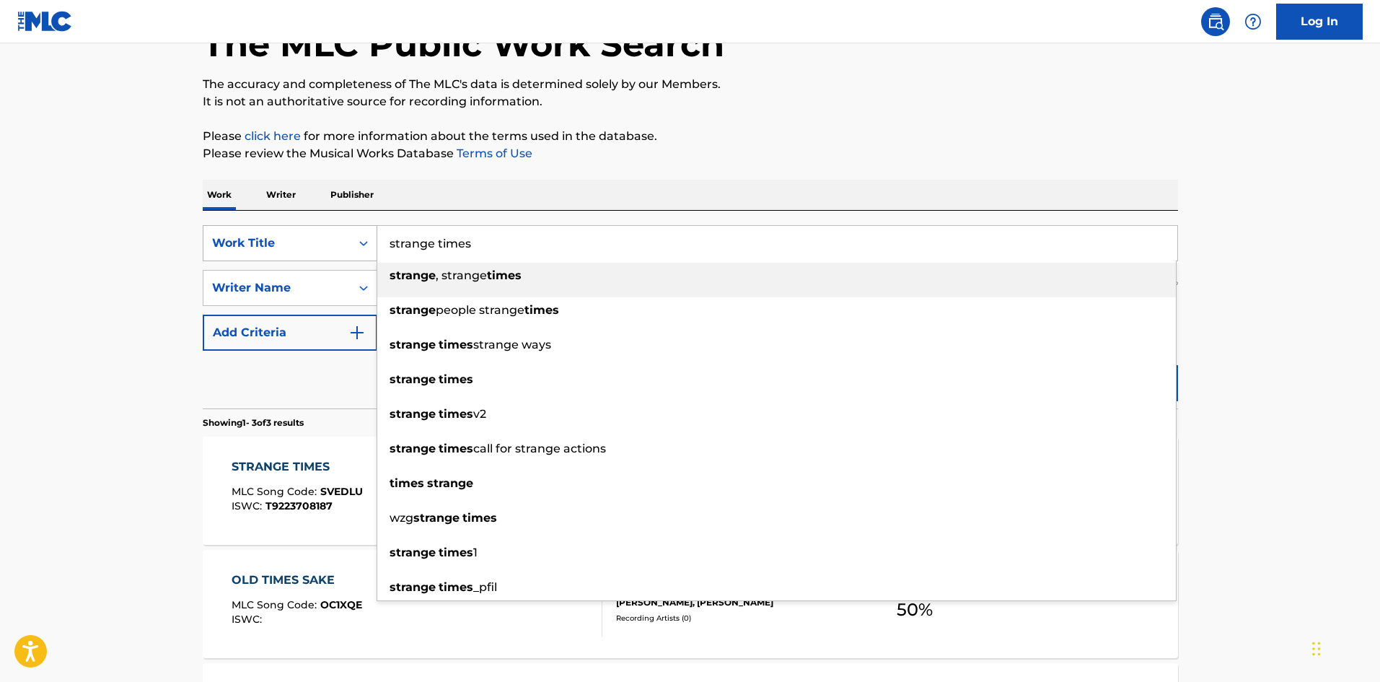
drag, startPoint x: 489, startPoint y: 238, endPoint x: 315, endPoint y: 245, distance: 174.0
click at [315, 245] on div "SearchWithCriteria16481f71-d12b-406e-a297-1ea2af0179ed Work Title strange times…" at bounding box center [690, 243] width 975 height 36
paste input "The Fall"
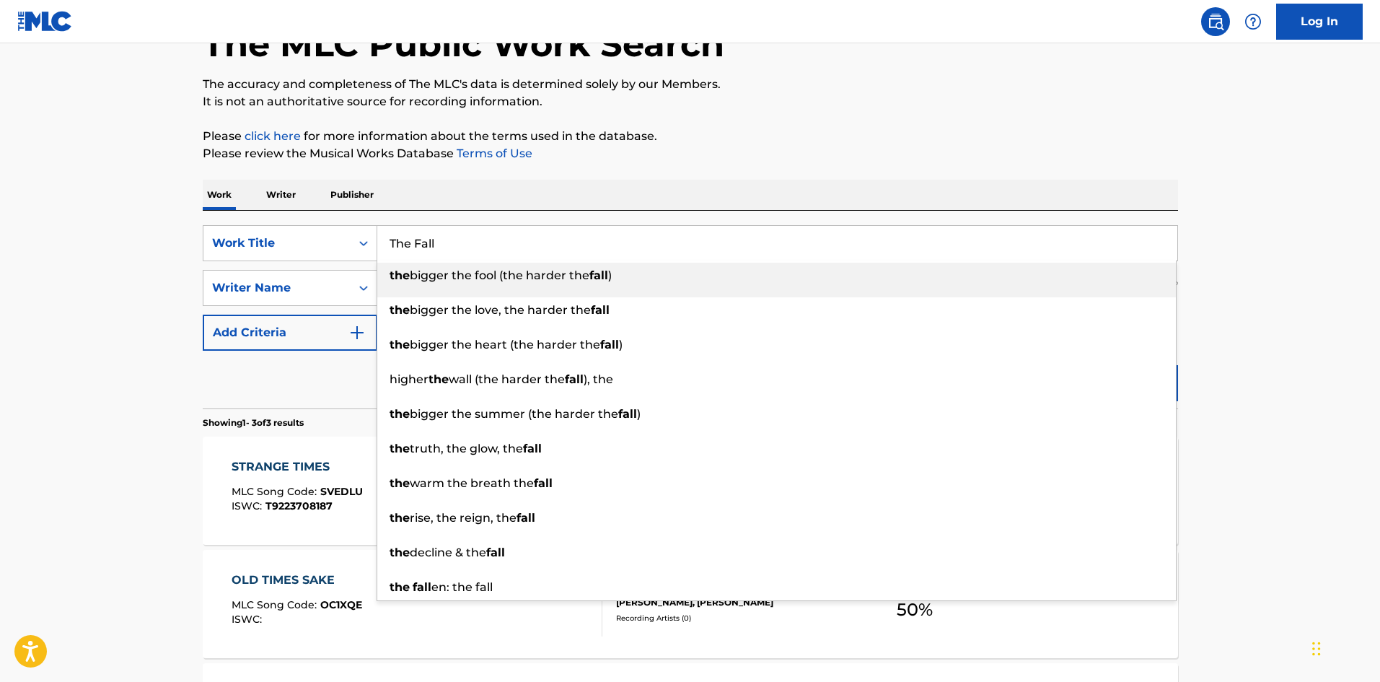
type input "The Fall"
click at [1234, 297] on main "The MLC Public Work Search The accuracy and completeness of The MLC's data is d…" at bounding box center [690, 396] width 1380 height 899
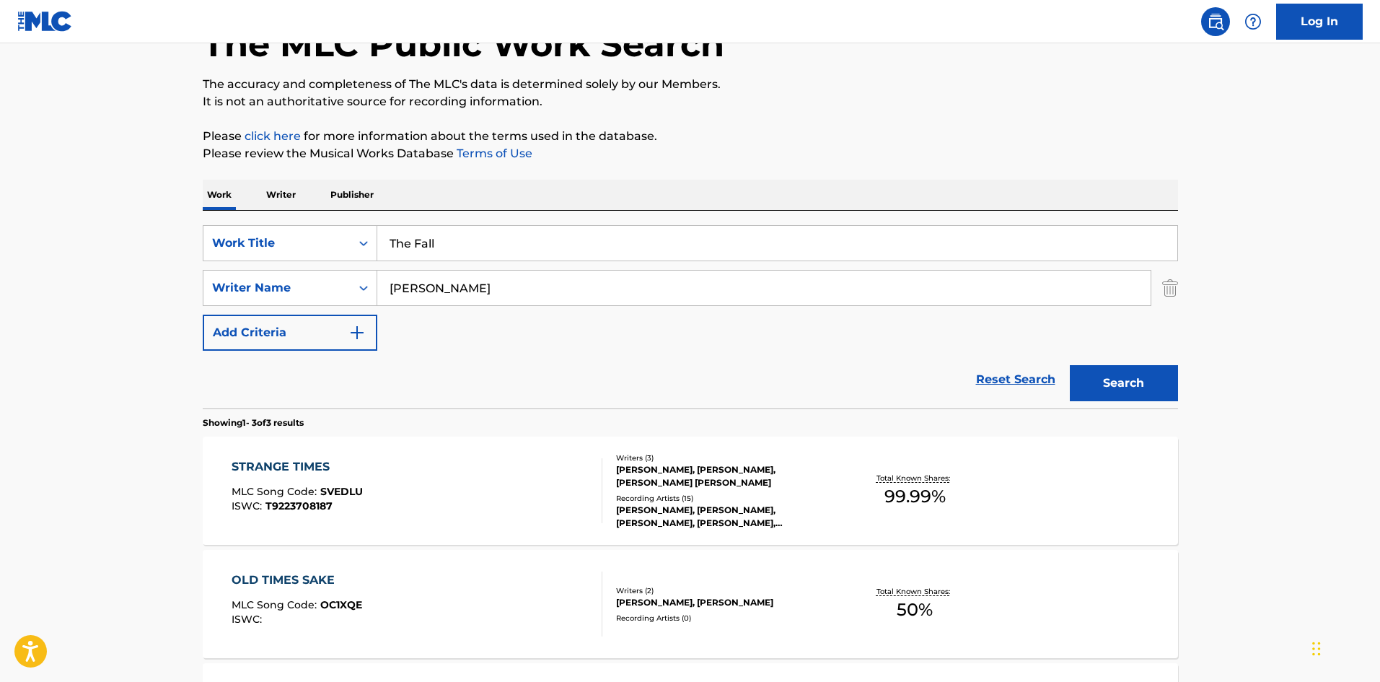
click at [1163, 375] on button "Search" at bounding box center [1124, 383] width 108 height 36
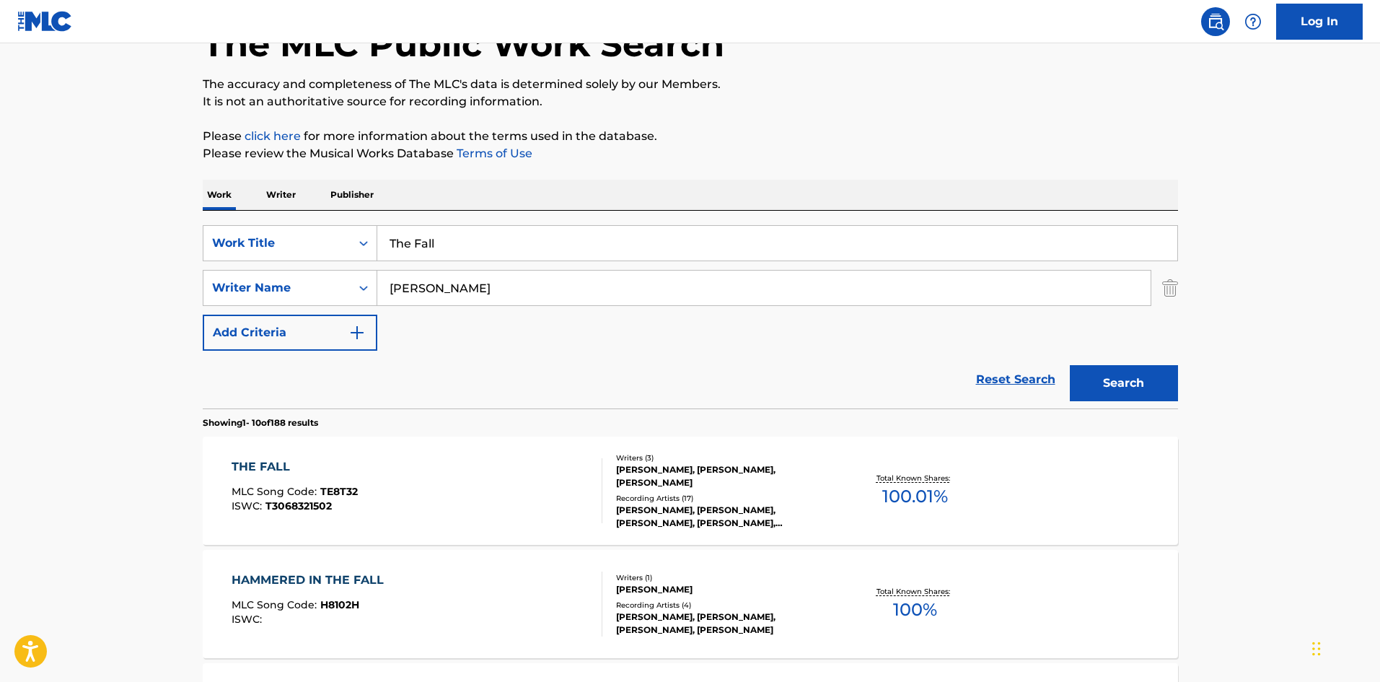
click at [708, 498] on div "Recording Artists ( 17 )" at bounding box center [725, 498] width 218 height 11
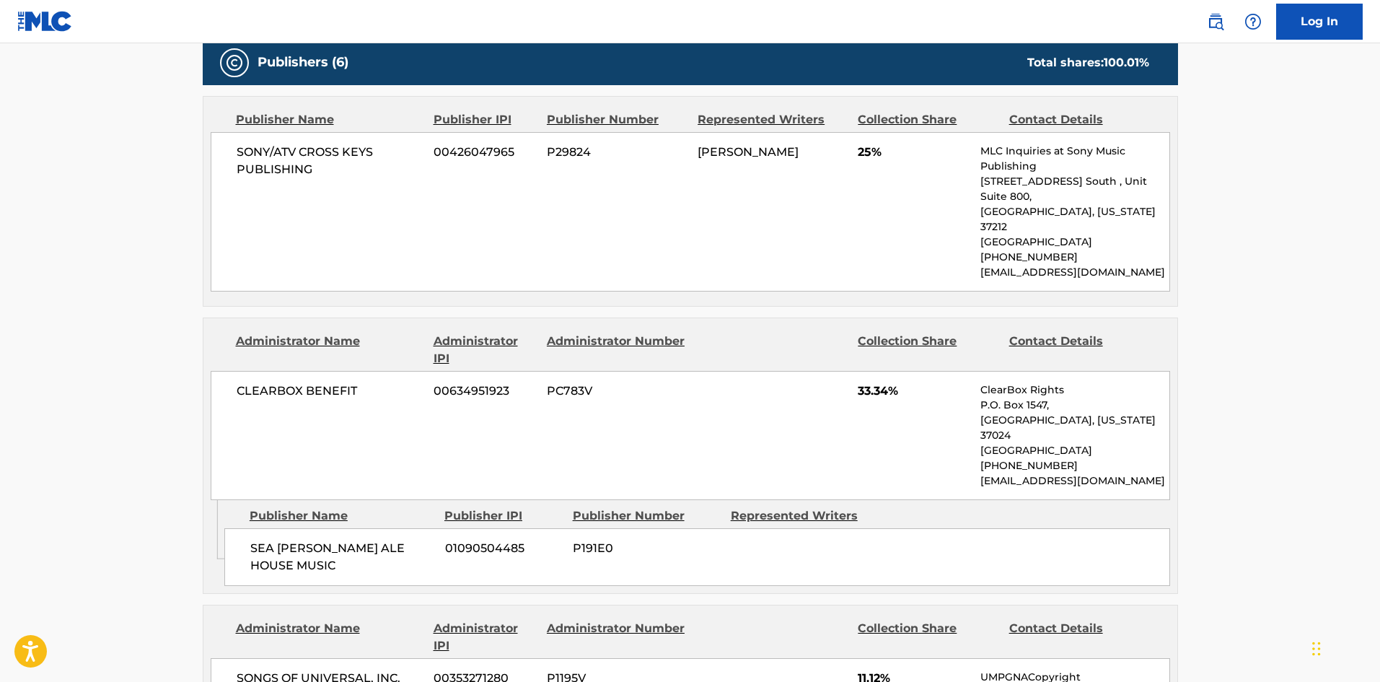
scroll to position [674, 0]
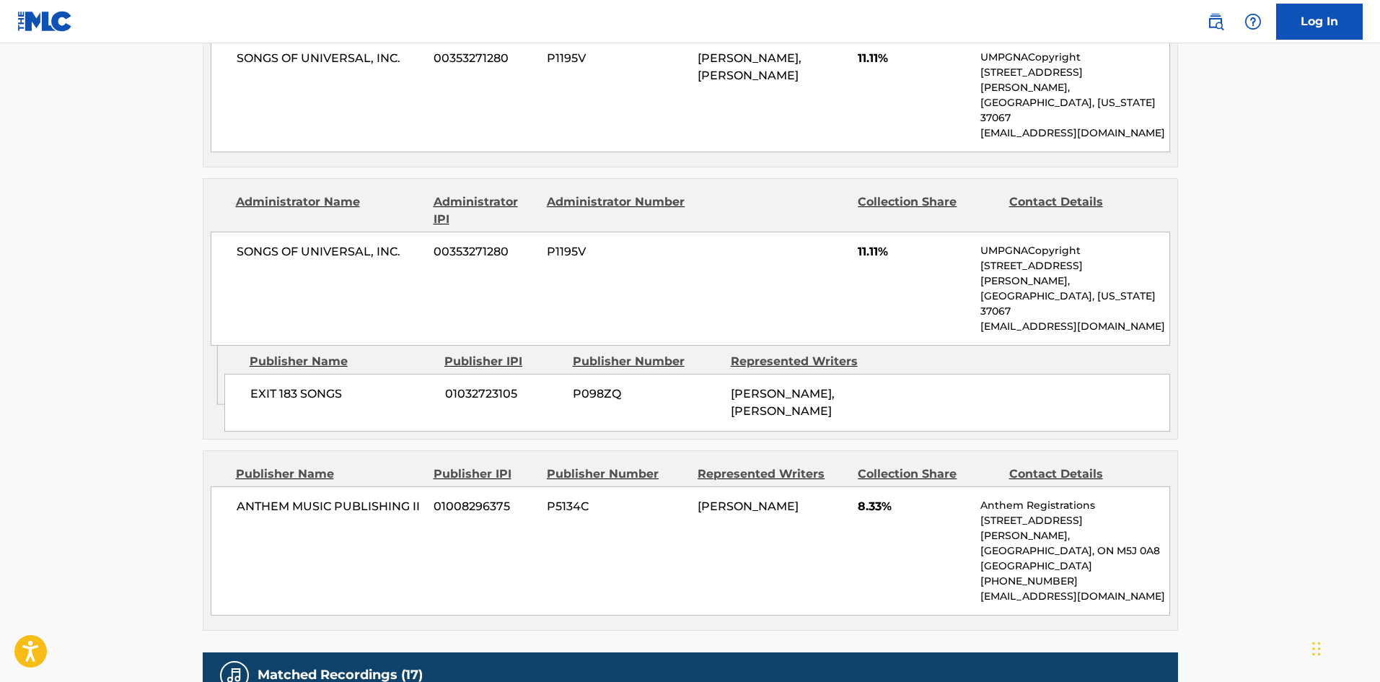
drag, startPoint x: 708, startPoint y: 498, endPoint x: 571, endPoint y: 458, distance: 143.4
click at [571, 486] on div "ANTHEM MUSIC PUBLISHING II 01008296375 P5134C [PERSON_NAME] 8.33% Anthem Regist…" at bounding box center [690, 550] width 959 height 129
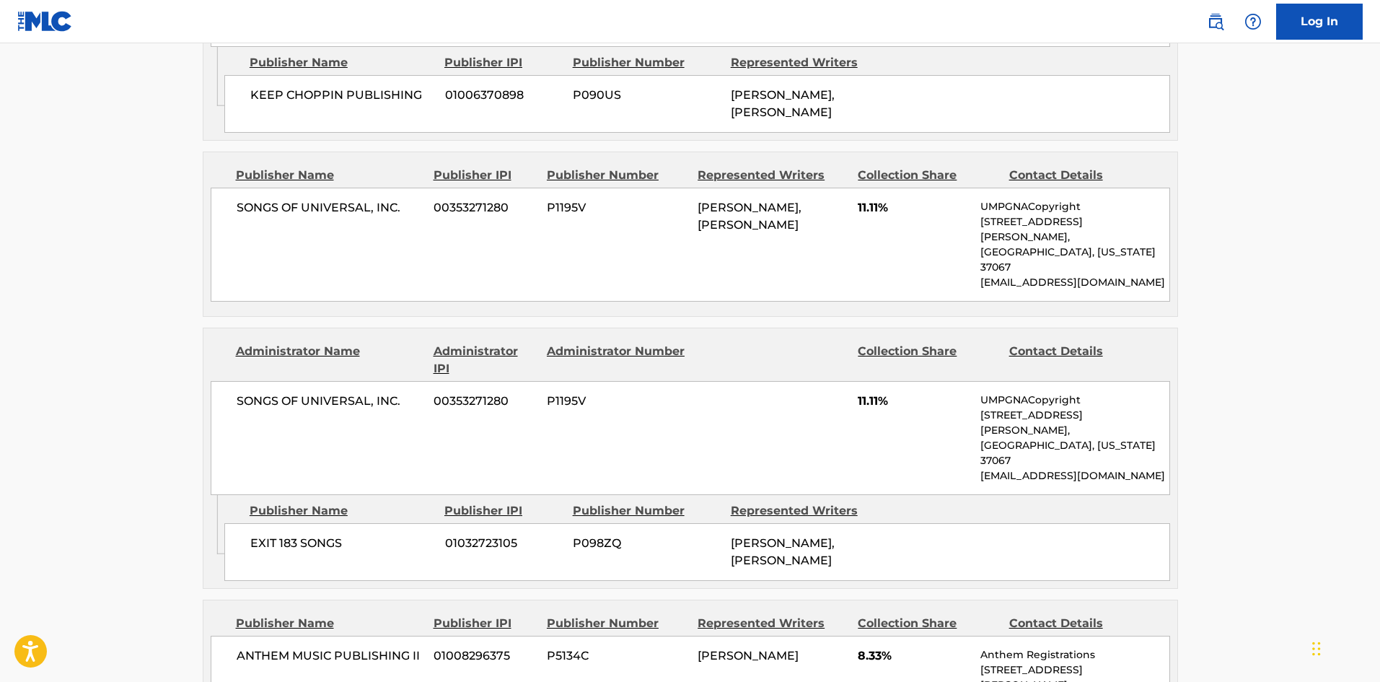
scroll to position [1539, 0]
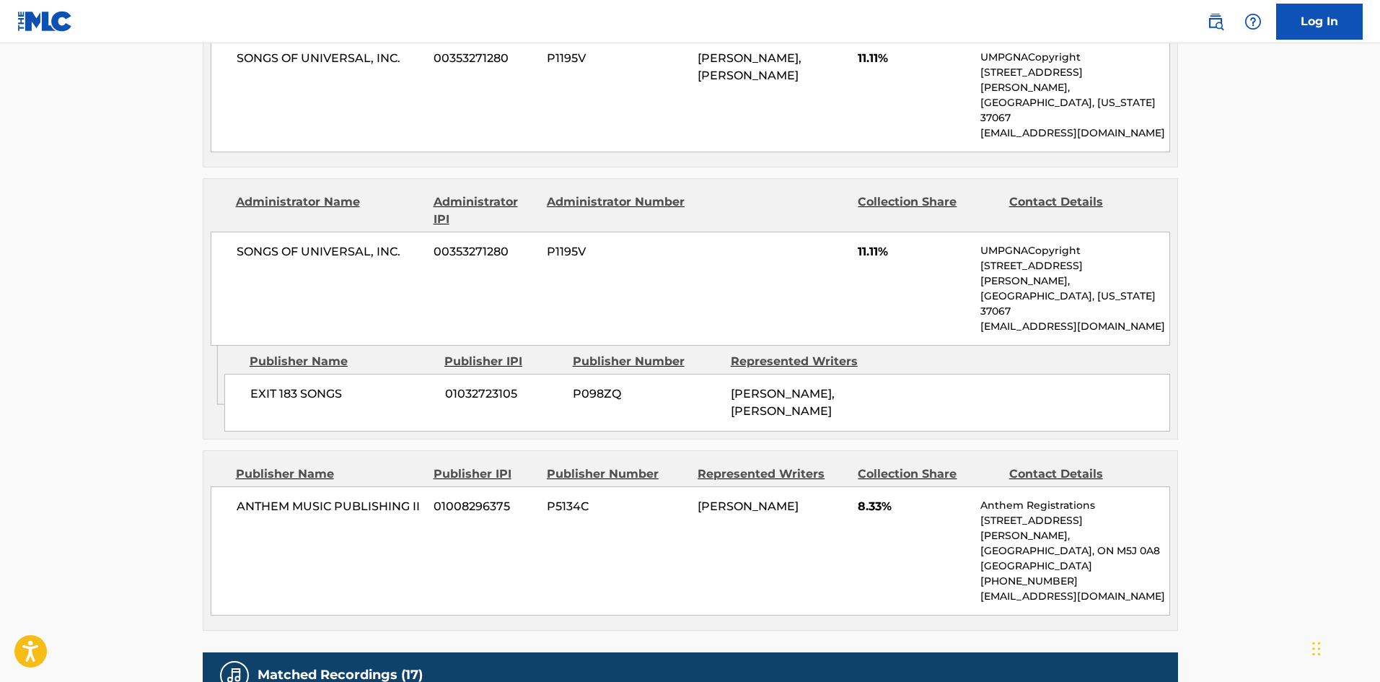
drag, startPoint x: 350, startPoint y: 667, endPoint x: 353, endPoint y: 655, distance: 12.8
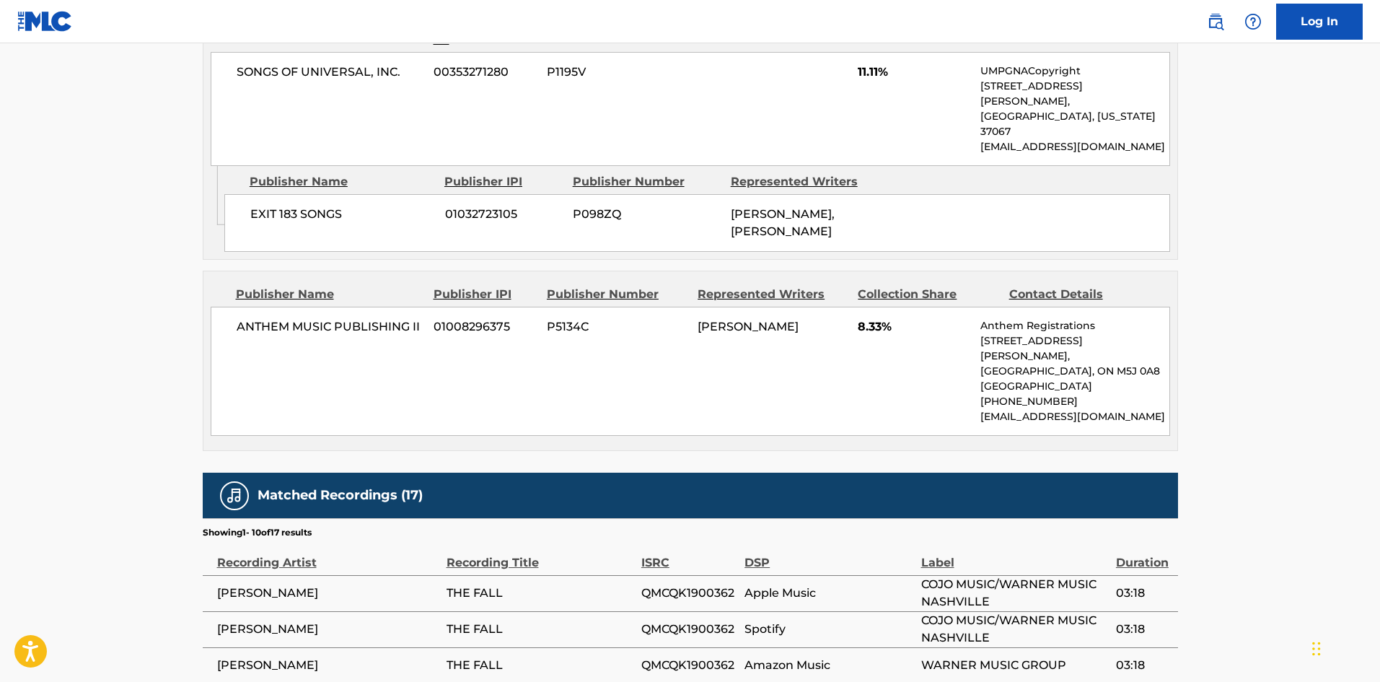
scroll to position [1501, 0]
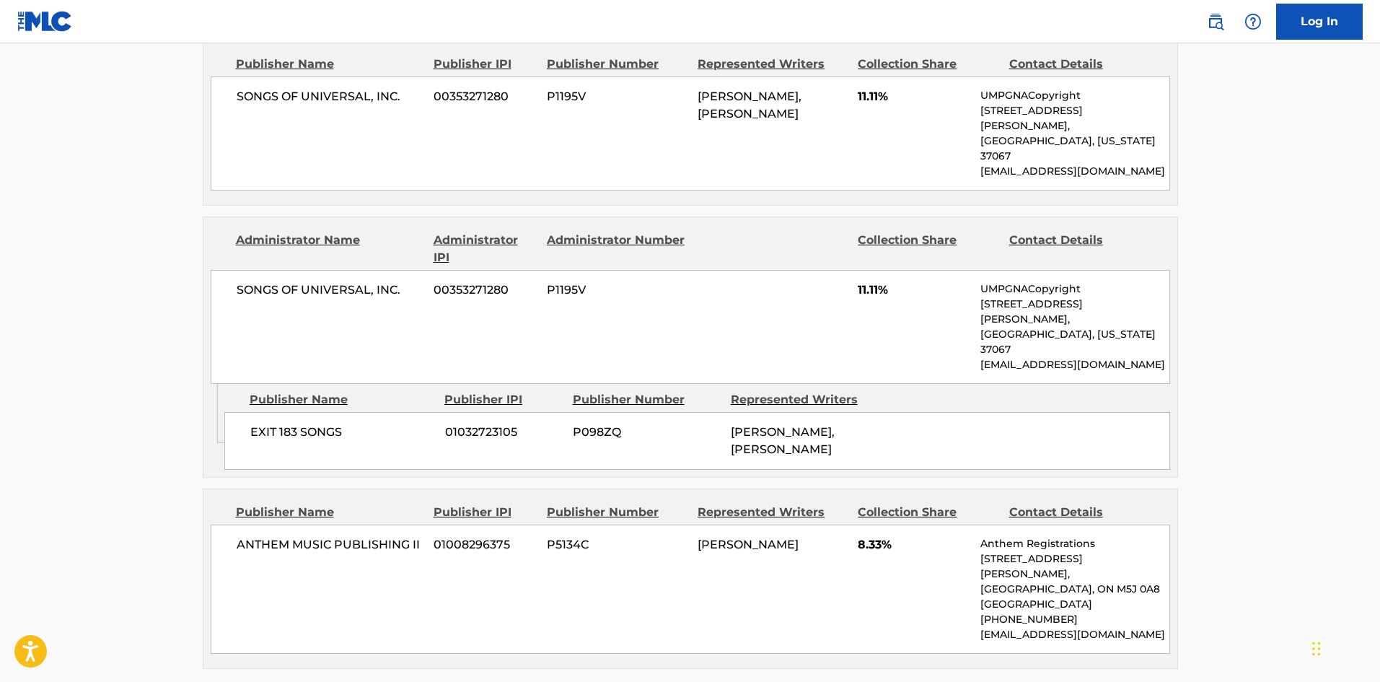
click at [263, 536] on span "ANTHEM MUSIC PUBLISHING II" at bounding box center [330, 544] width 187 height 17
drag, startPoint x: 263, startPoint y: 394, endPoint x: 404, endPoint y: 391, distance: 140.7
click at [404, 536] on span "ANTHEM MUSIC PUBLISHING II" at bounding box center [330, 544] width 187 height 17
copy span "ANTHEM MUSIC PUBLISHING"
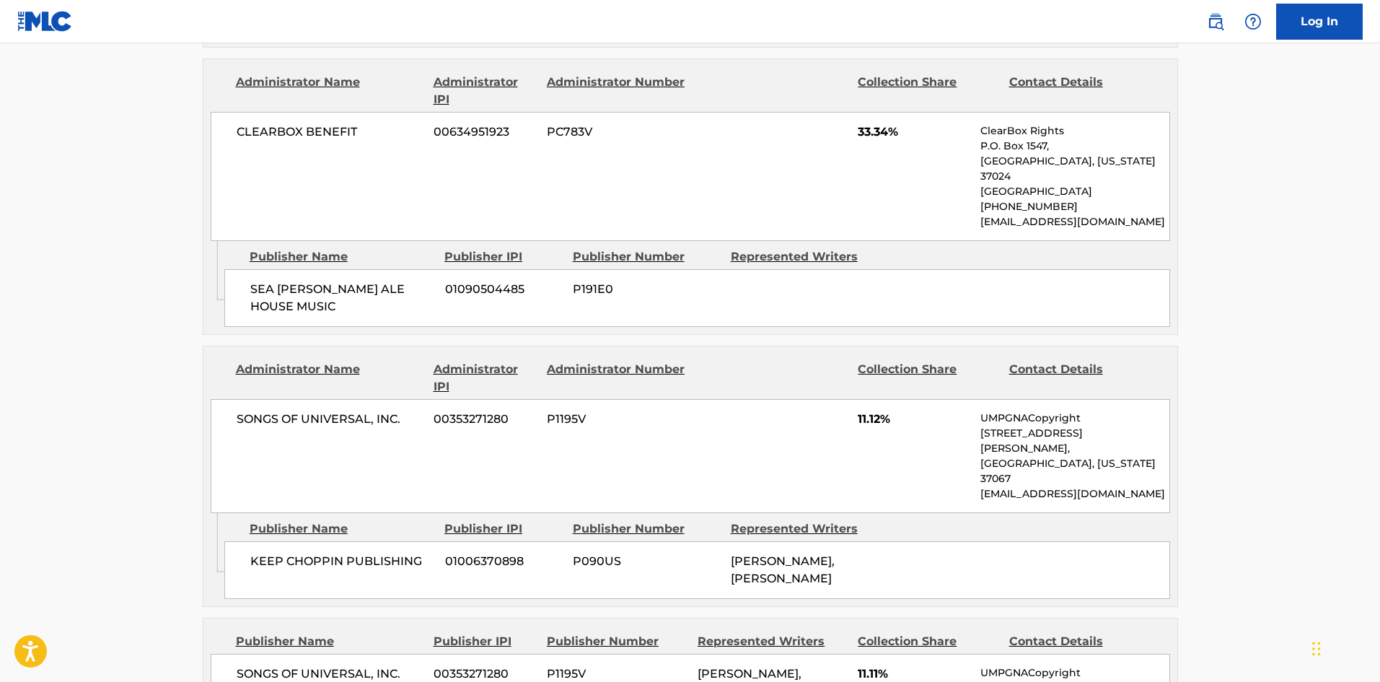
scroll to position [444, 0]
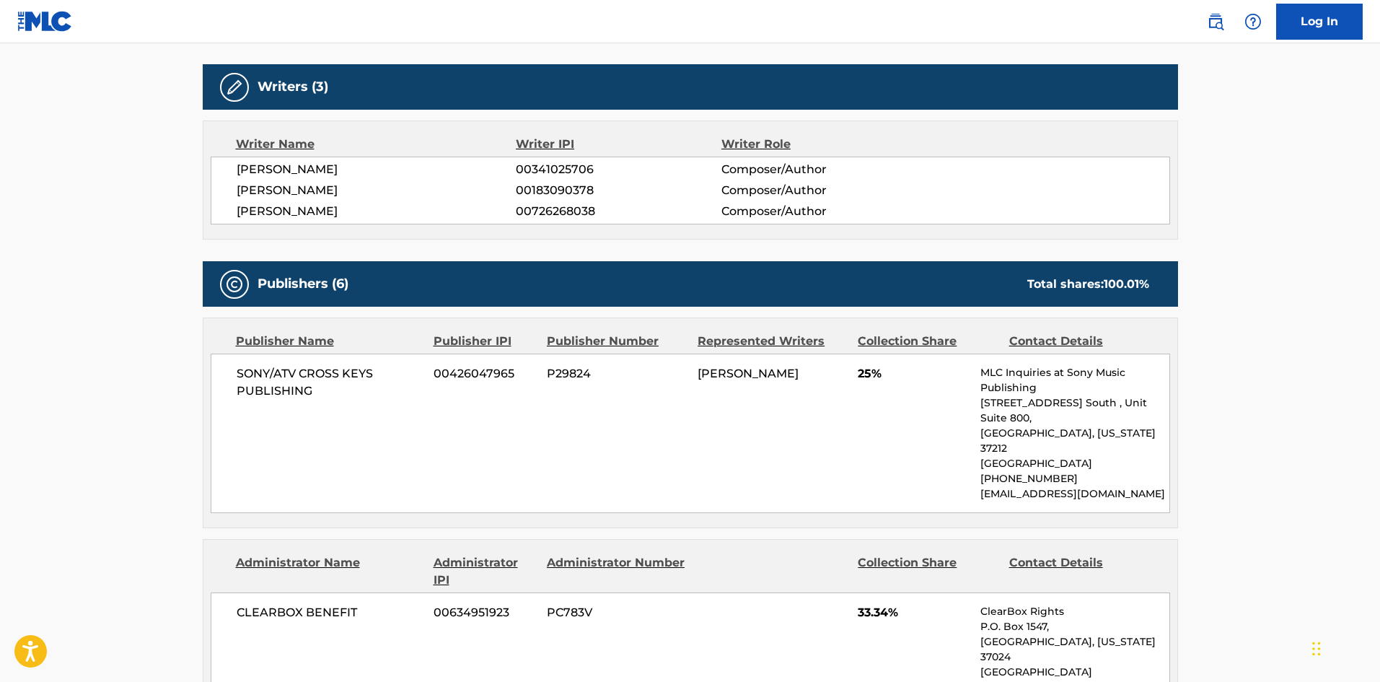
click at [253, 373] on span "SONY/ATV CROSS KEYS PUBLISHING" at bounding box center [330, 382] width 187 height 35
drag, startPoint x: 253, startPoint y: 373, endPoint x: 261, endPoint y: 391, distance: 19.7
click at [261, 391] on span "SONY/ATV CROSS KEYS PUBLISHING" at bounding box center [330, 382] width 187 height 35
copy span "SONY/ATV CROSS KEYS PUBLISHING"
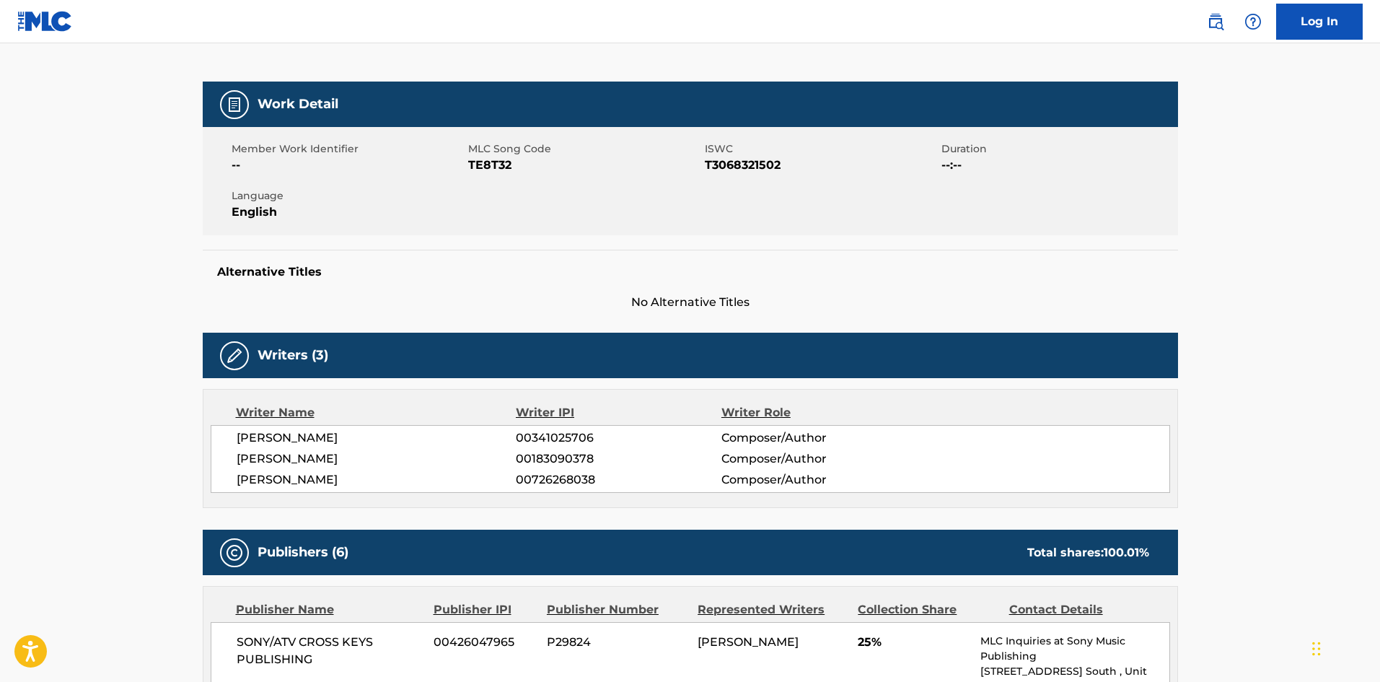
scroll to position [0, 0]
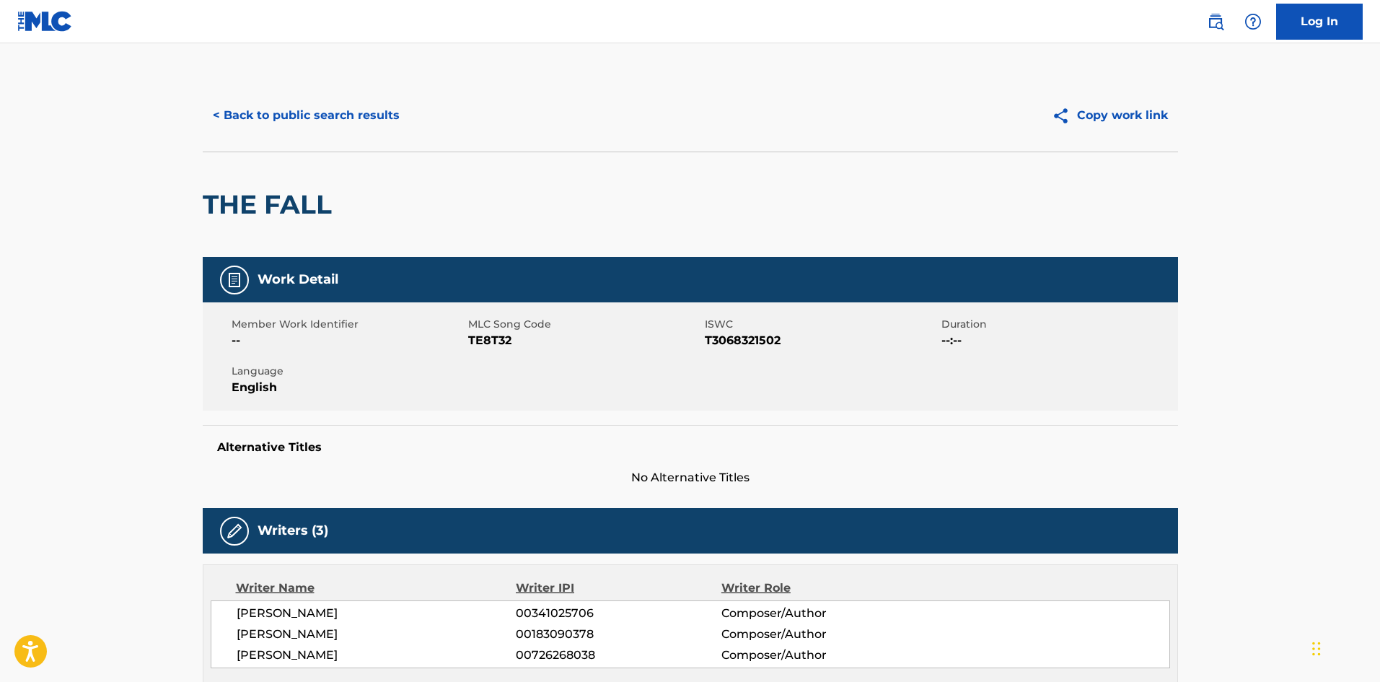
click at [329, 121] on button "< Back to public search results" at bounding box center [306, 115] width 207 height 36
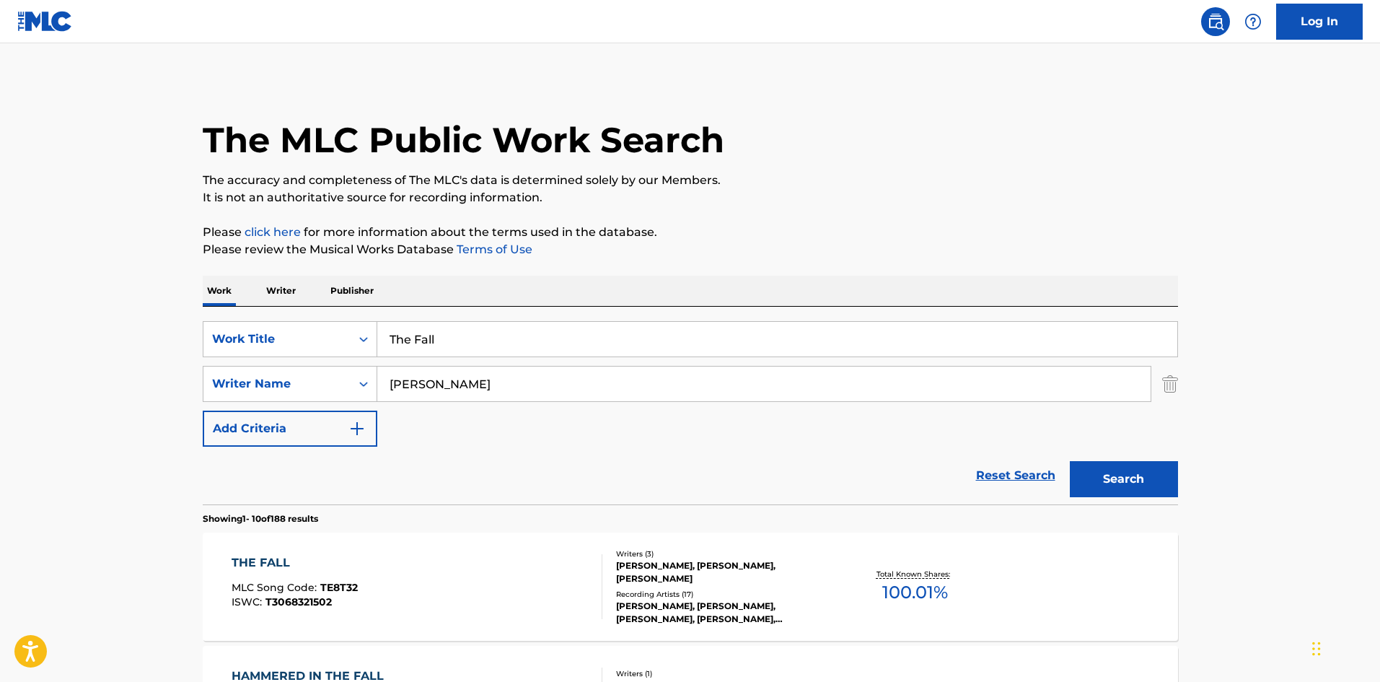
scroll to position [96, 0]
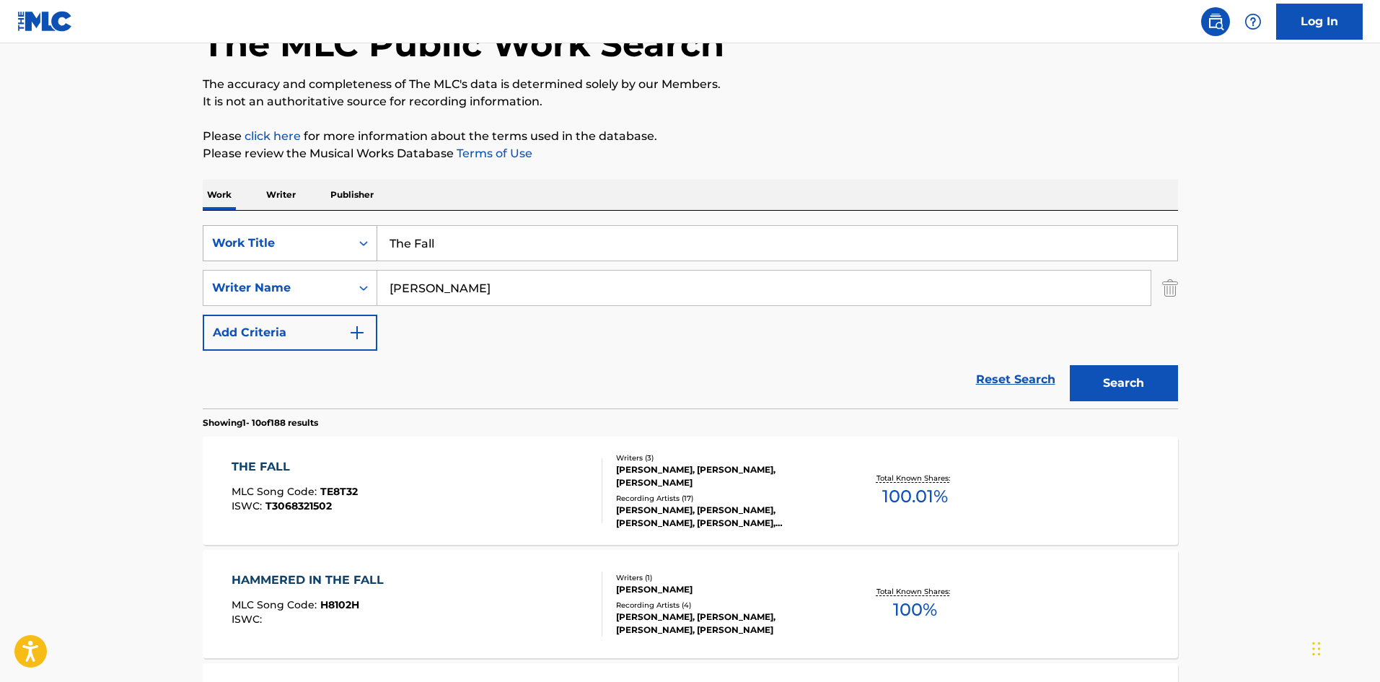
drag, startPoint x: 472, startPoint y: 246, endPoint x: 461, endPoint y: 250, distance: 11.7
click at [251, 247] on div "SearchWithCriteria16481f71-d12b-406e-a297-1ea2af0179ed Work Title The Fall" at bounding box center [690, 243] width 975 height 36
paste input "We Run"
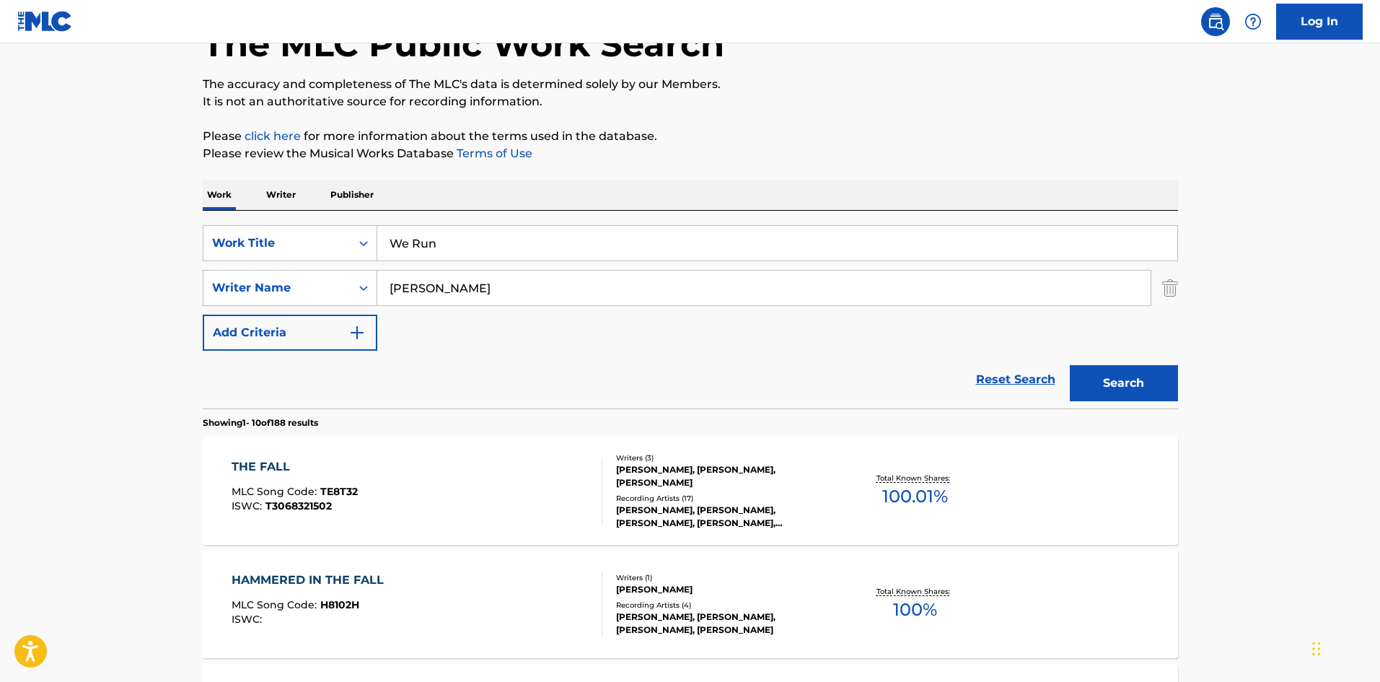
click at [1149, 383] on button "Search" at bounding box center [1124, 383] width 108 height 36
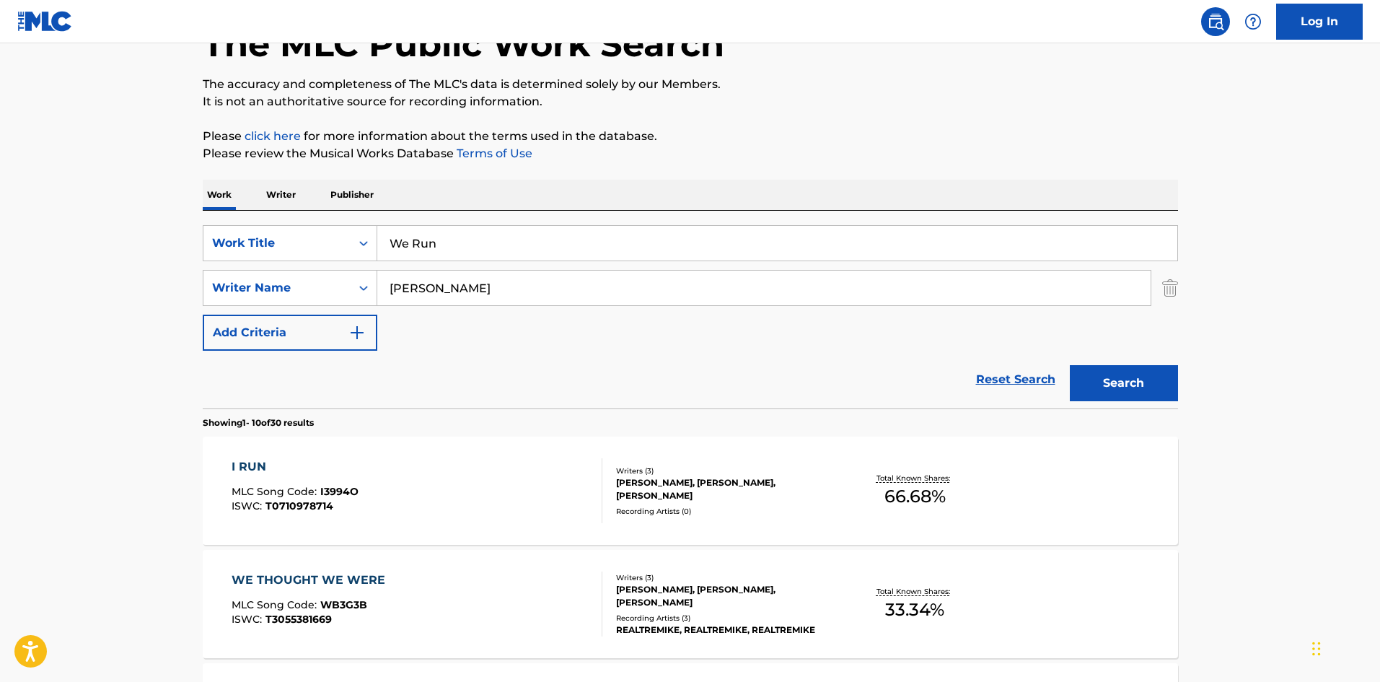
scroll to position [193, 0]
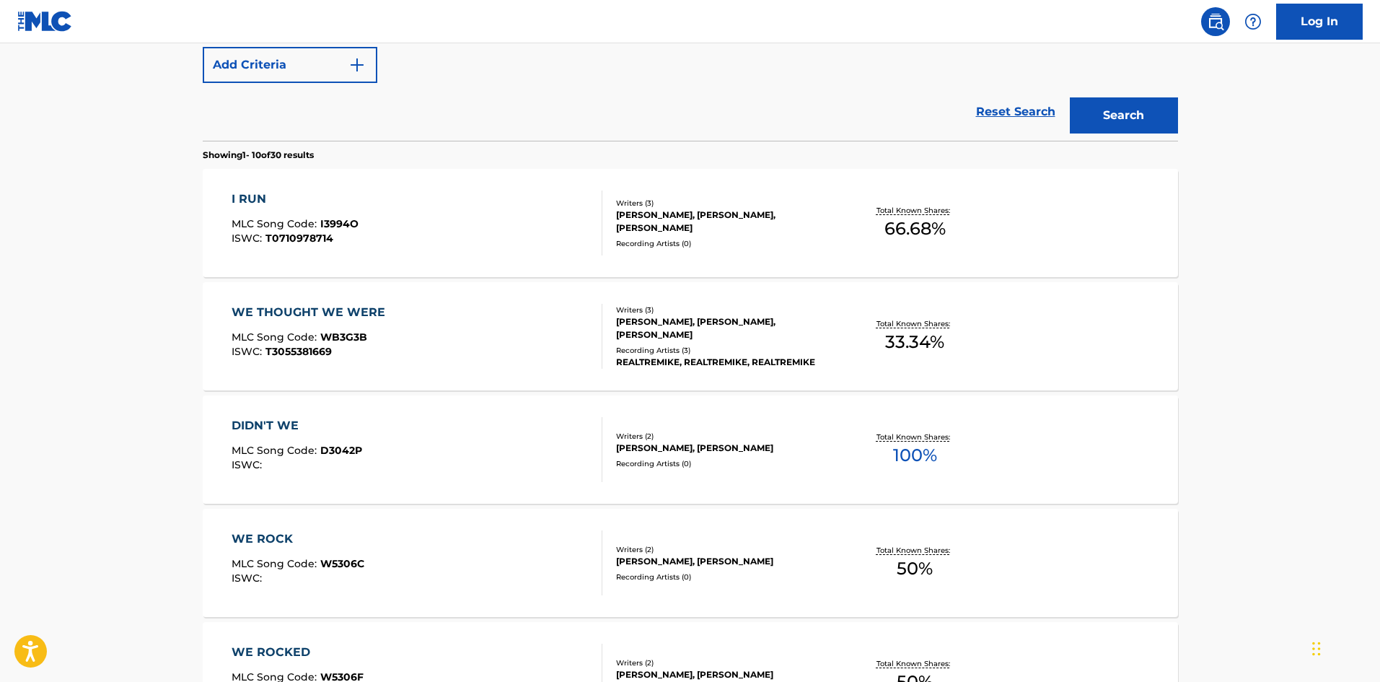
scroll to position [167, 0]
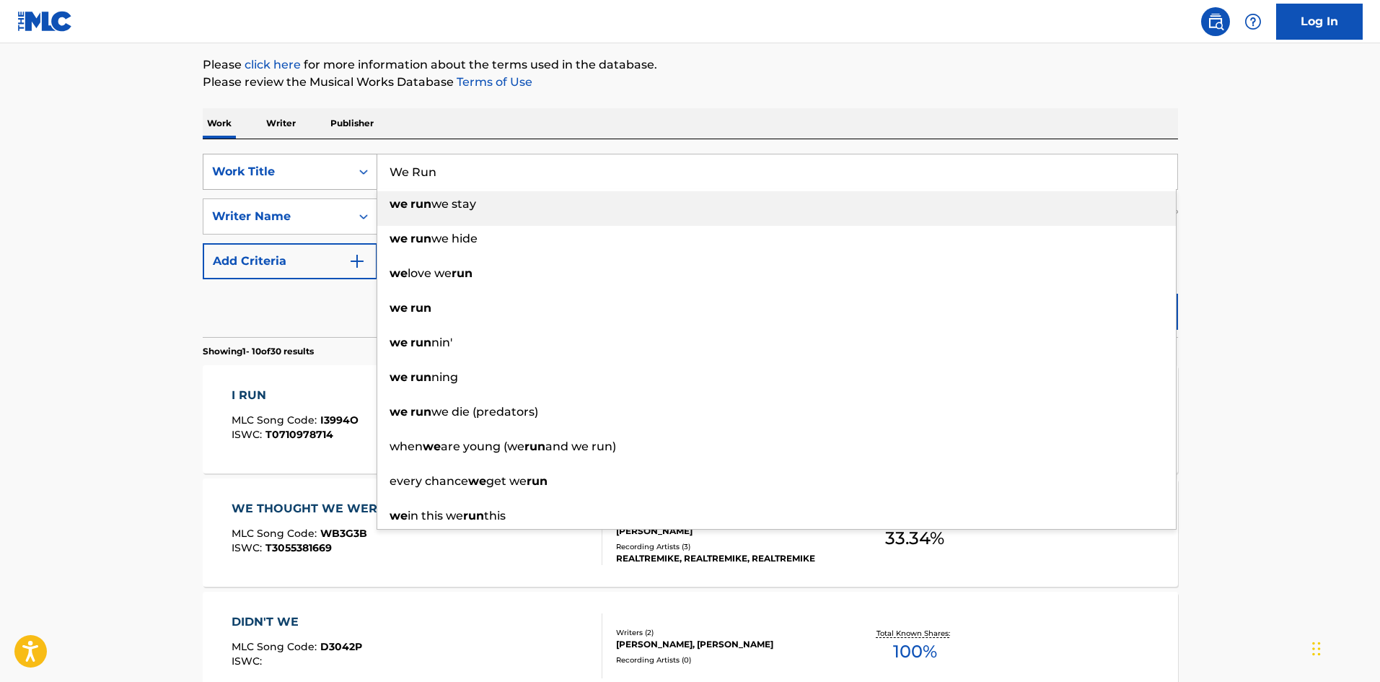
drag, startPoint x: 471, startPoint y: 169, endPoint x: 331, endPoint y: 164, distance: 140.0
click at [331, 164] on div "SearchWithCriteria16481f71-d12b-406e-a297-1ea2af0179ed Work Title We Run we run…" at bounding box center [690, 172] width 975 height 36
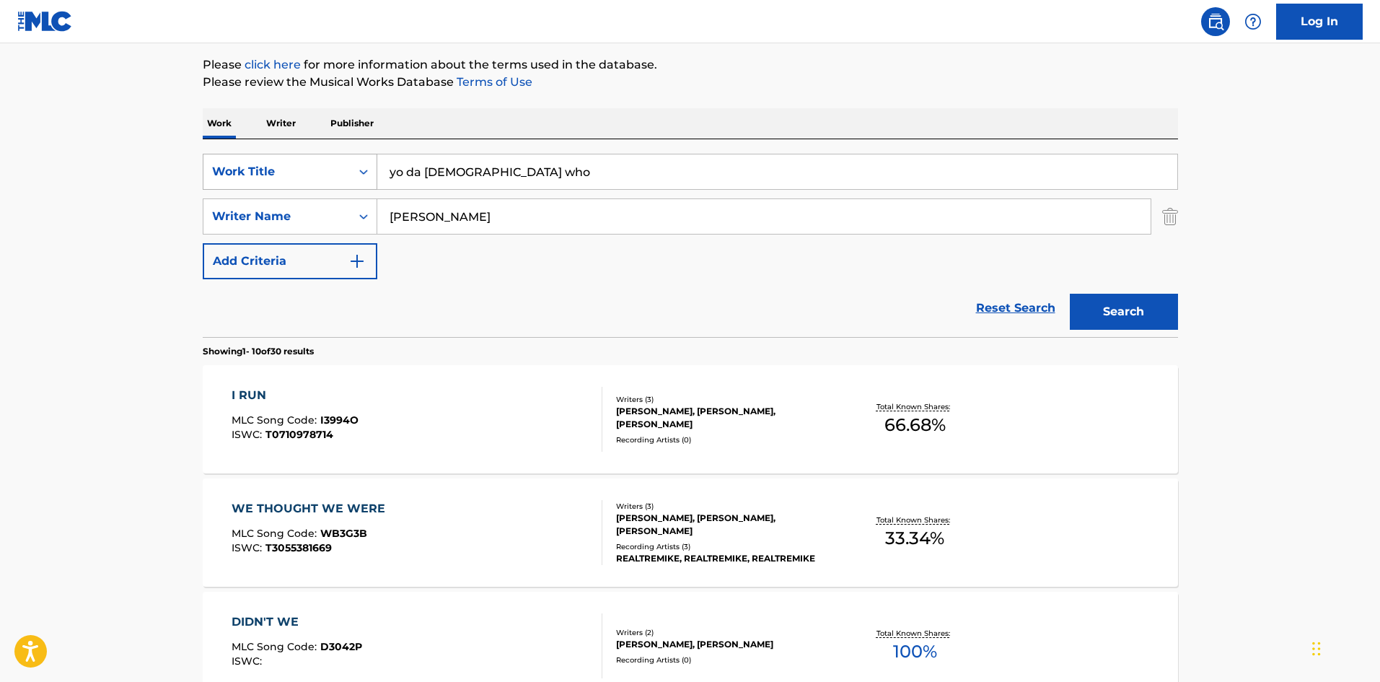
type input "yo da [DEMOGRAPHIC_DATA] who"
click at [1070, 294] on button "Search" at bounding box center [1124, 312] width 108 height 36
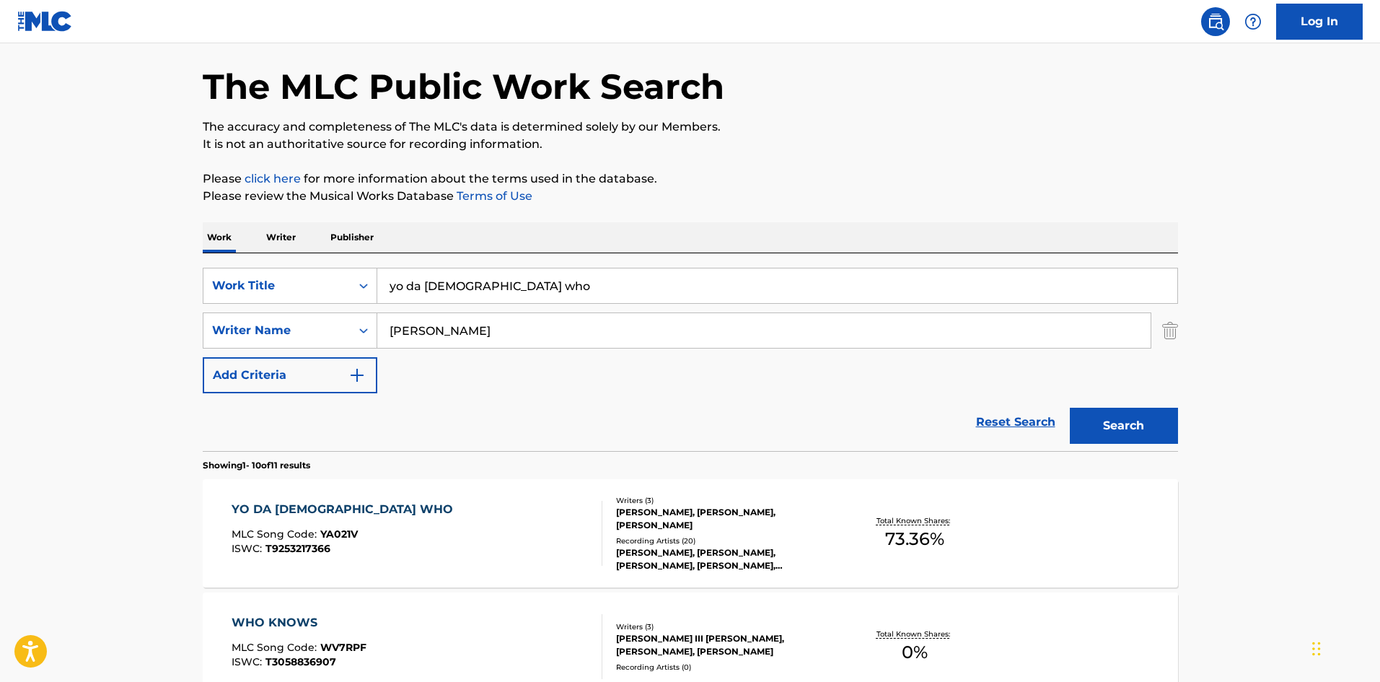
scroll to position [96, 0]
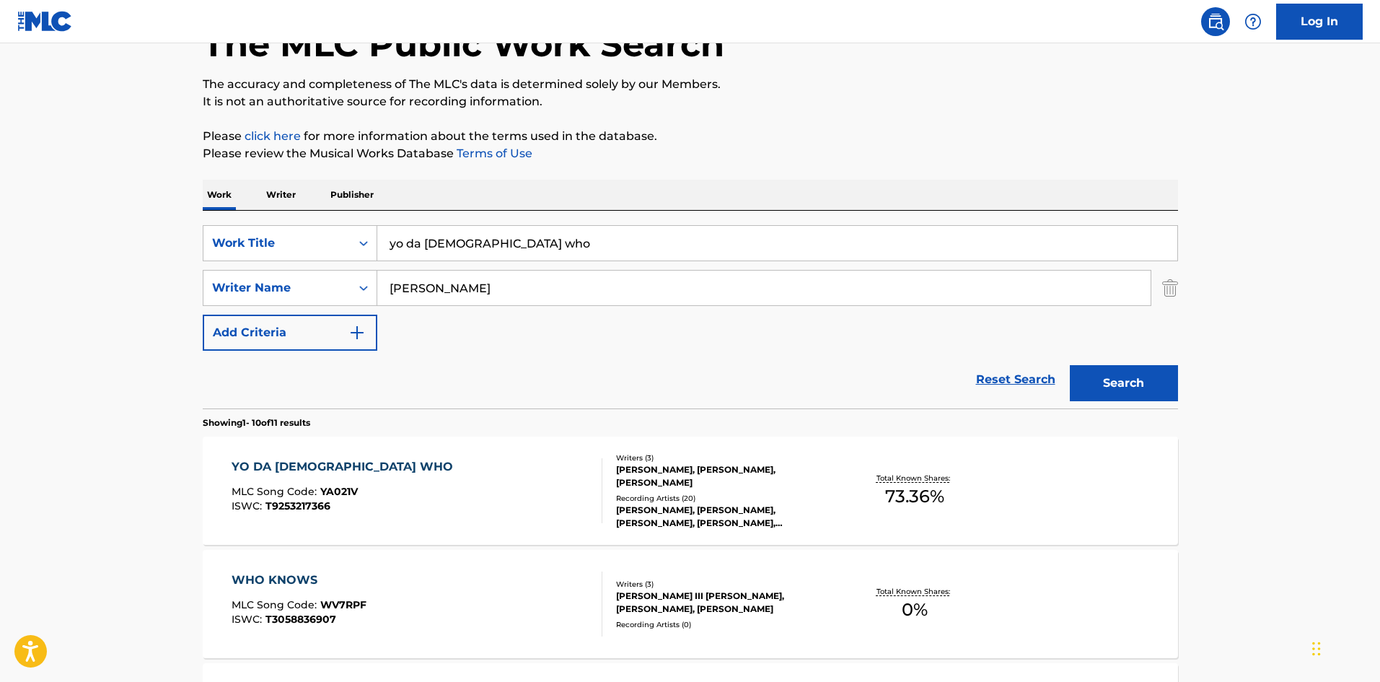
click at [708, 511] on div "[PERSON_NAME], [PERSON_NAME], [PERSON_NAME], [PERSON_NAME], [PERSON_NAME]" at bounding box center [725, 517] width 218 height 26
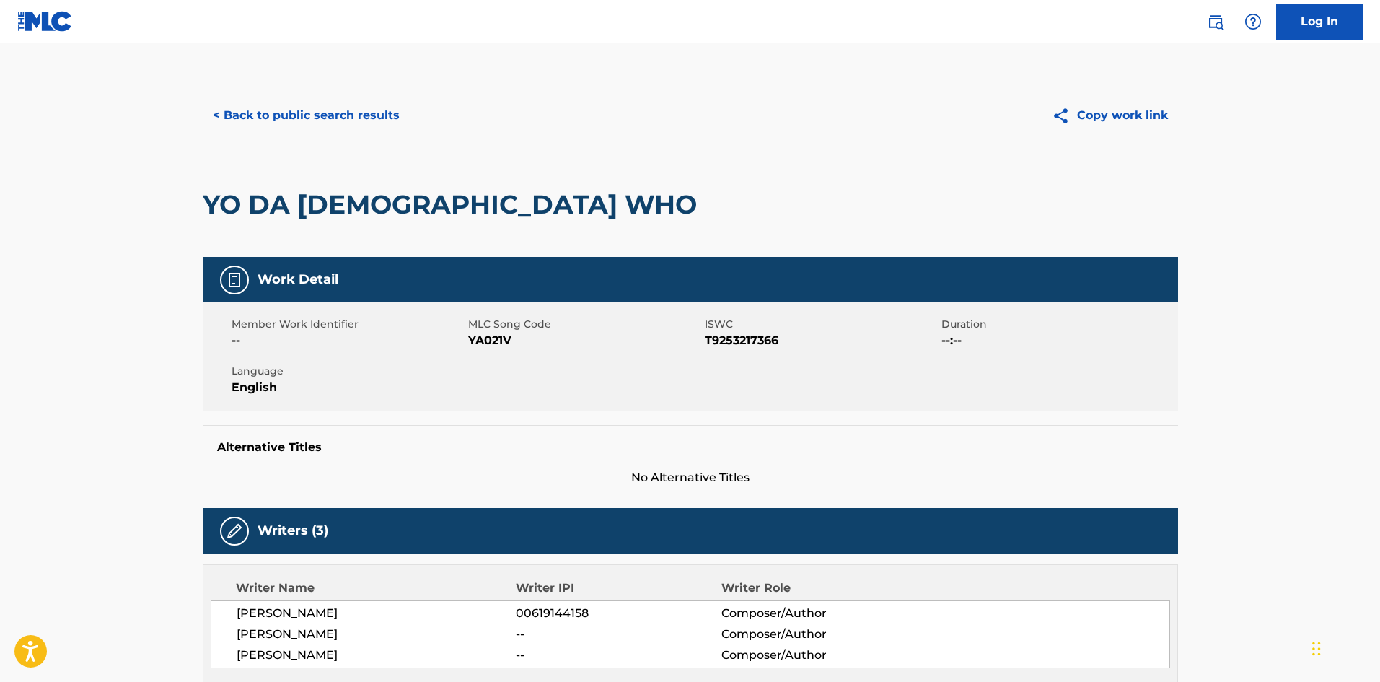
click at [360, 115] on button "< Back to public search results" at bounding box center [306, 115] width 207 height 36
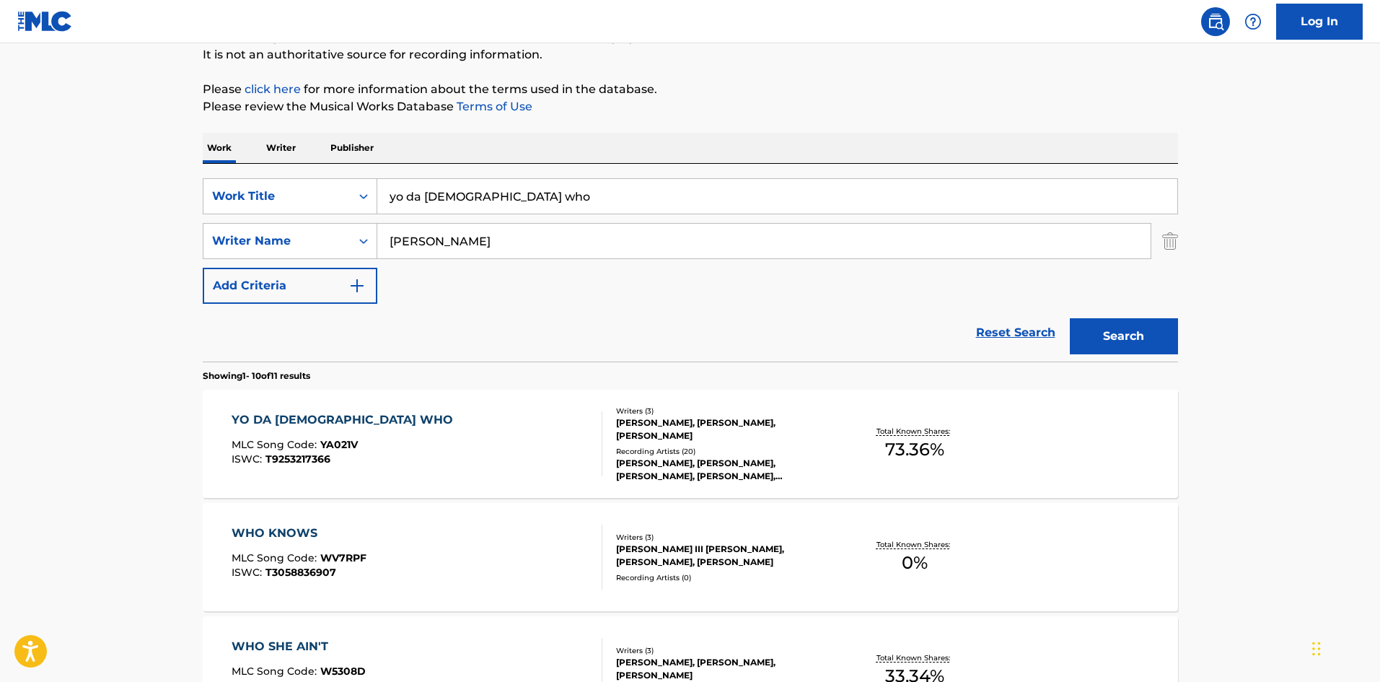
scroll to position [96, 0]
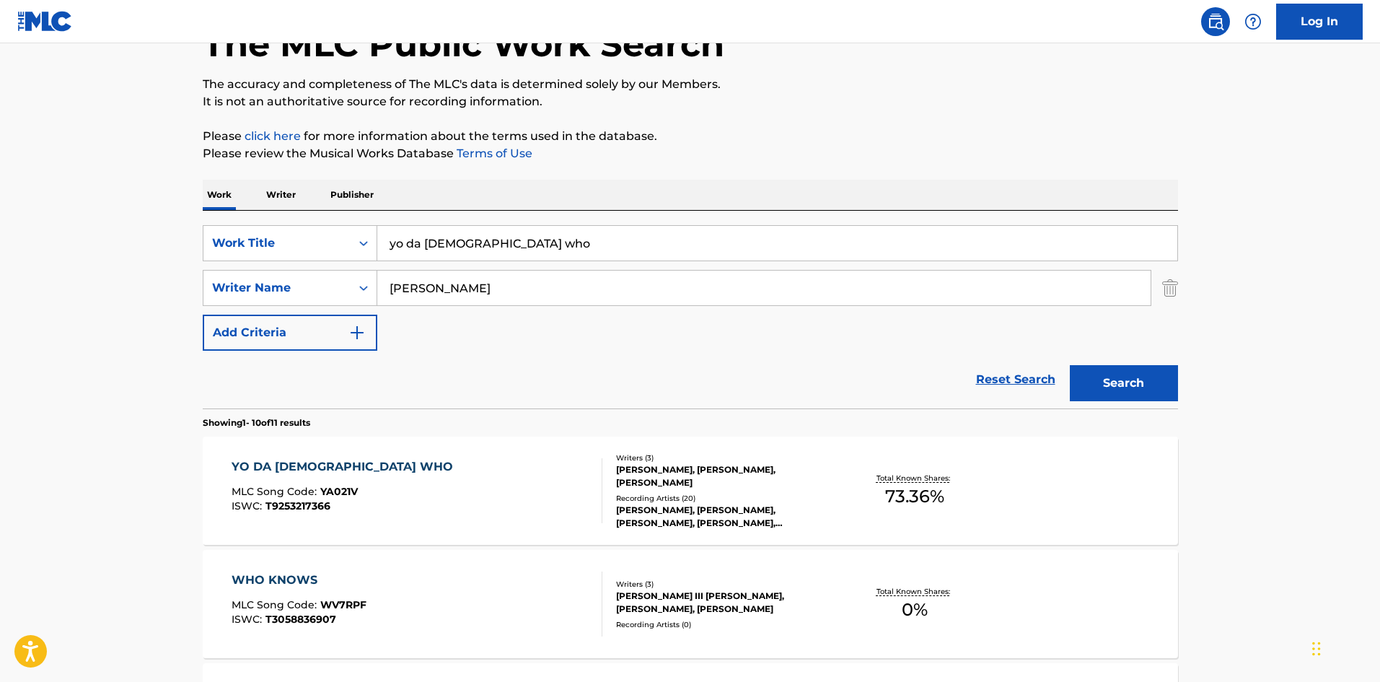
click at [685, 501] on div "Recording Artists ( 20 )" at bounding box center [725, 498] width 218 height 11
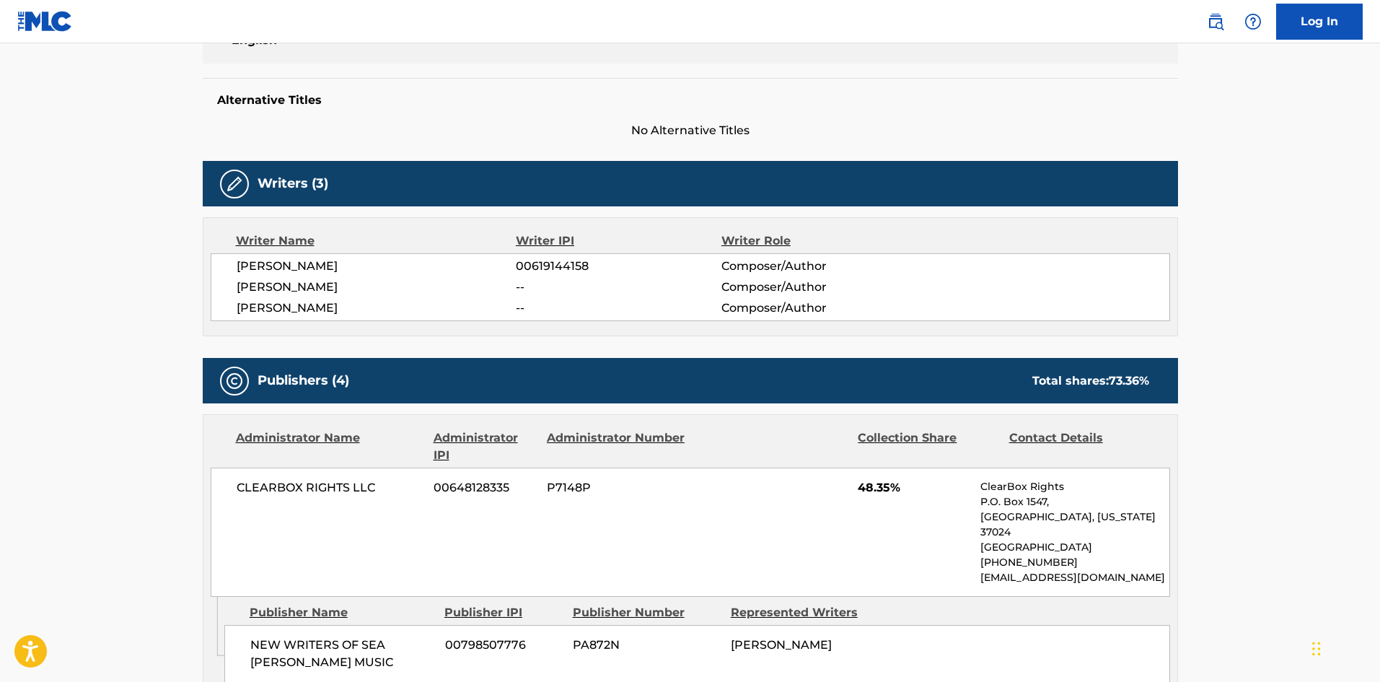
scroll to position [384, 0]
